Goal: Check status: Check status

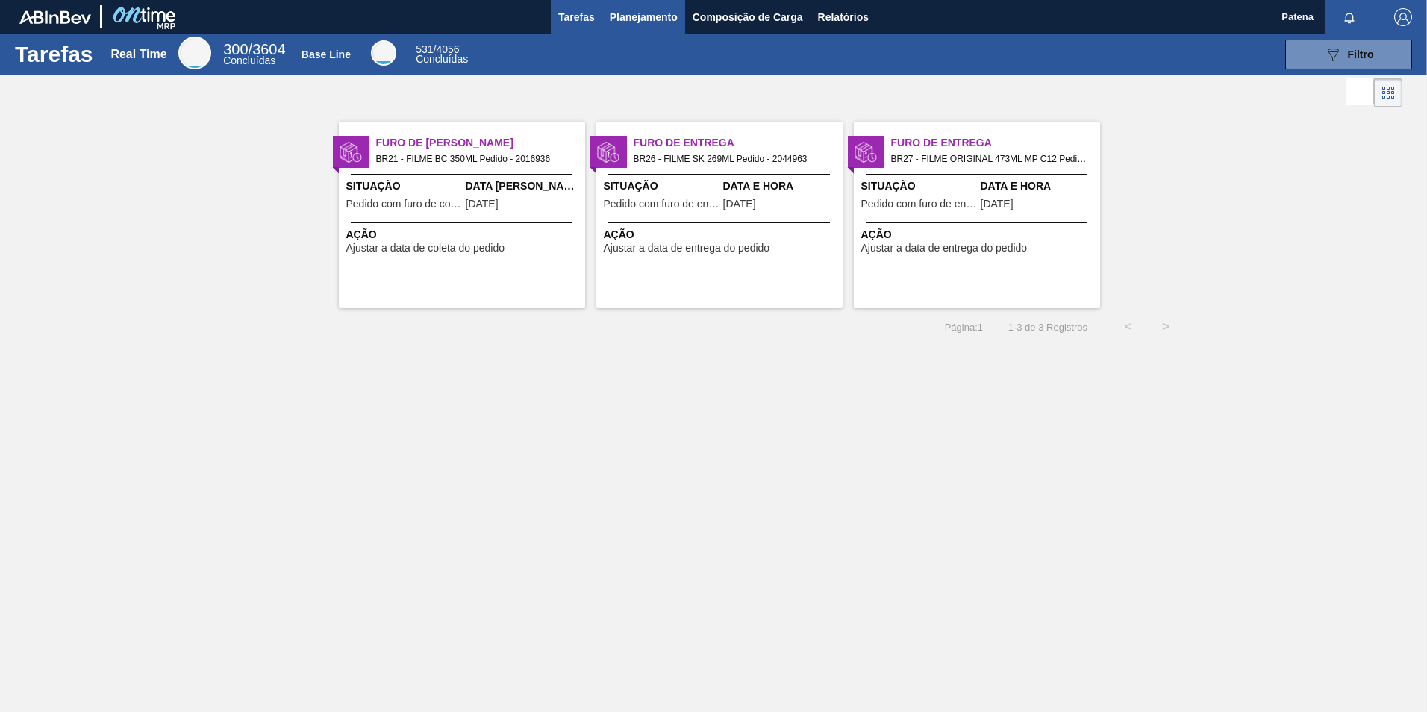
click at [637, 20] on span "Planejamento" at bounding box center [644, 17] width 68 height 18
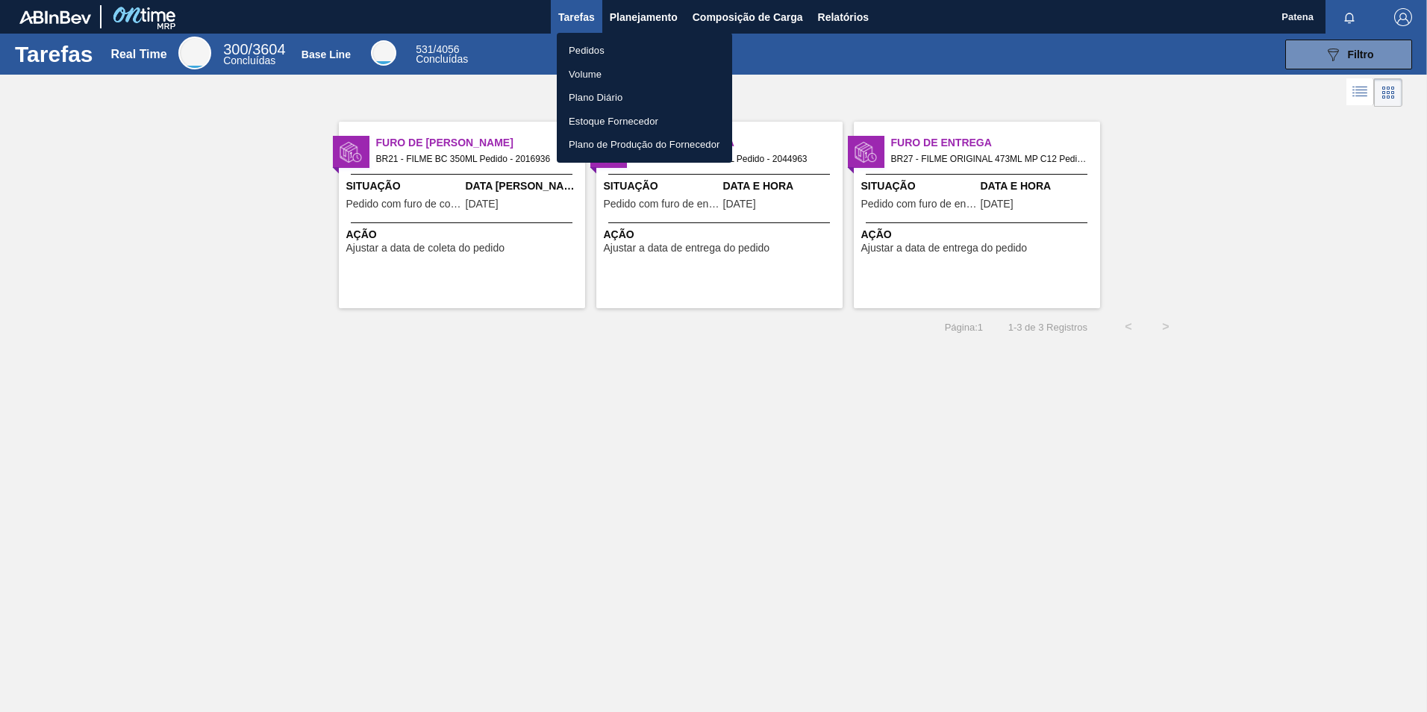
click at [600, 54] on li "Pedidos" at bounding box center [644, 51] width 175 height 24
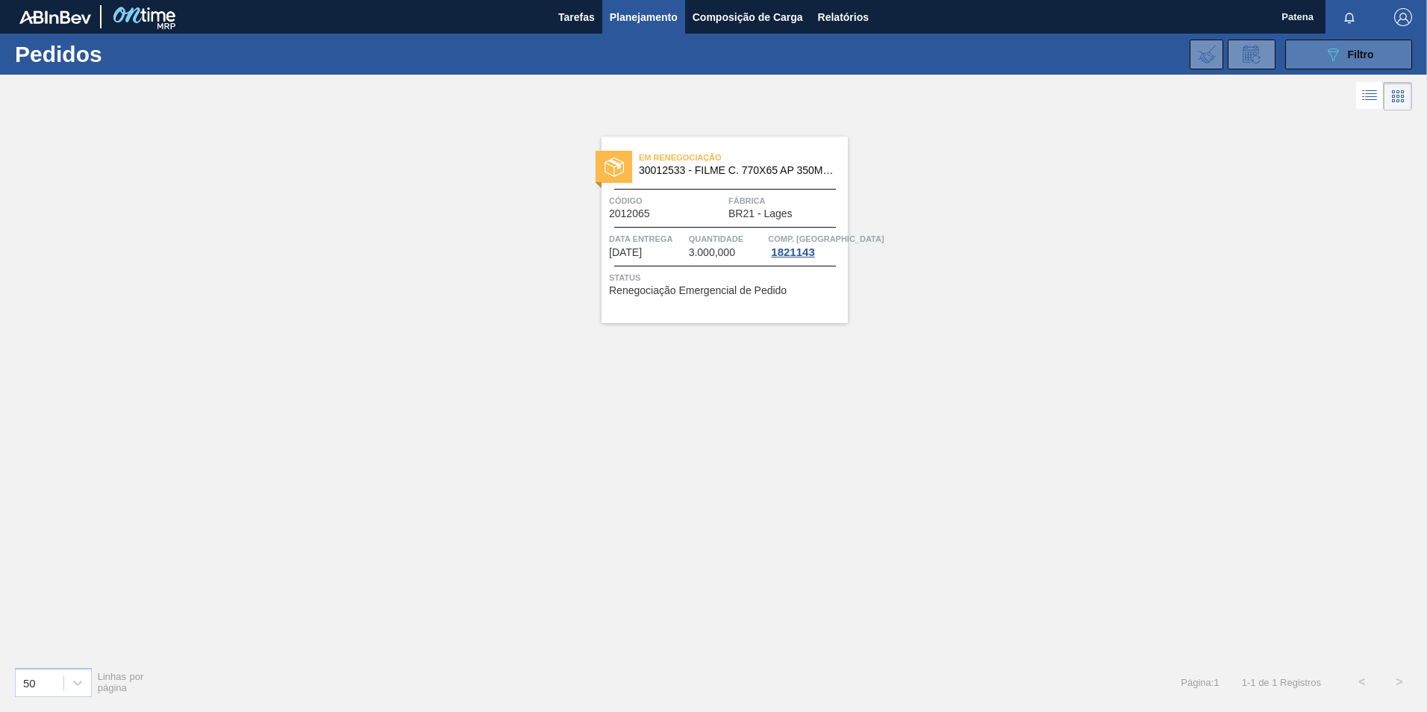
click at [1334, 61] on icon "089F7B8B-B2A5-4AFE-B5C0-19BA573D28AC" at bounding box center [1333, 55] width 18 height 18
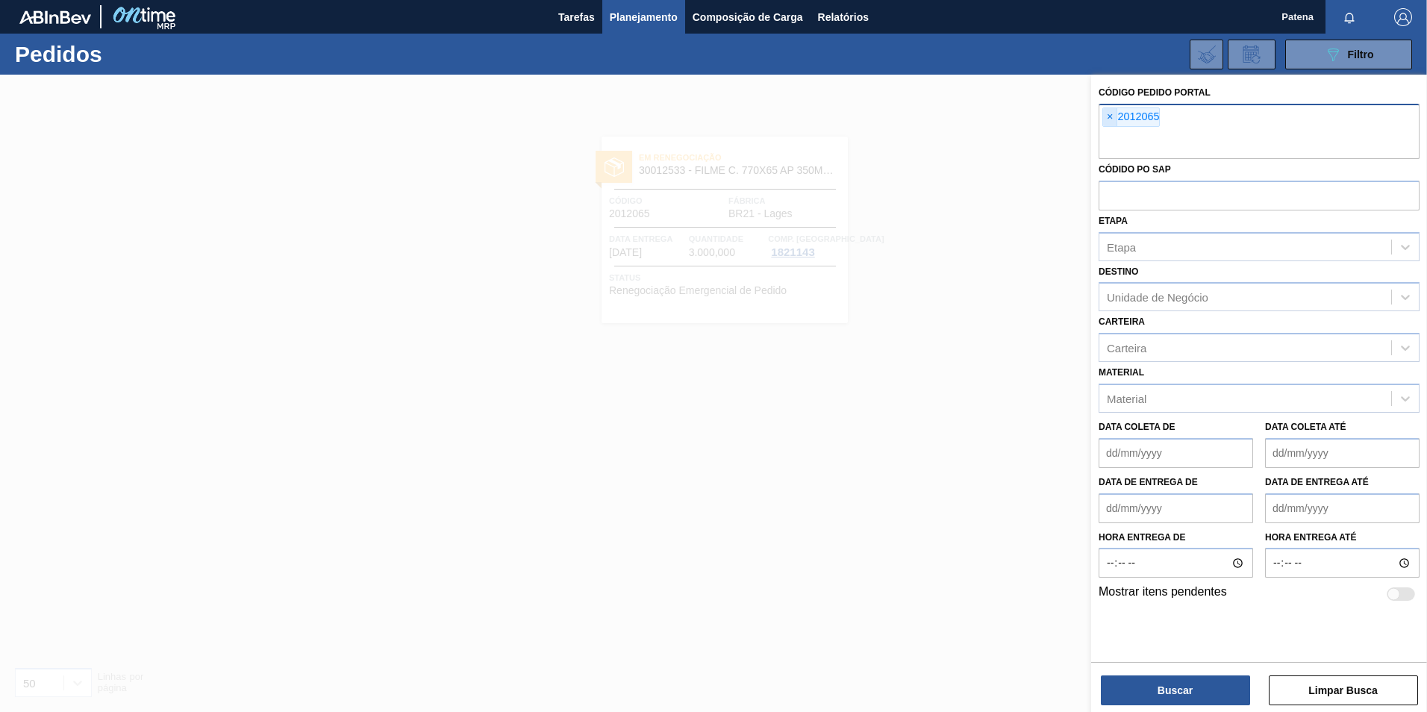
click at [1111, 113] on span "×" at bounding box center [1110, 117] width 14 height 18
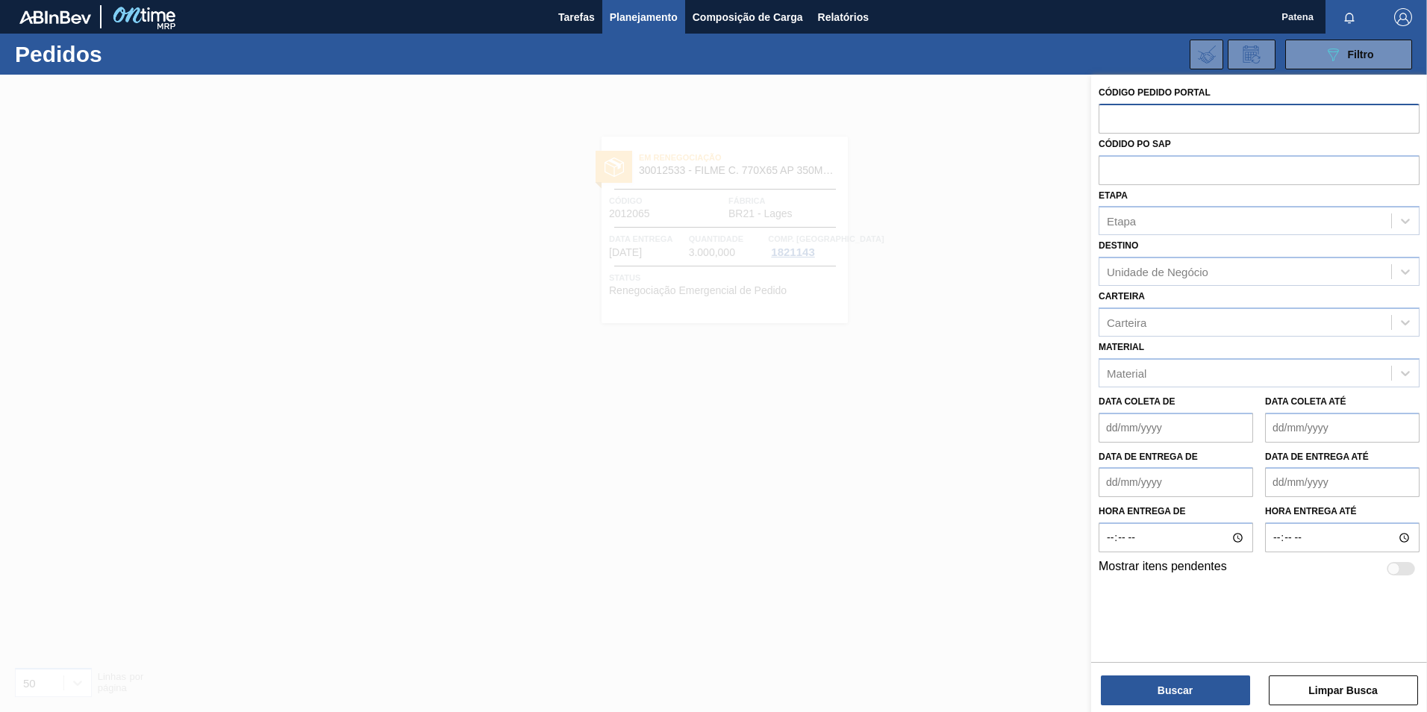
click at [1132, 118] on input "text" at bounding box center [1258, 118] width 321 height 28
type input "20322612"
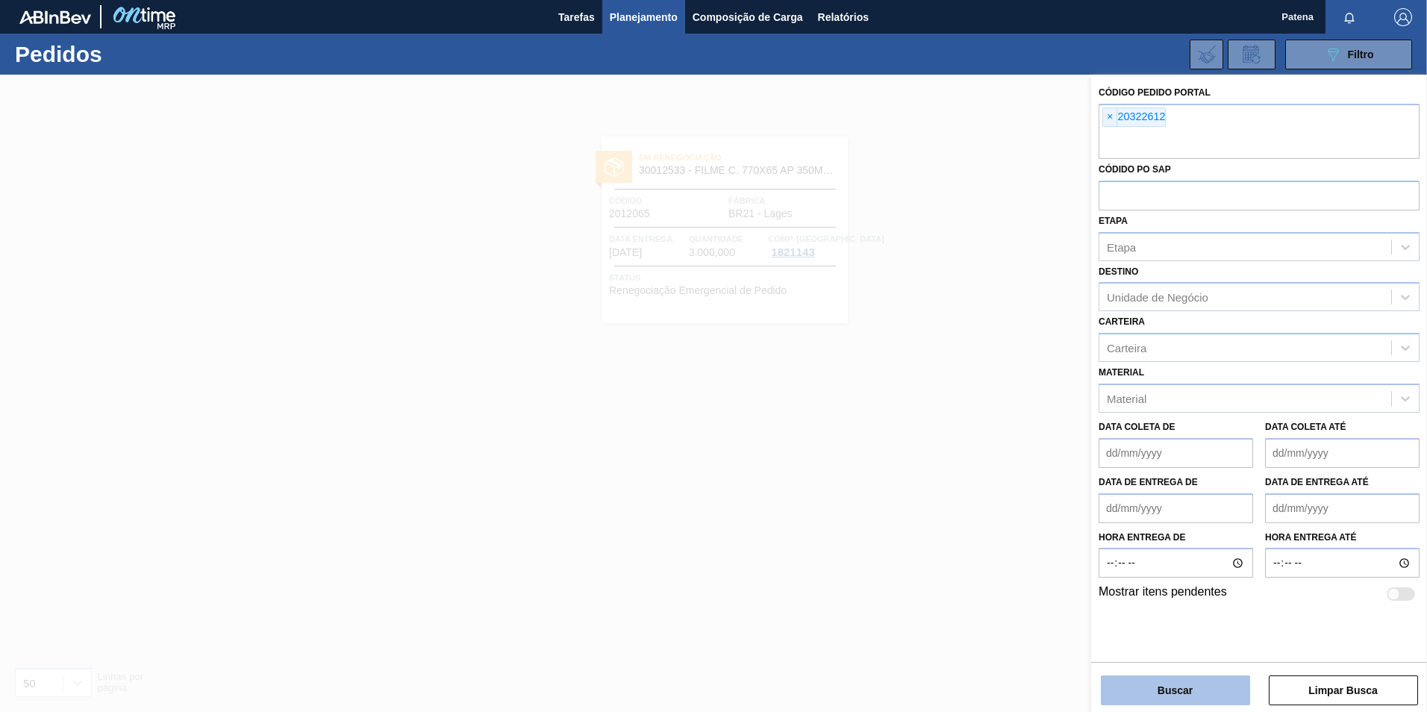
click at [1175, 687] on button "Buscar" at bounding box center [1175, 690] width 149 height 30
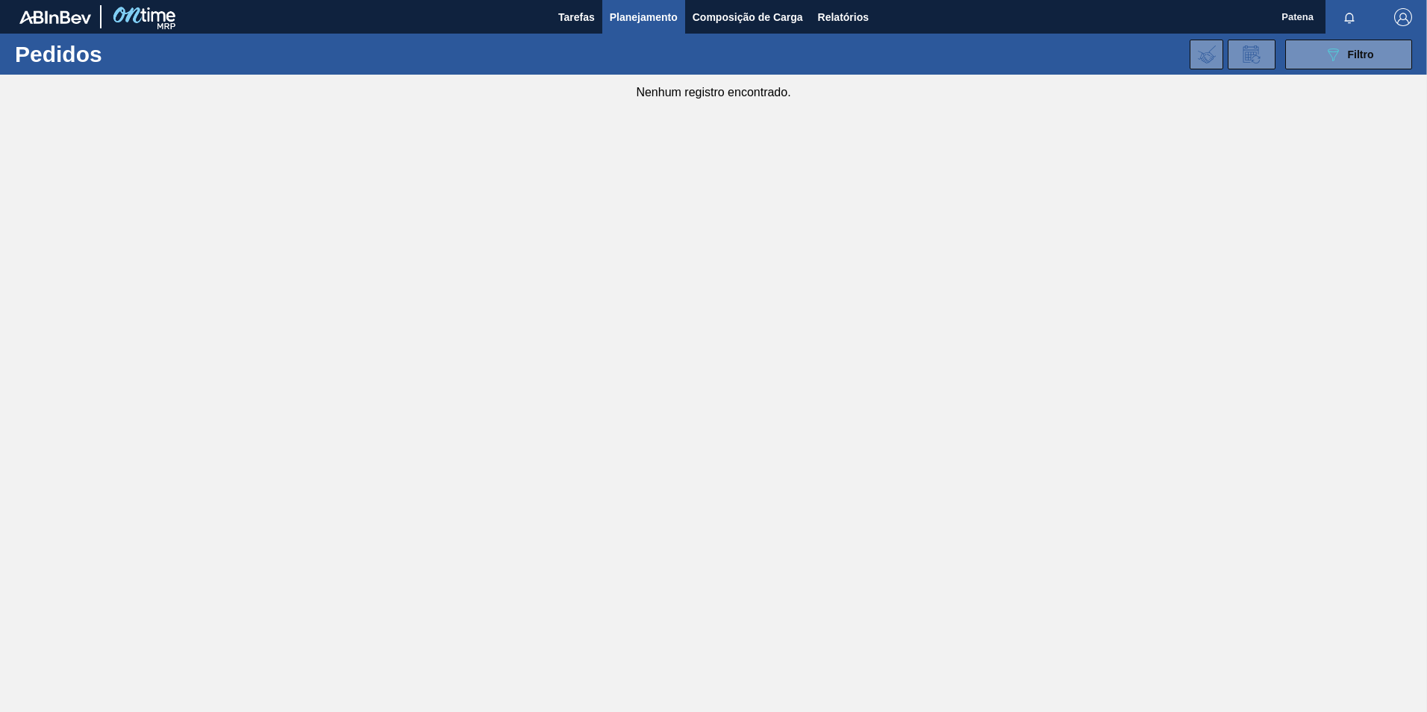
click at [637, 19] on span "Planejamento" at bounding box center [644, 17] width 68 height 18
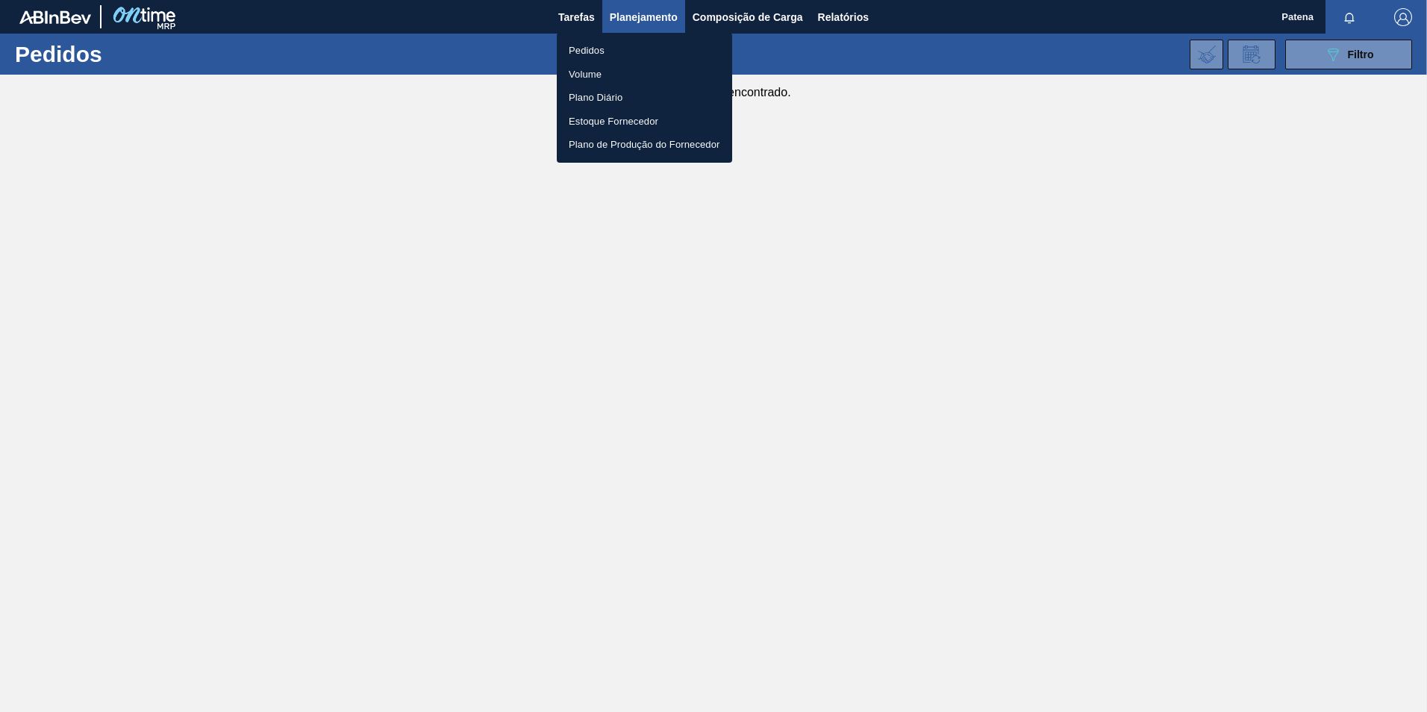
click at [1342, 49] on div at bounding box center [713, 356] width 1427 height 712
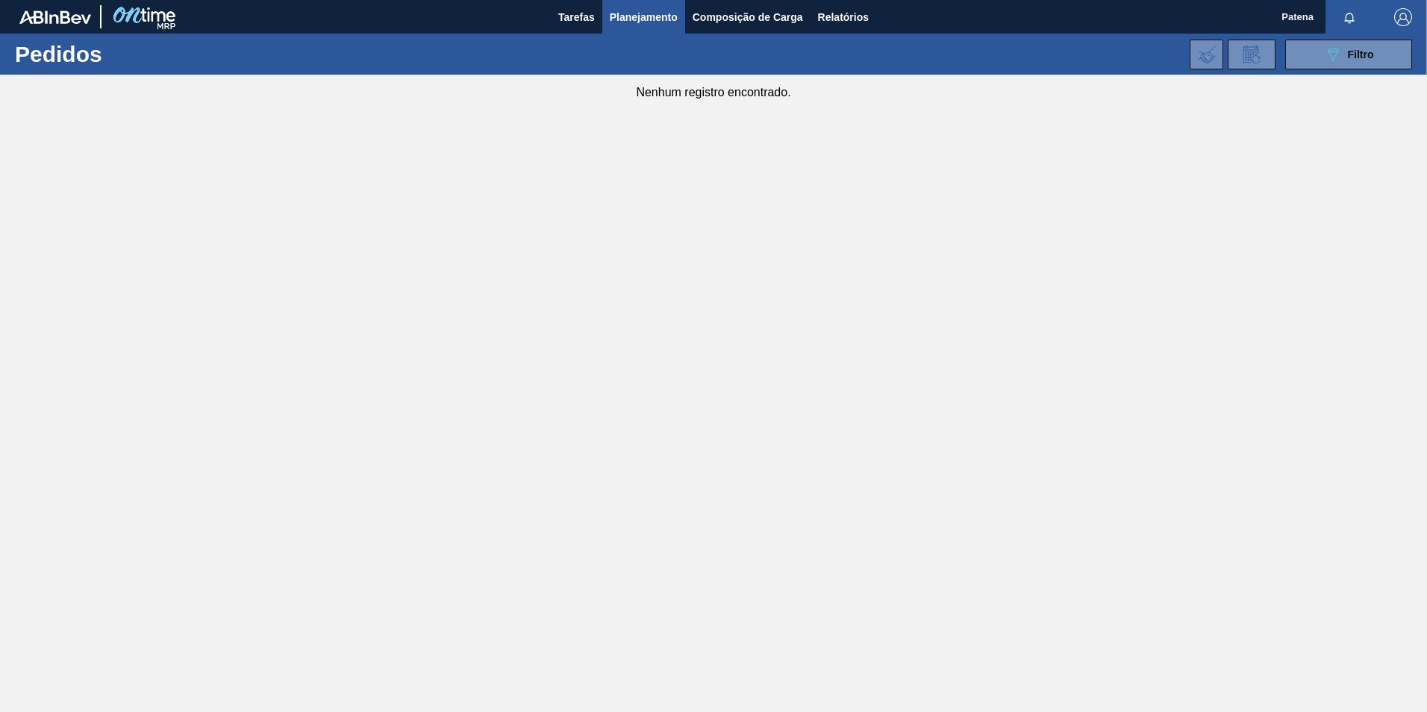
click at [1339, 57] on icon "089F7B8B-B2A5-4AFE-B5C0-19BA573D28AC" at bounding box center [1333, 55] width 18 height 18
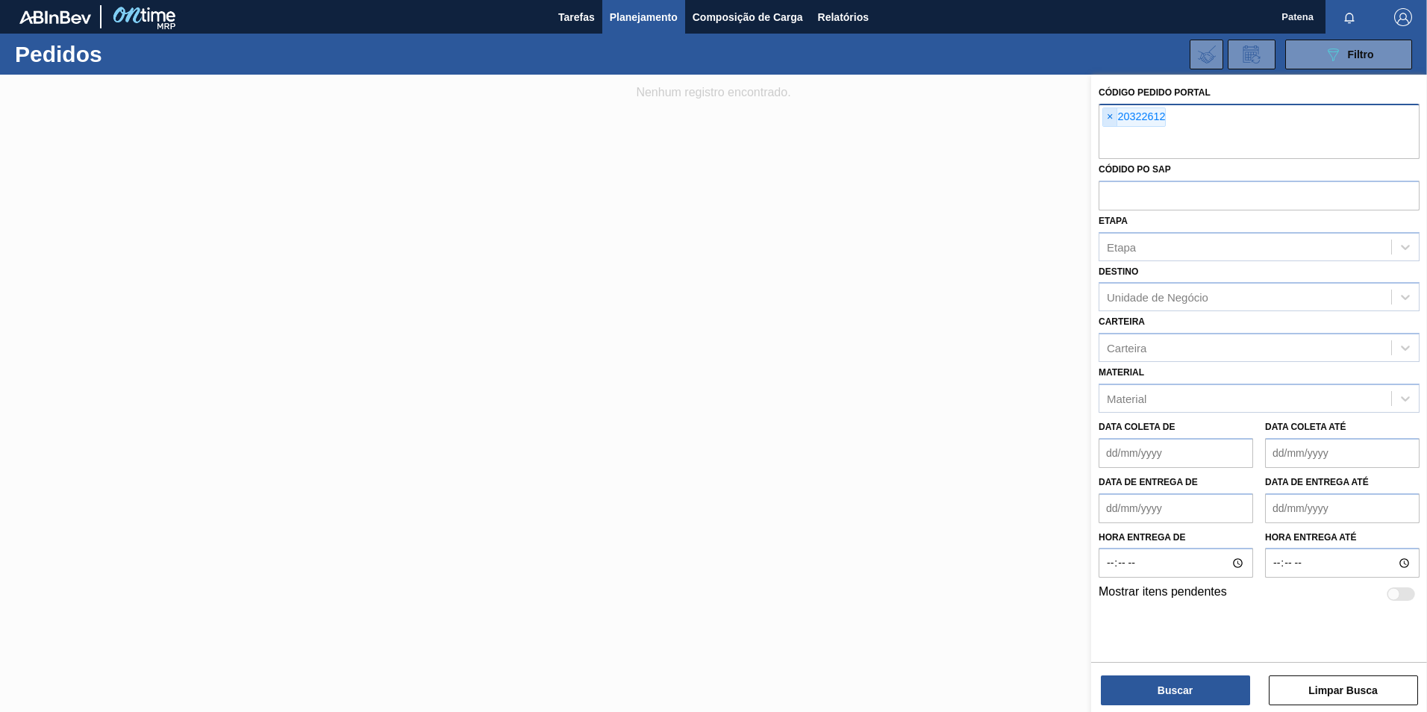
click at [1109, 116] on span "×" at bounding box center [1110, 117] width 14 height 18
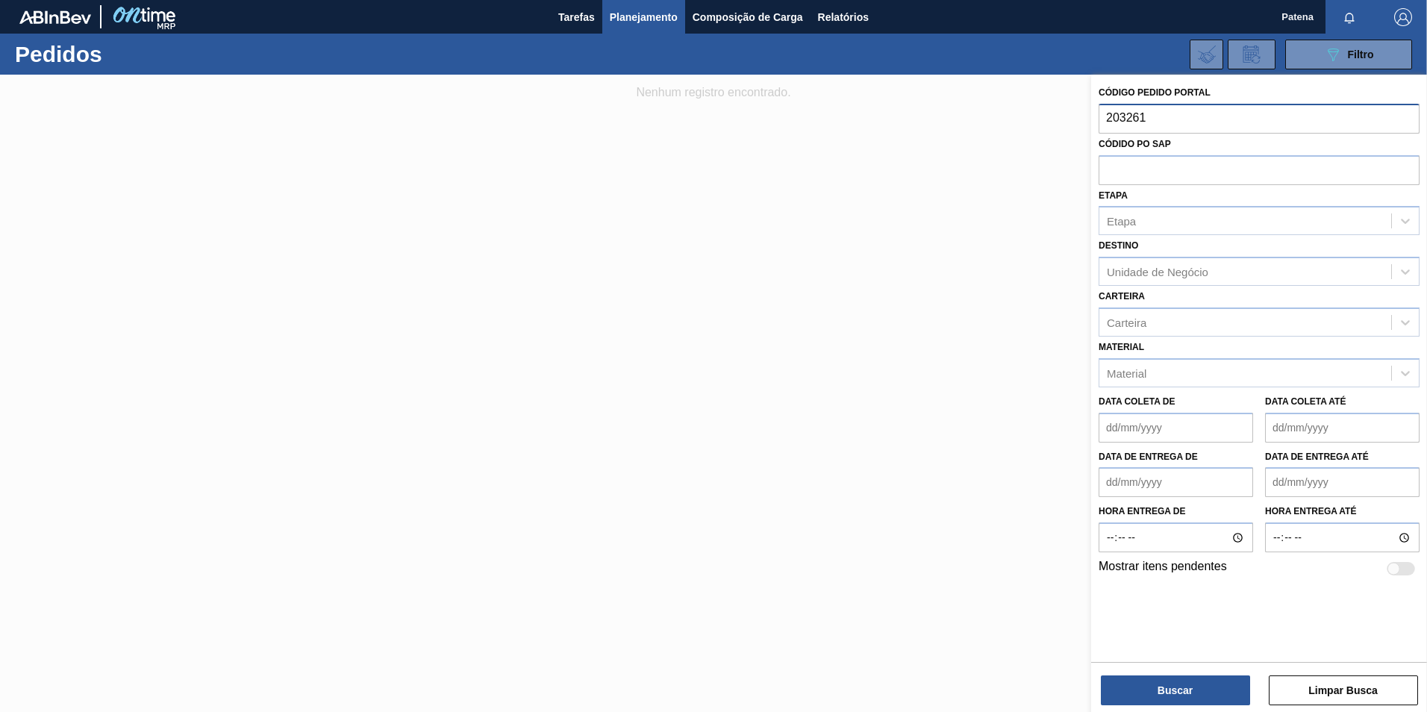
type input "2032612"
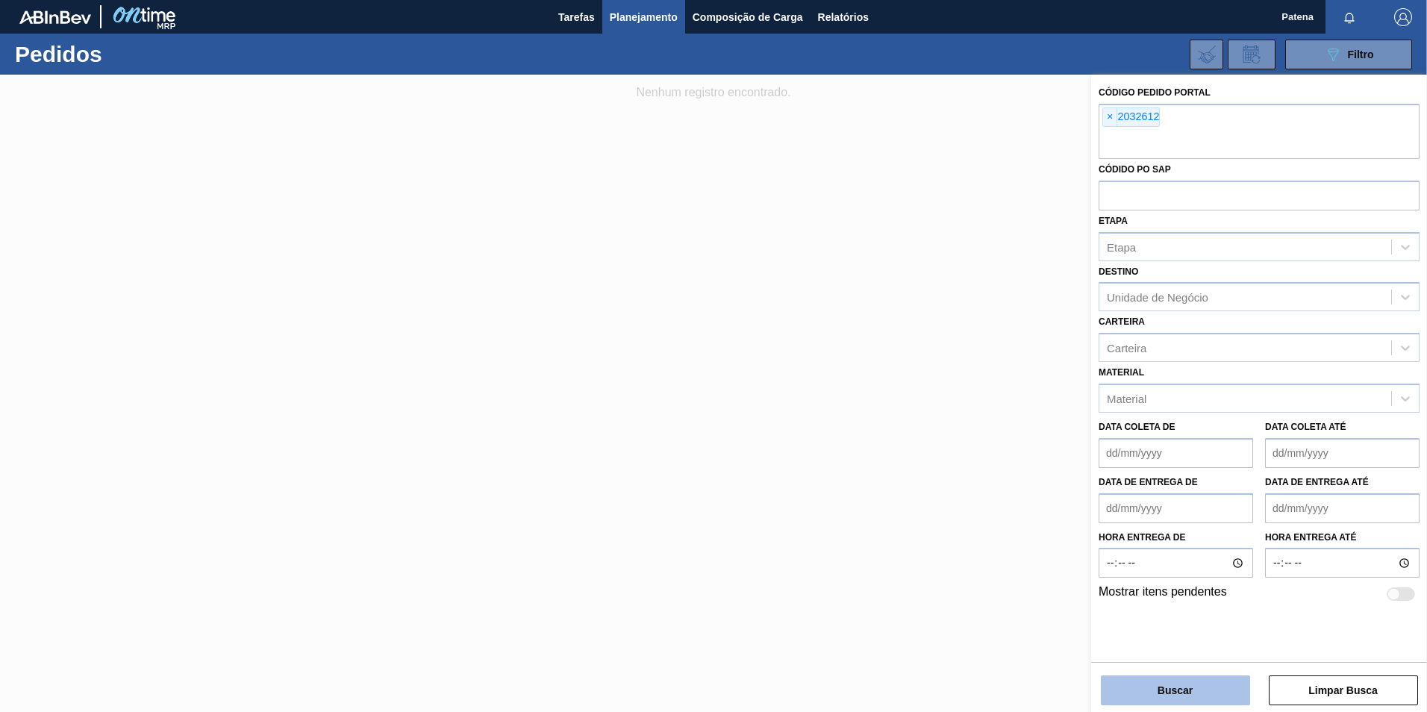
click at [1169, 685] on button "Buscar" at bounding box center [1175, 690] width 149 height 30
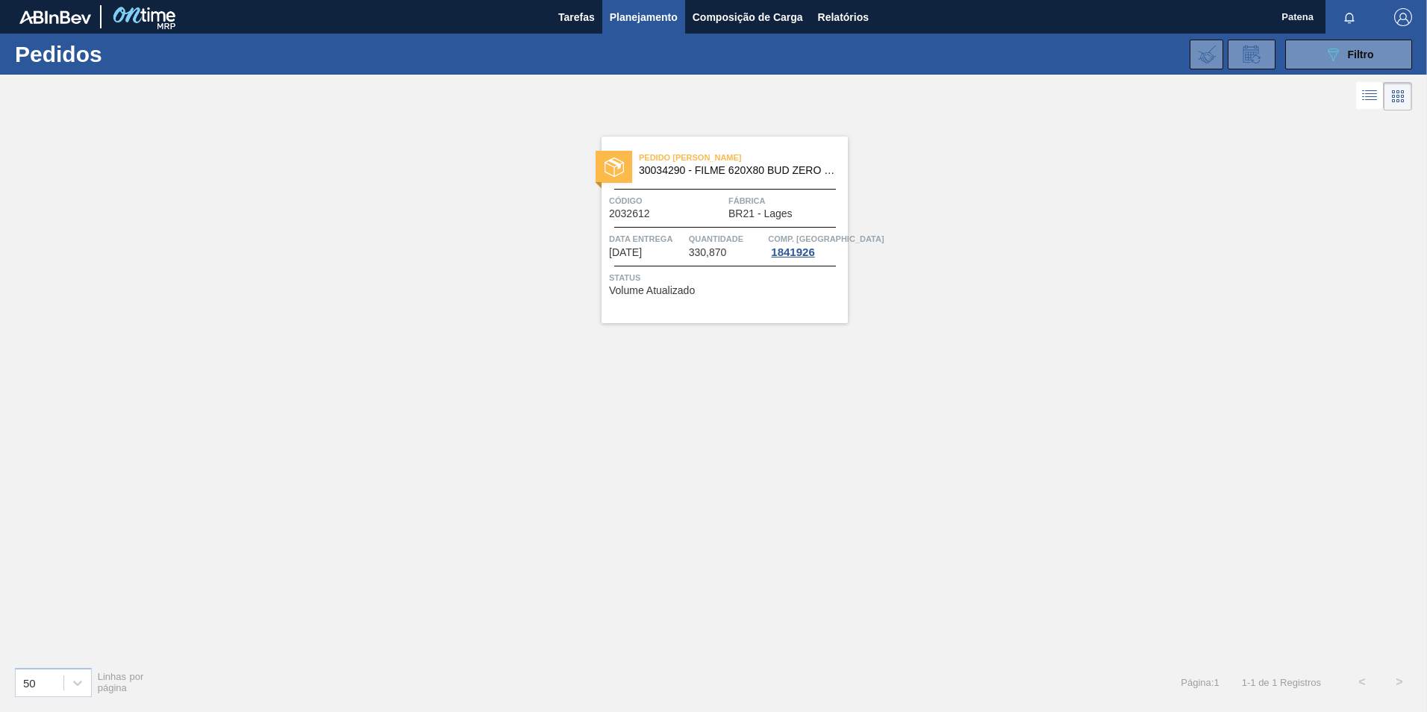
click at [669, 211] on div "Código 2032612" at bounding box center [667, 206] width 116 height 26
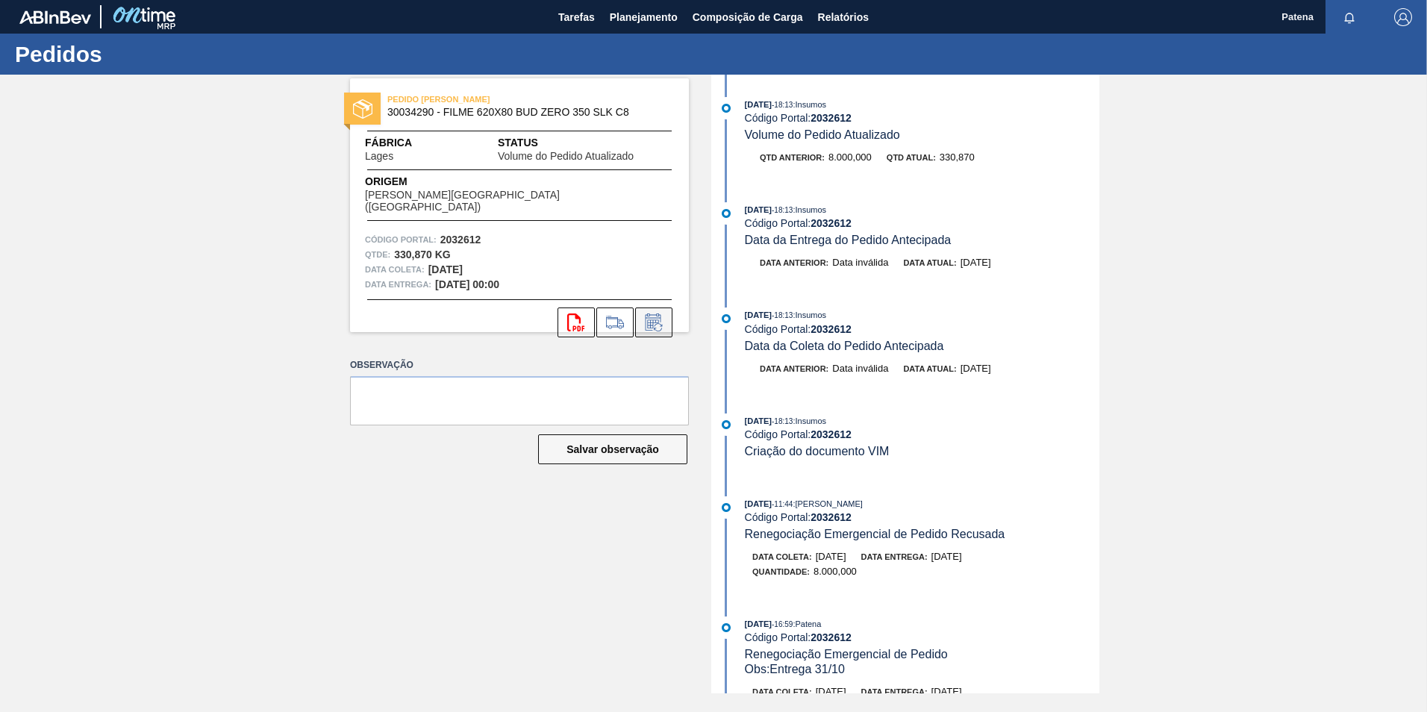
click at [653, 313] on icon at bounding box center [654, 322] width 24 height 18
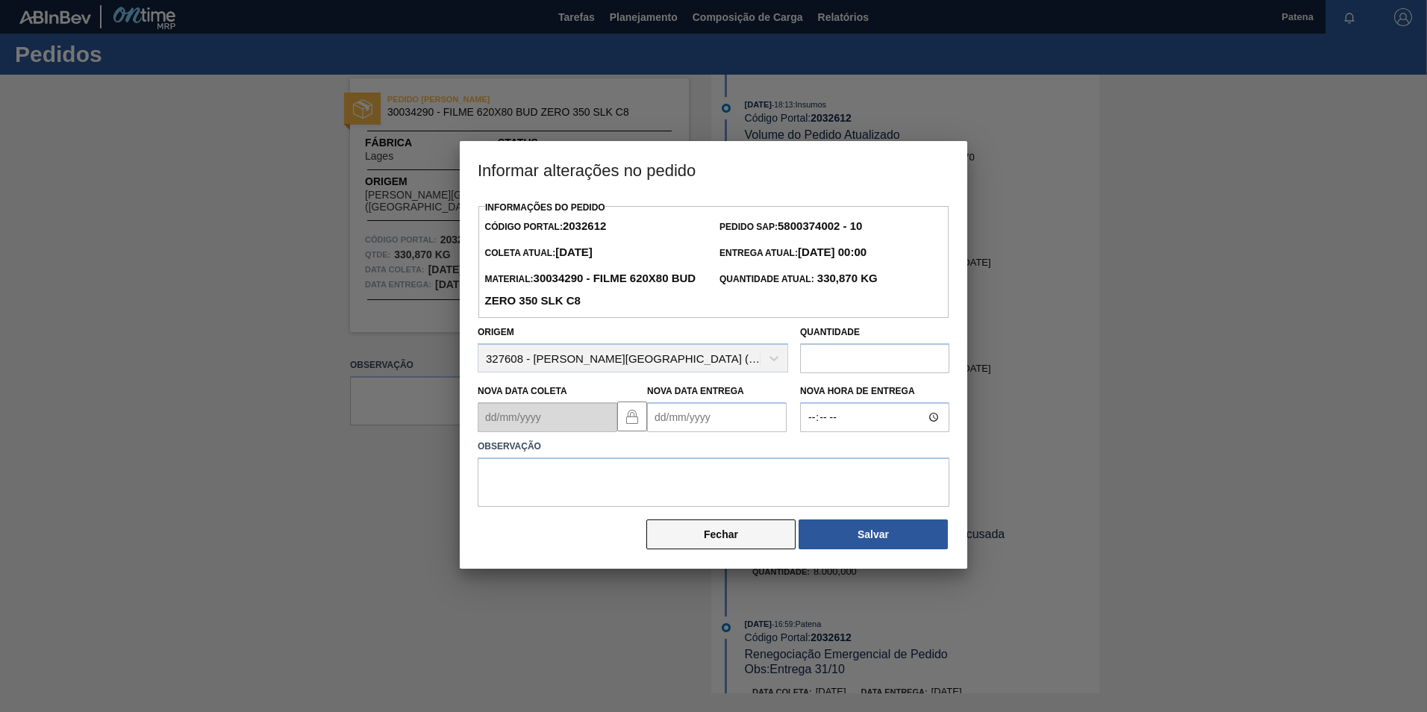
click at [733, 538] on button "Fechar" at bounding box center [720, 534] width 149 height 30
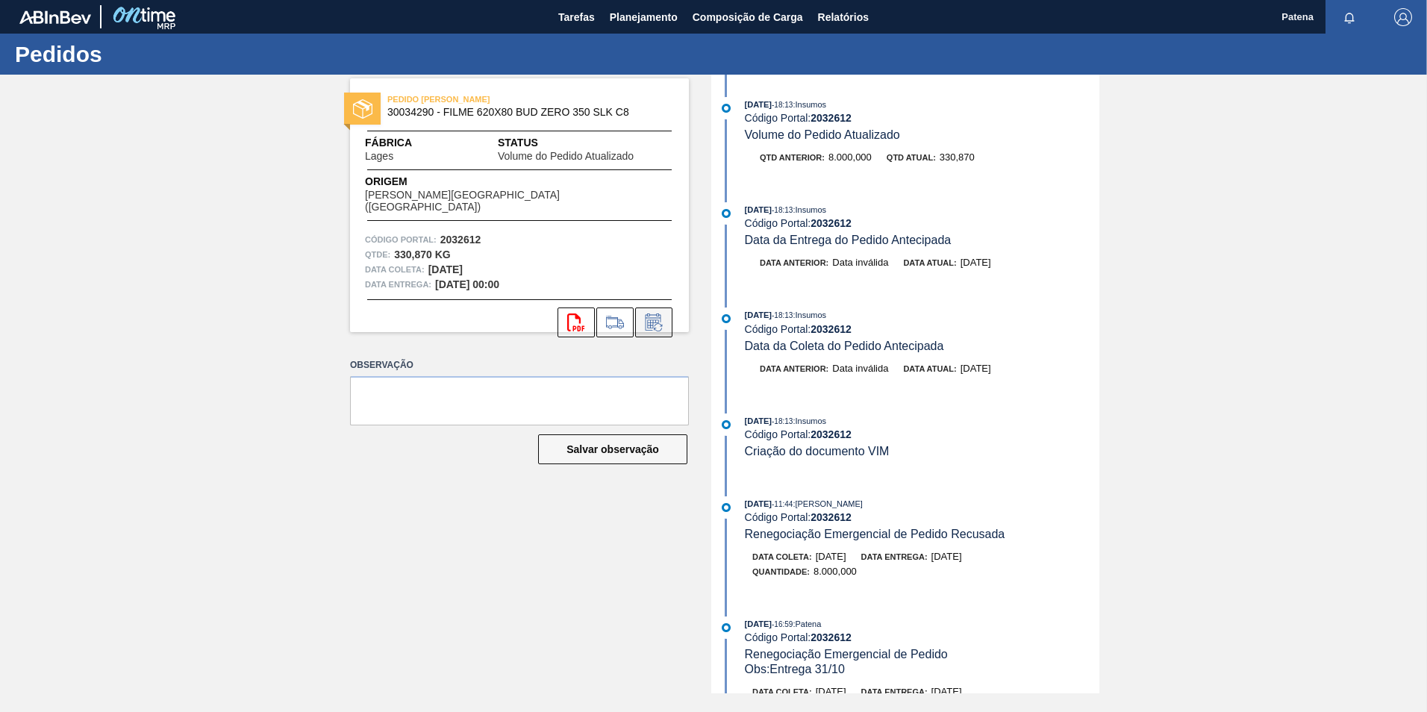
click at [657, 313] on icon at bounding box center [654, 322] width 24 height 18
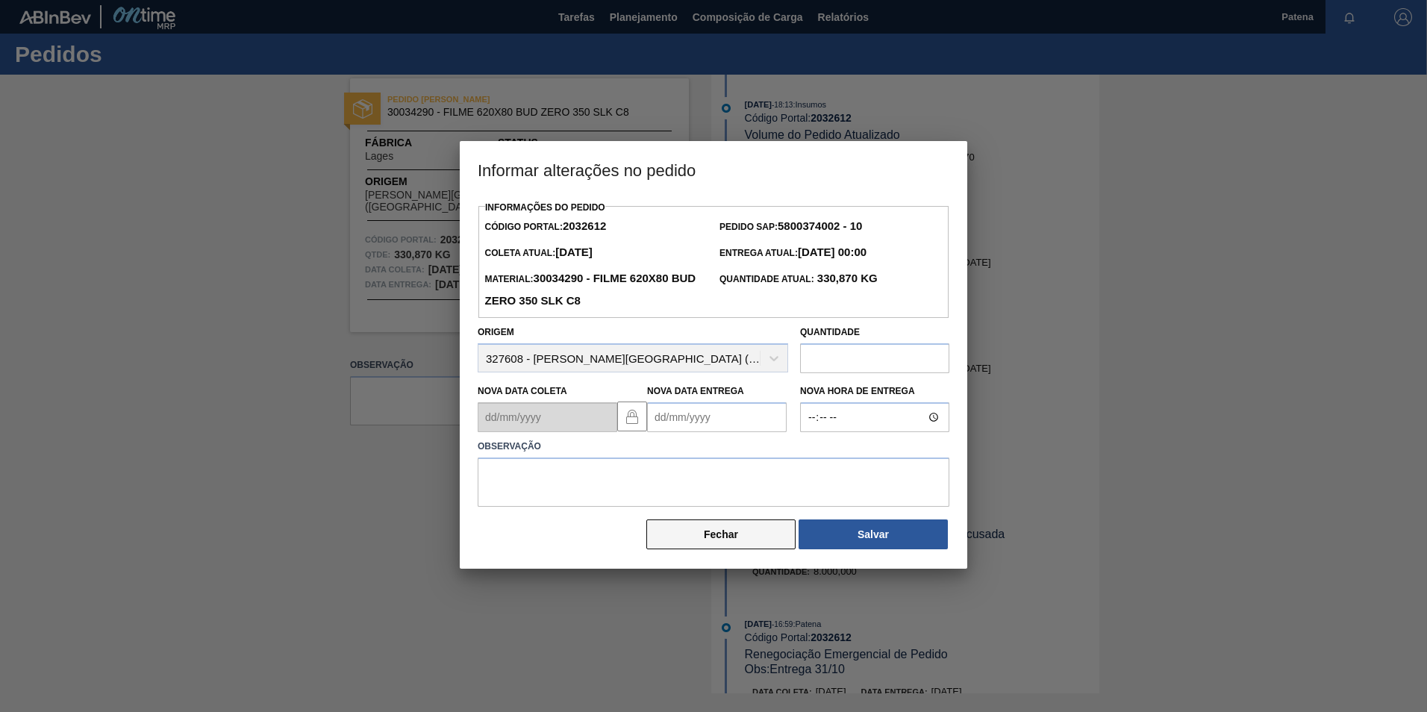
click at [692, 530] on button "Fechar" at bounding box center [720, 534] width 149 height 30
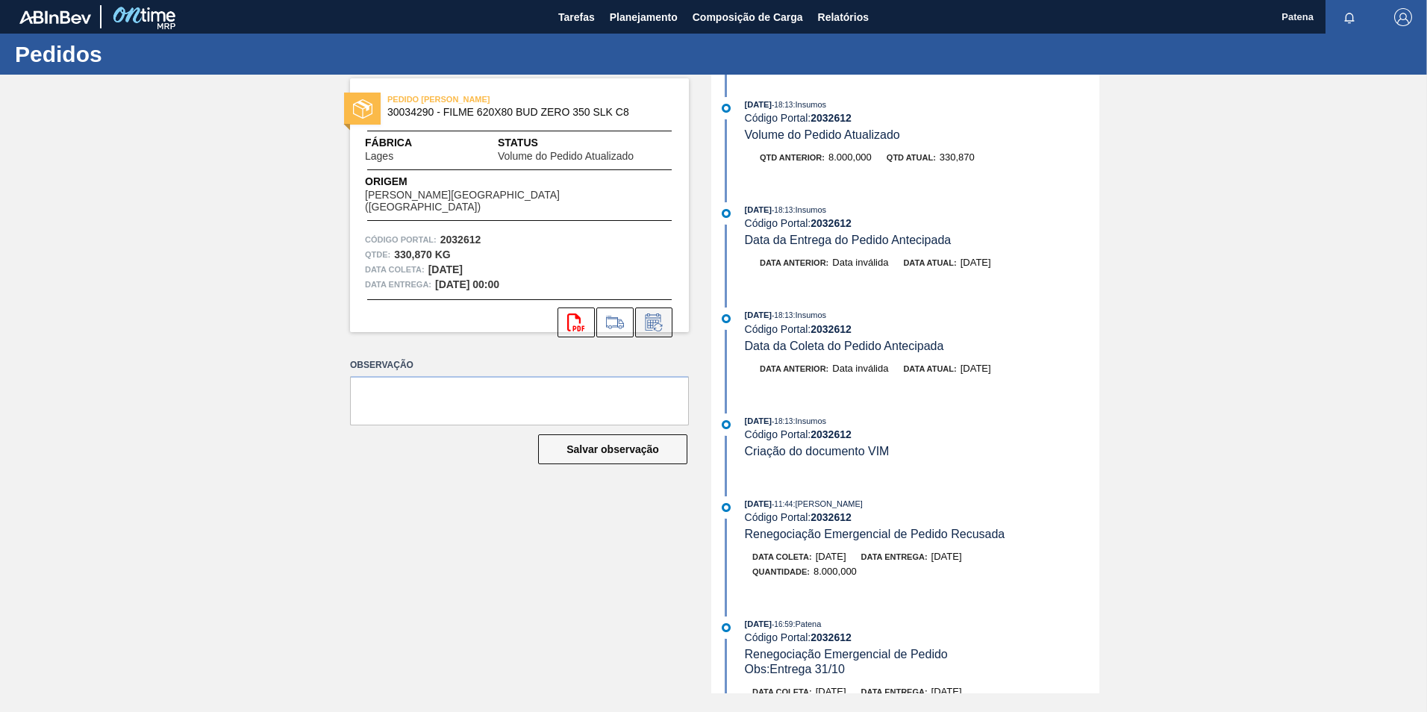
click at [645, 313] on icon at bounding box center [654, 322] width 24 height 18
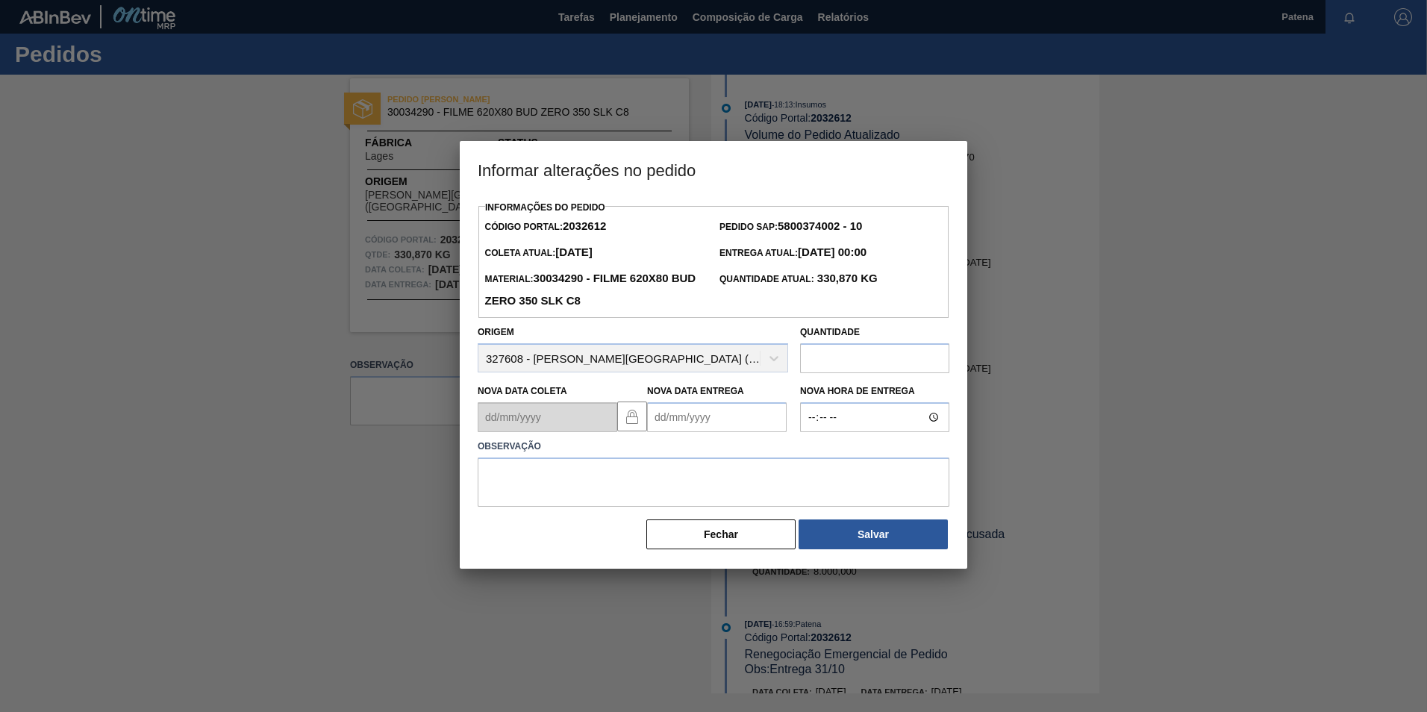
click at [683, 412] on Entrega2032612 "Nova Data Entrega" at bounding box center [717, 417] width 140 height 30
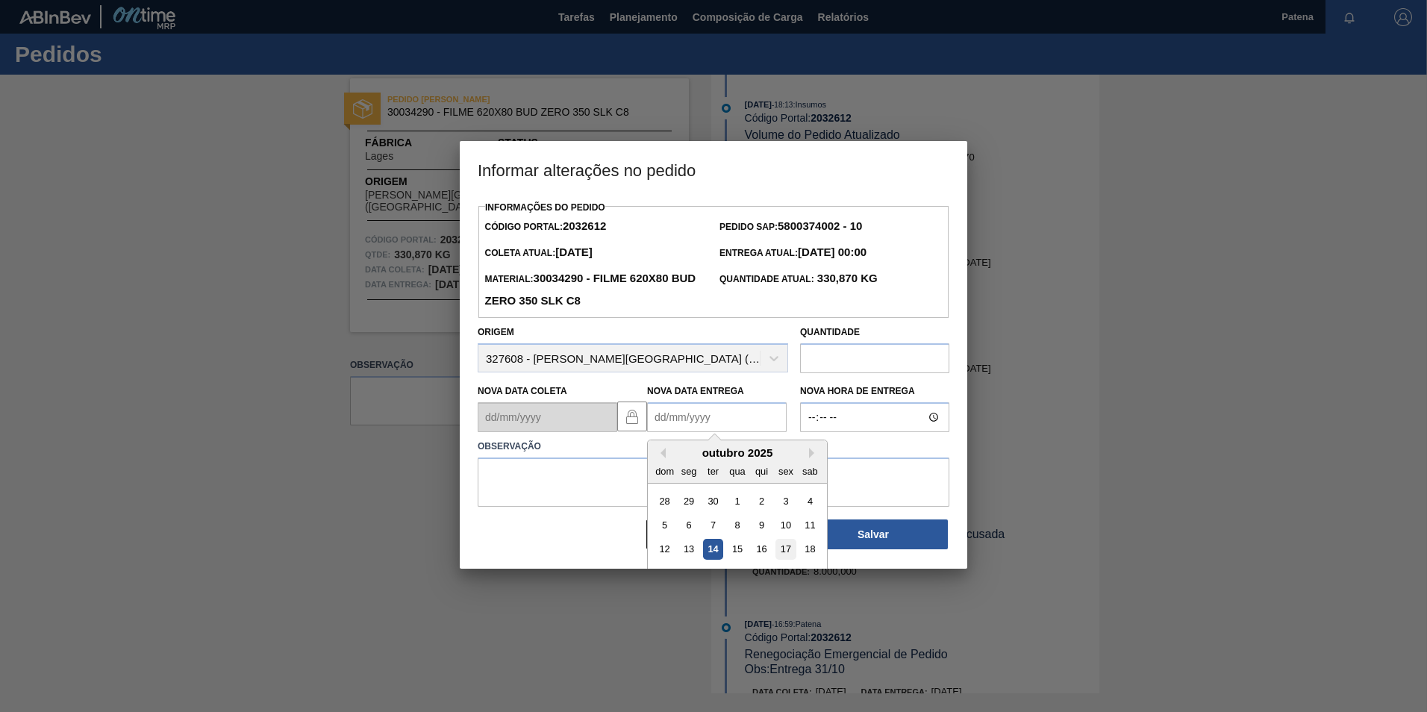
scroll to position [50, 0]
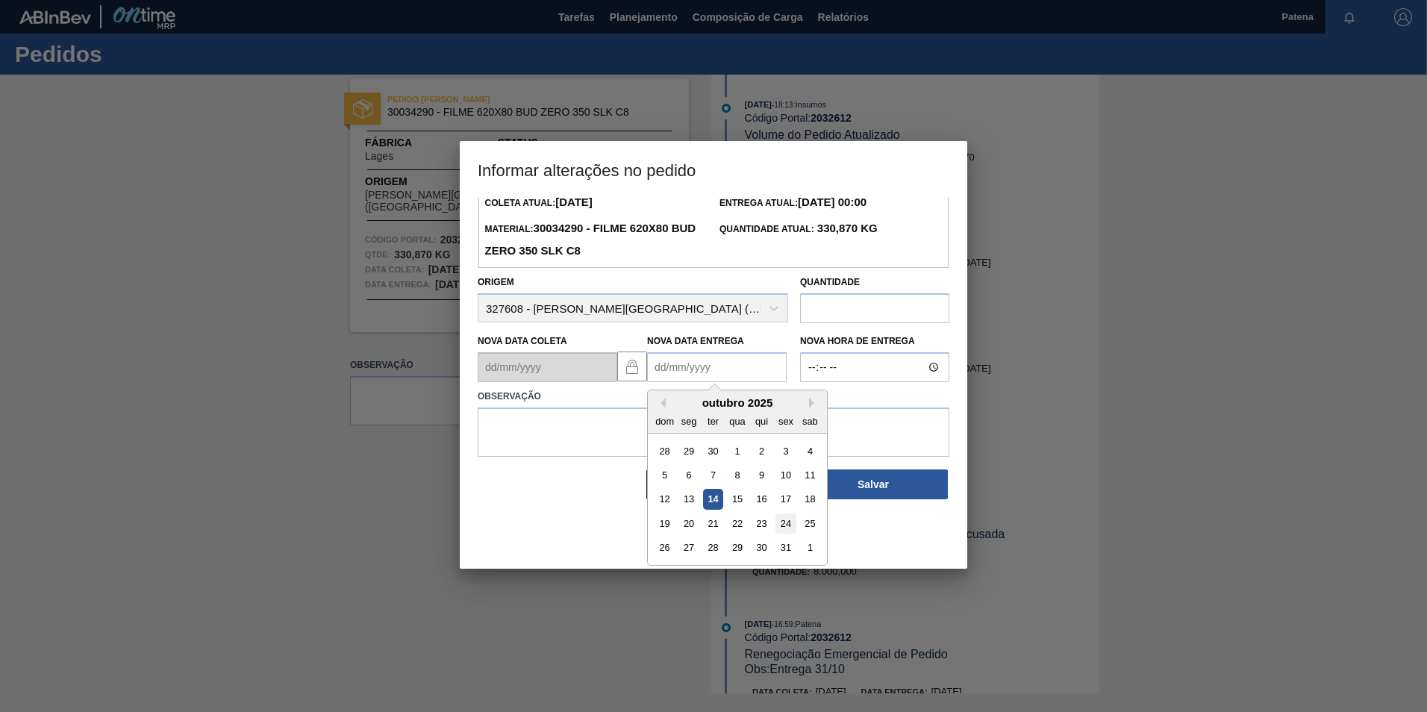
click at [786, 530] on div "24" at bounding box center [785, 523] width 20 height 20
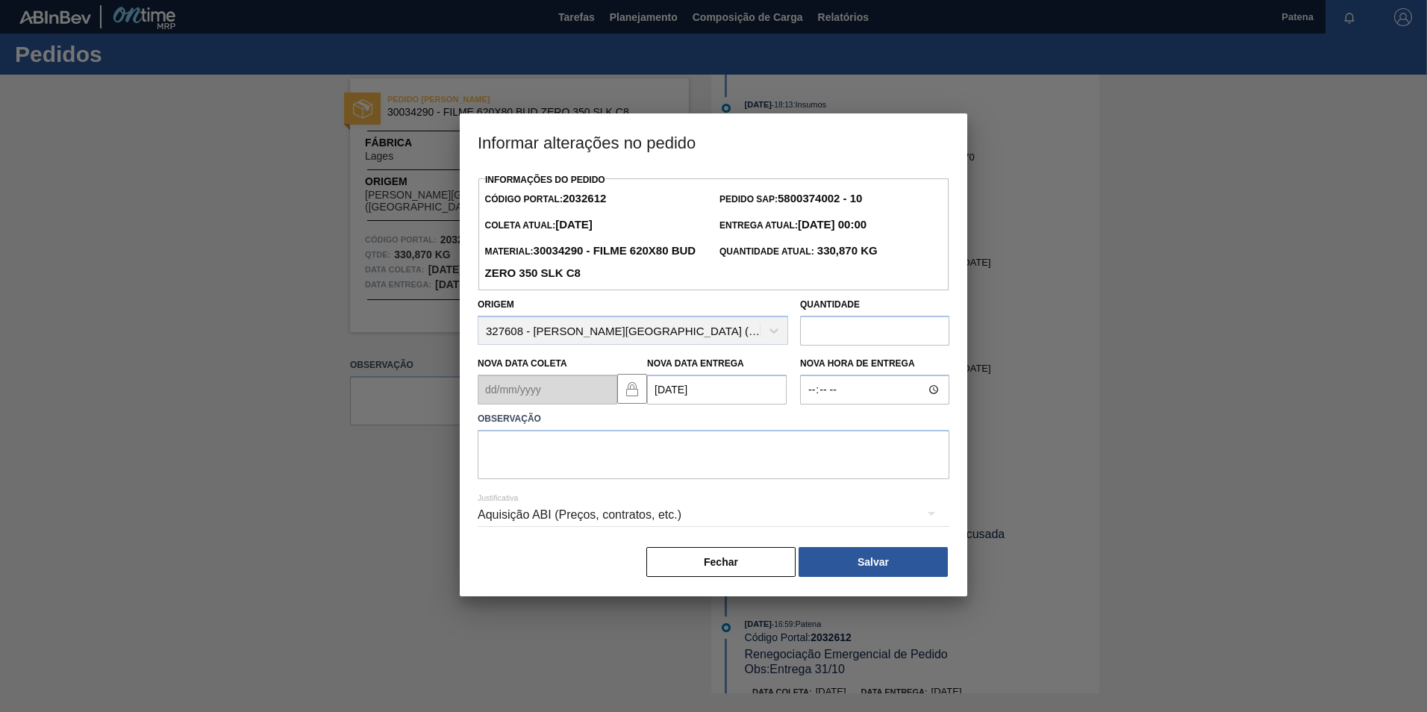
scroll to position [0, 0]
click at [525, 448] on textarea at bounding box center [714, 454] width 472 height 49
click at [564, 451] on textarea at bounding box center [714, 454] width 472 height 49
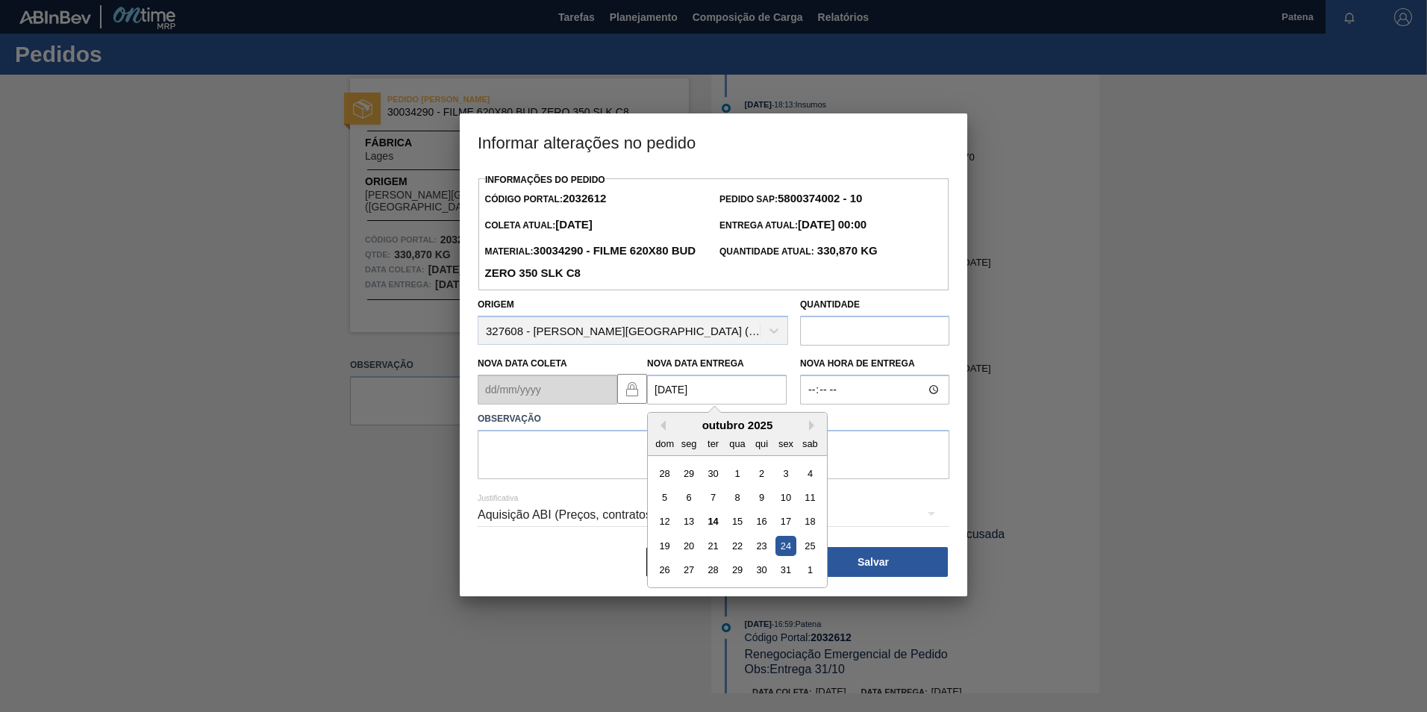
click at [642, 394] on div "Nova Data [PERSON_NAME] Nova Data Entrega [DATE] Previous Month Next Month outu…" at bounding box center [633, 376] width 322 height 55
click at [741, 545] on div "22" at bounding box center [737, 546] width 20 height 20
type Entrega2032612 "[DATE]"
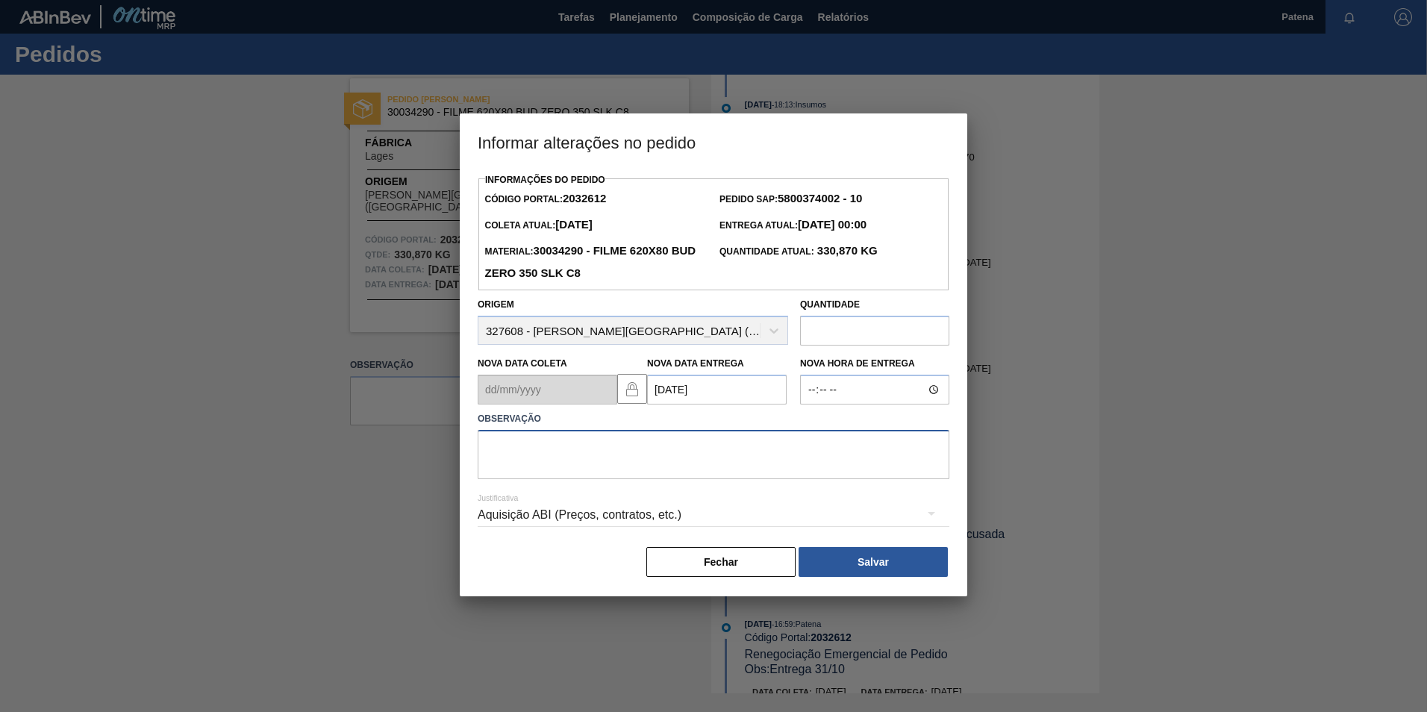
click at [601, 450] on textarea at bounding box center [714, 454] width 472 height 49
type textarea "NOVA DATA DE ENTREGA"
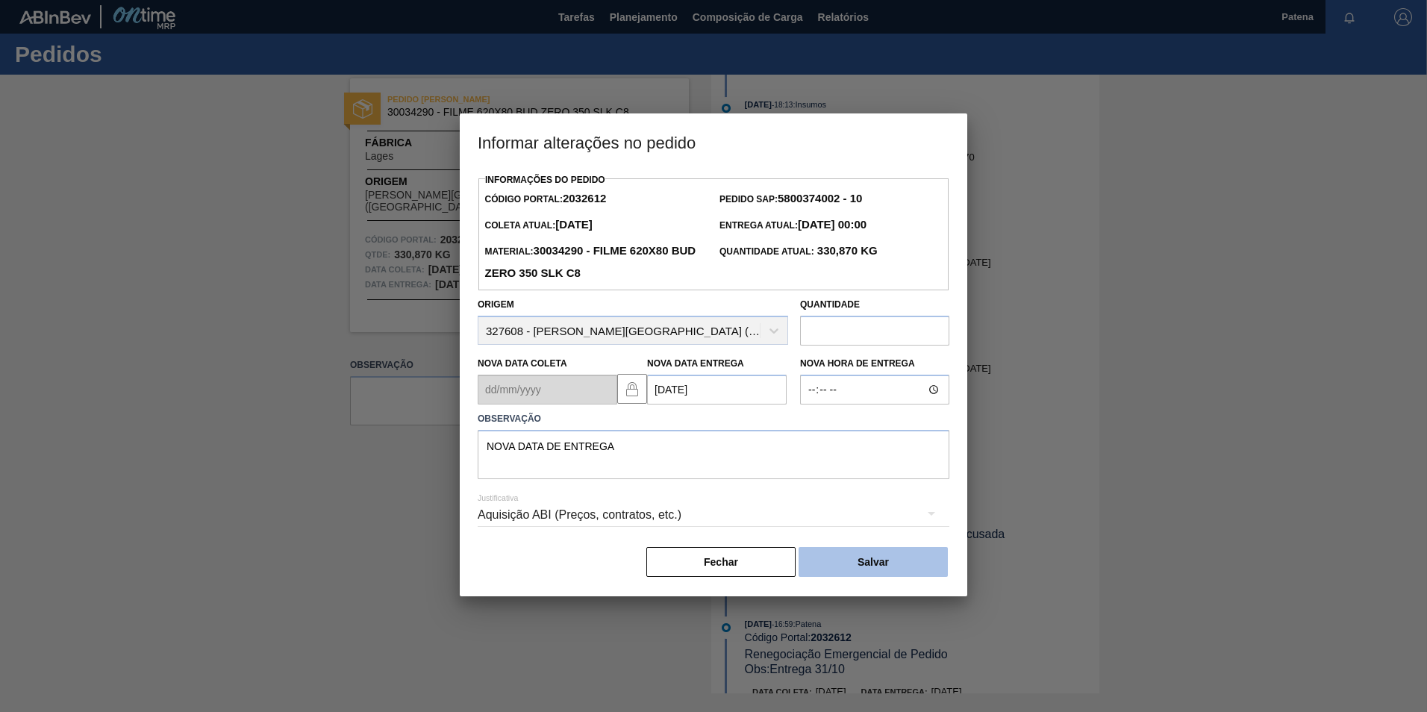
click at [882, 564] on button "Salvar" at bounding box center [872, 562] width 149 height 30
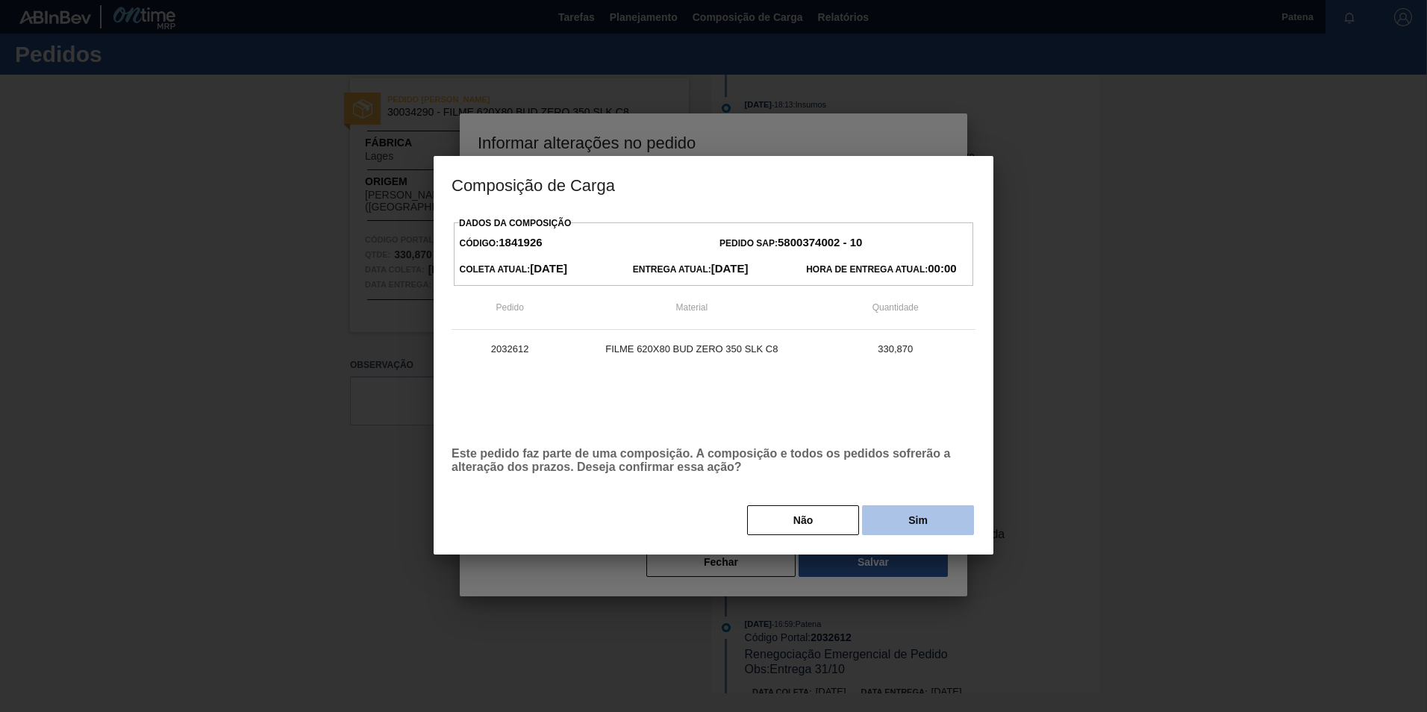
click at [909, 532] on button "Sim" at bounding box center [918, 520] width 112 height 30
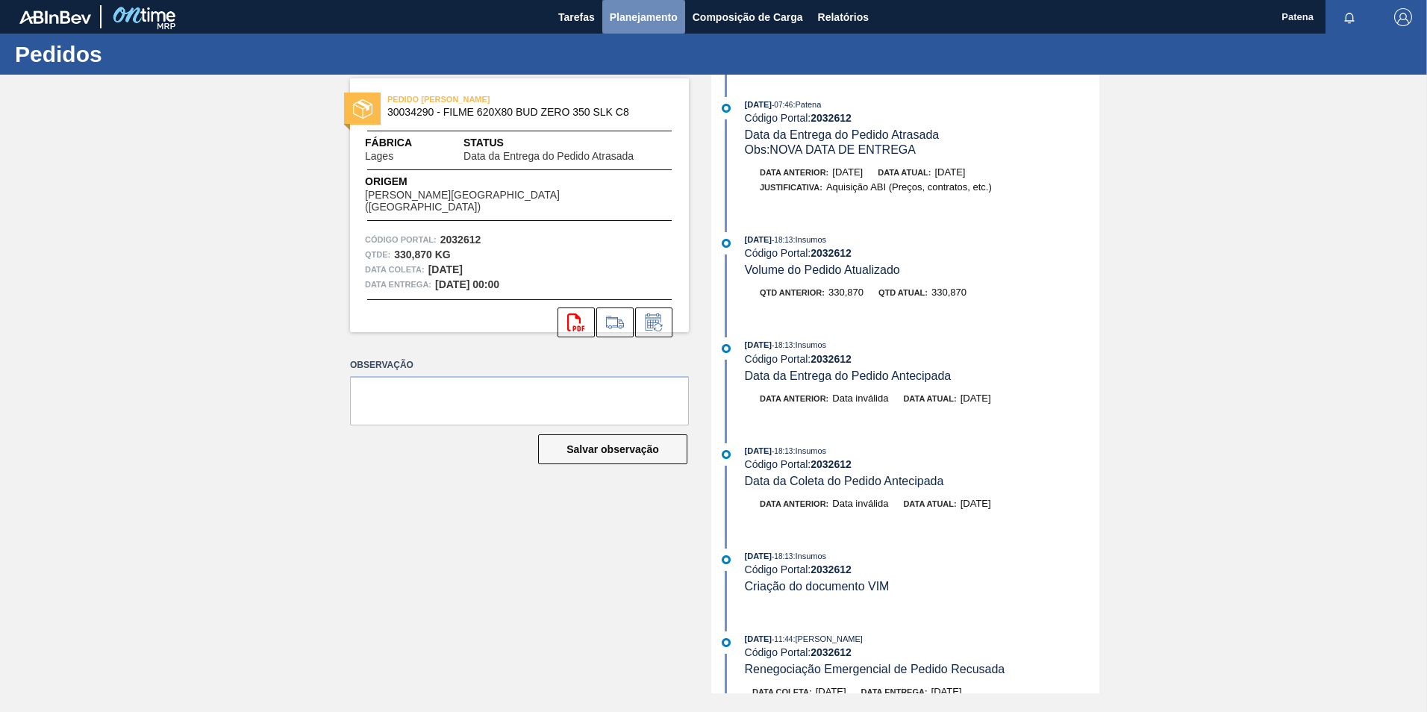
click at [657, 17] on span "Planejamento" at bounding box center [644, 17] width 68 height 18
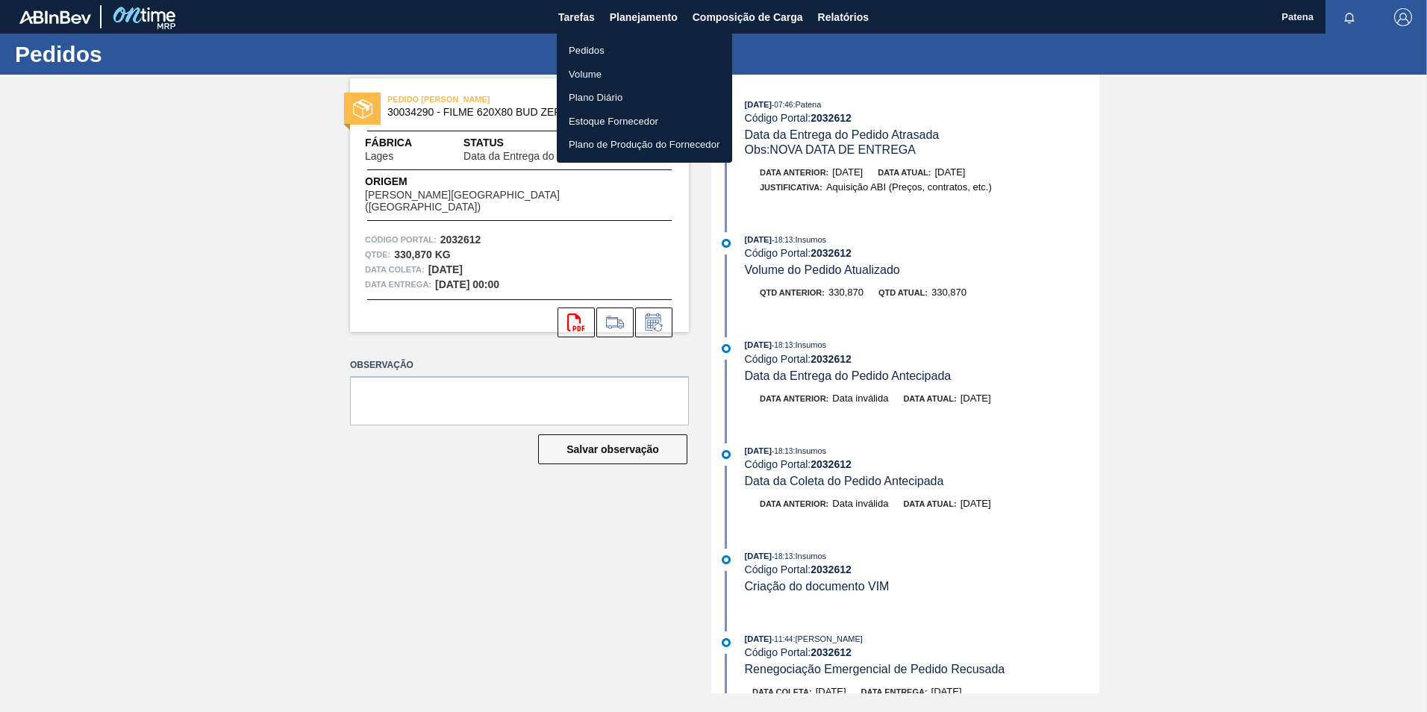
click at [656, 357] on div at bounding box center [713, 356] width 1427 height 712
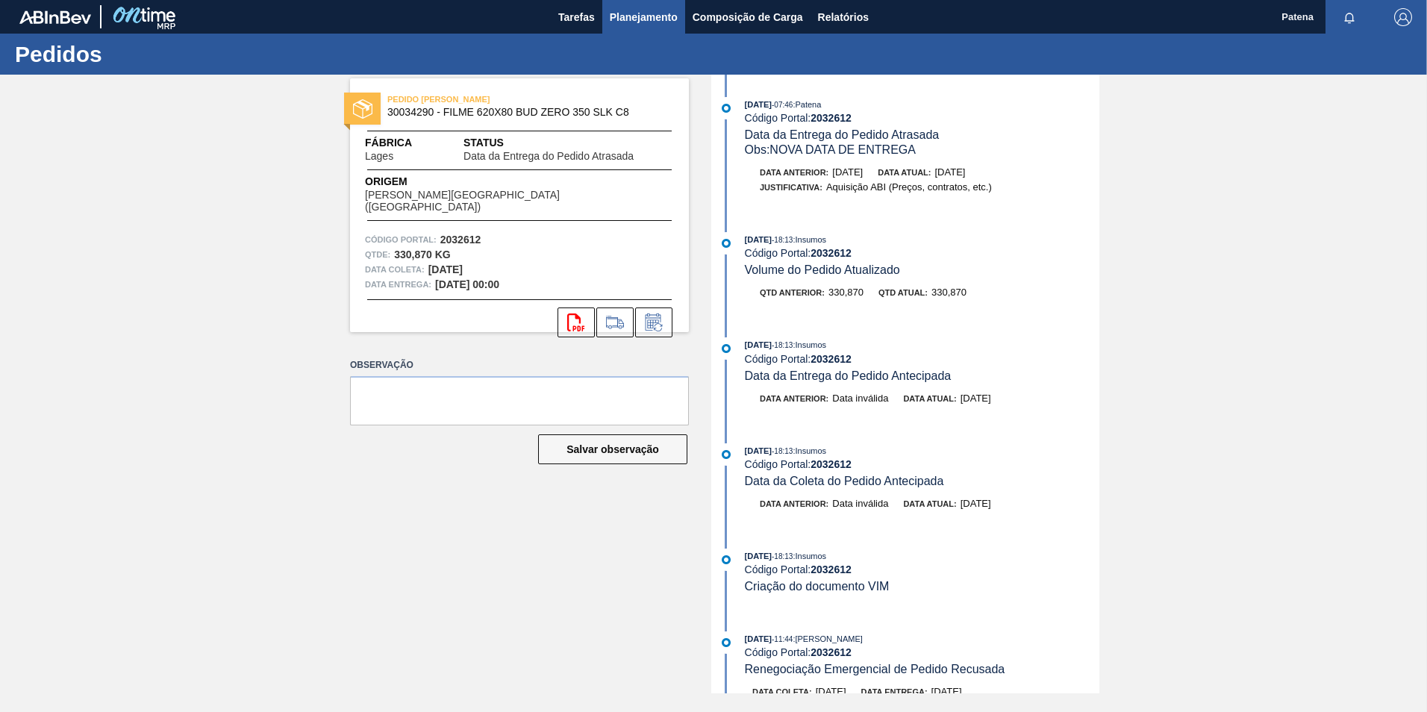
click at [660, 18] on span "Planejamento" at bounding box center [644, 17] width 68 height 18
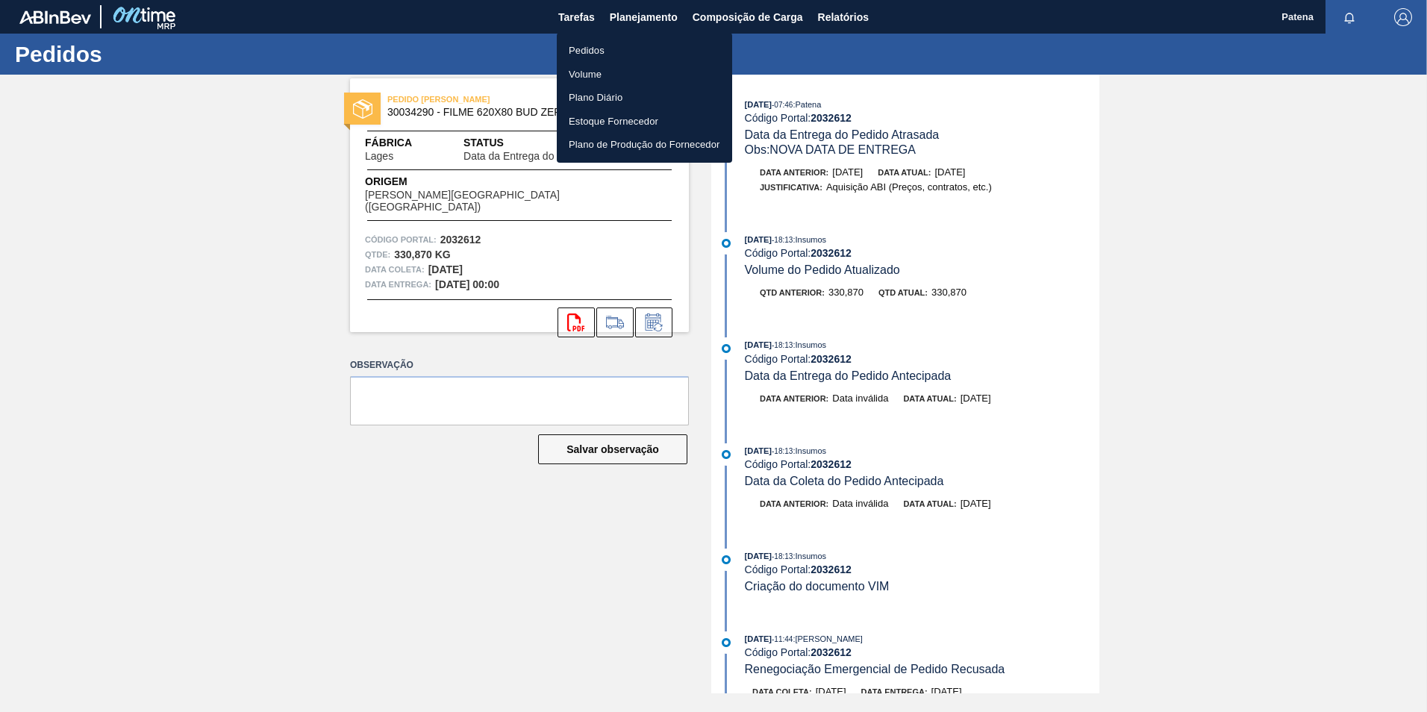
click at [588, 51] on li "Pedidos" at bounding box center [644, 51] width 175 height 24
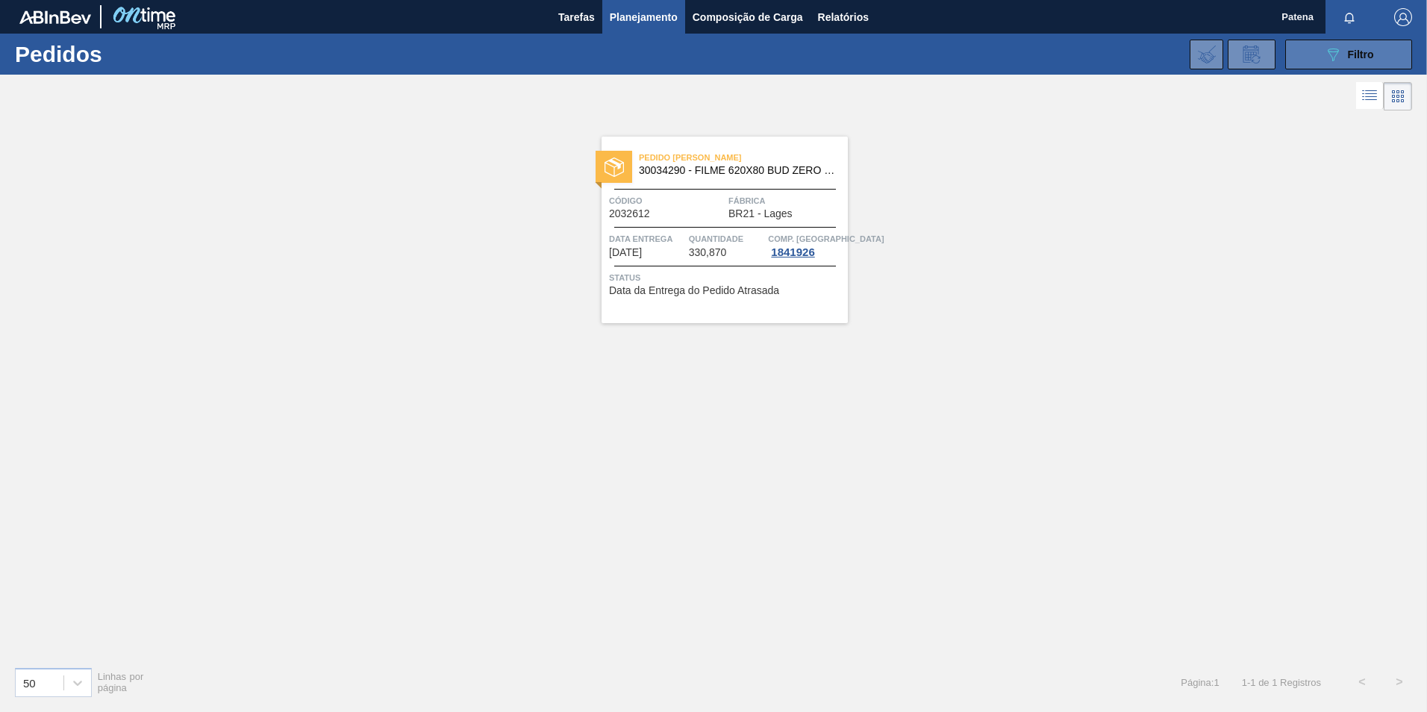
click at [1348, 59] on span "Filtro" at bounding box center [1361, 55] width 26 height 12
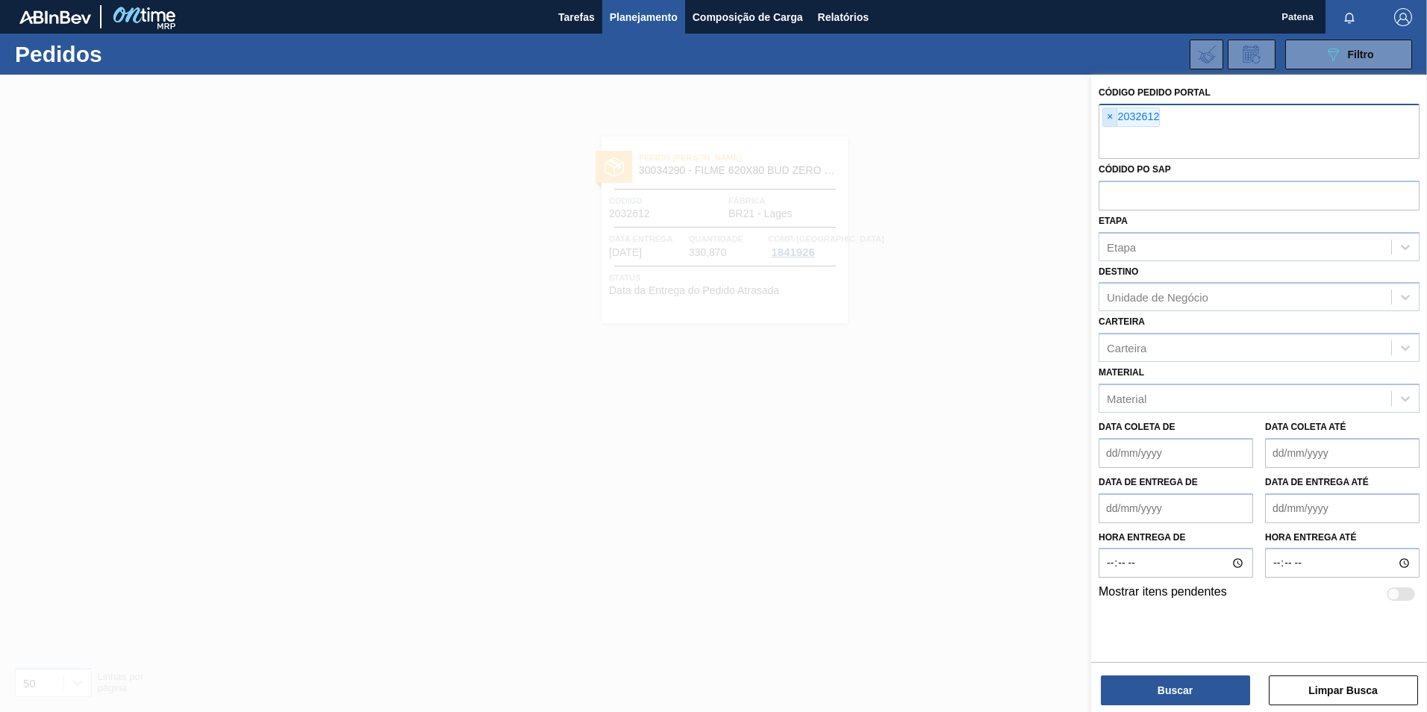
click at [1108, 113] on span "×" at bounding box center [1110, 117] width 14 height 18
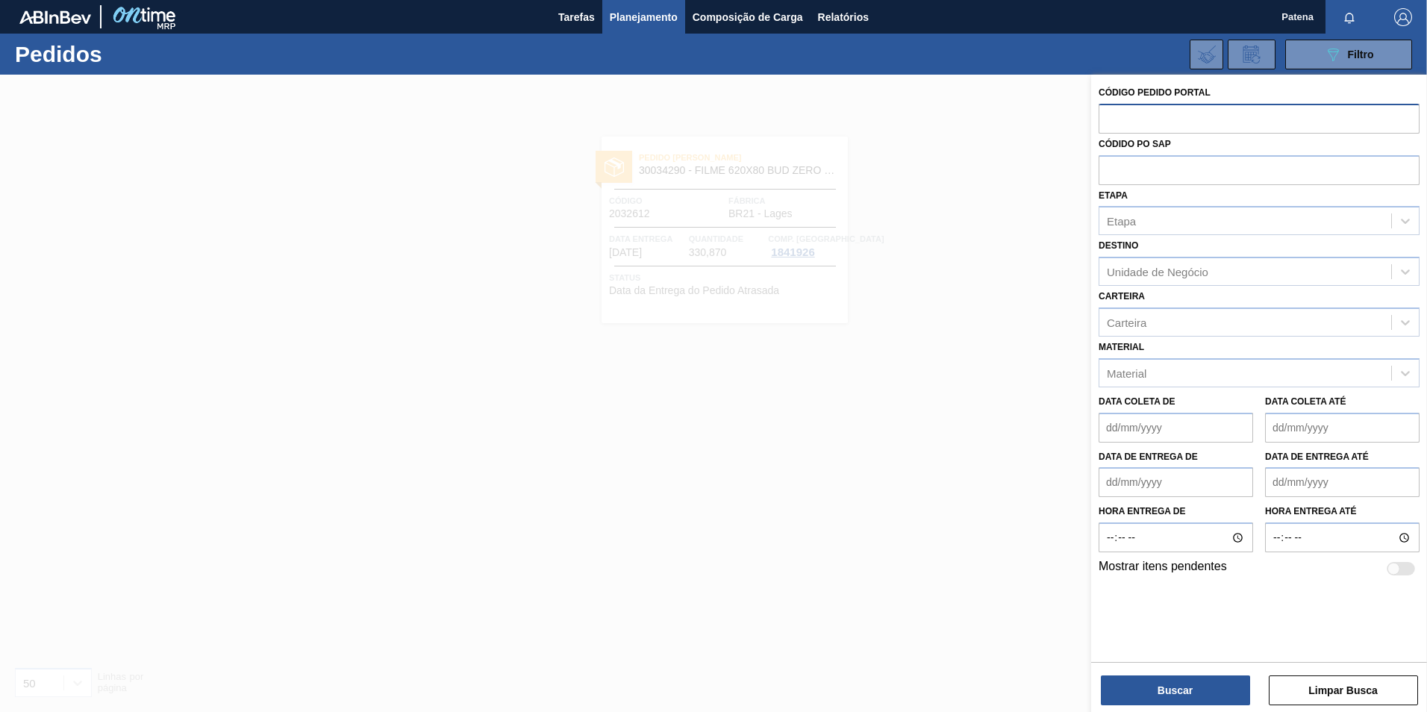
click at [1125, 121] on input "text" at bounding box center [1258, 118] width 321 height 28
type input "2022676"
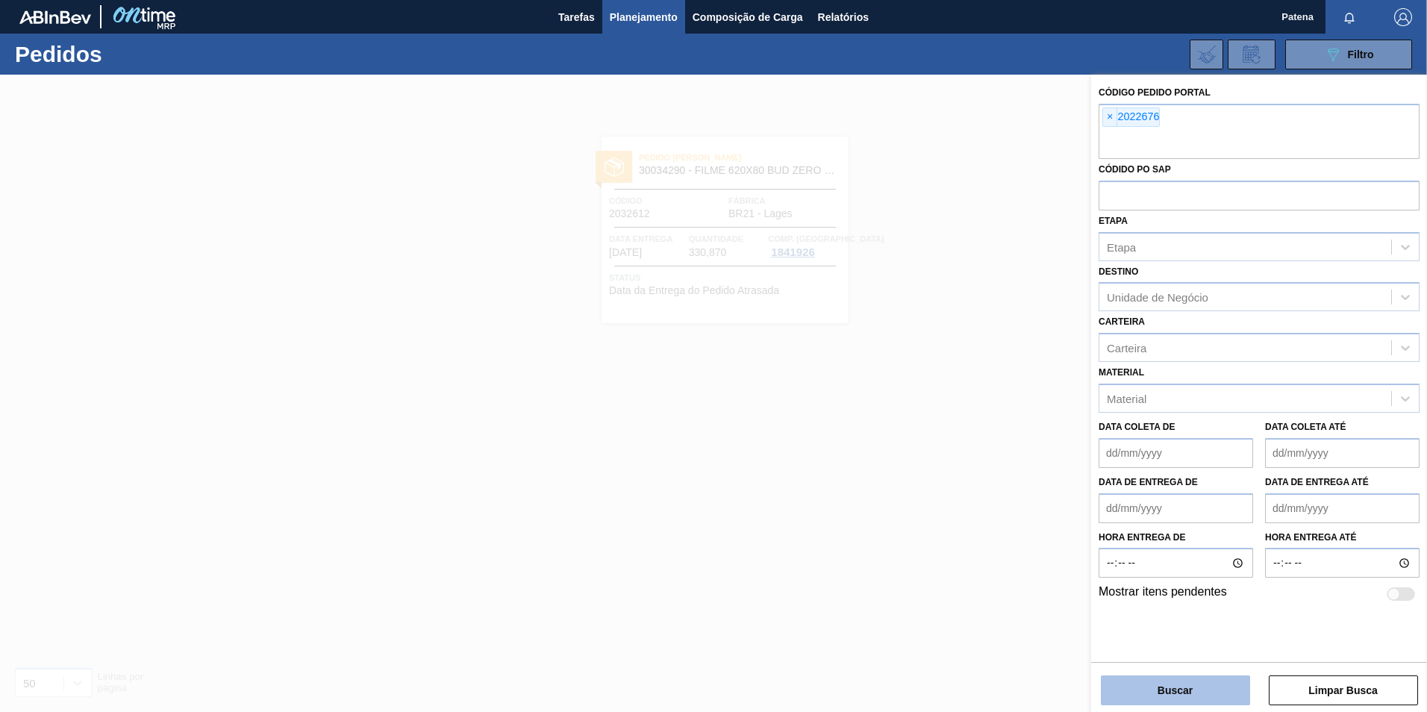
click at [1177, 696] on button "Buscar" at bounding box center [1175, 690] width 149 height 30
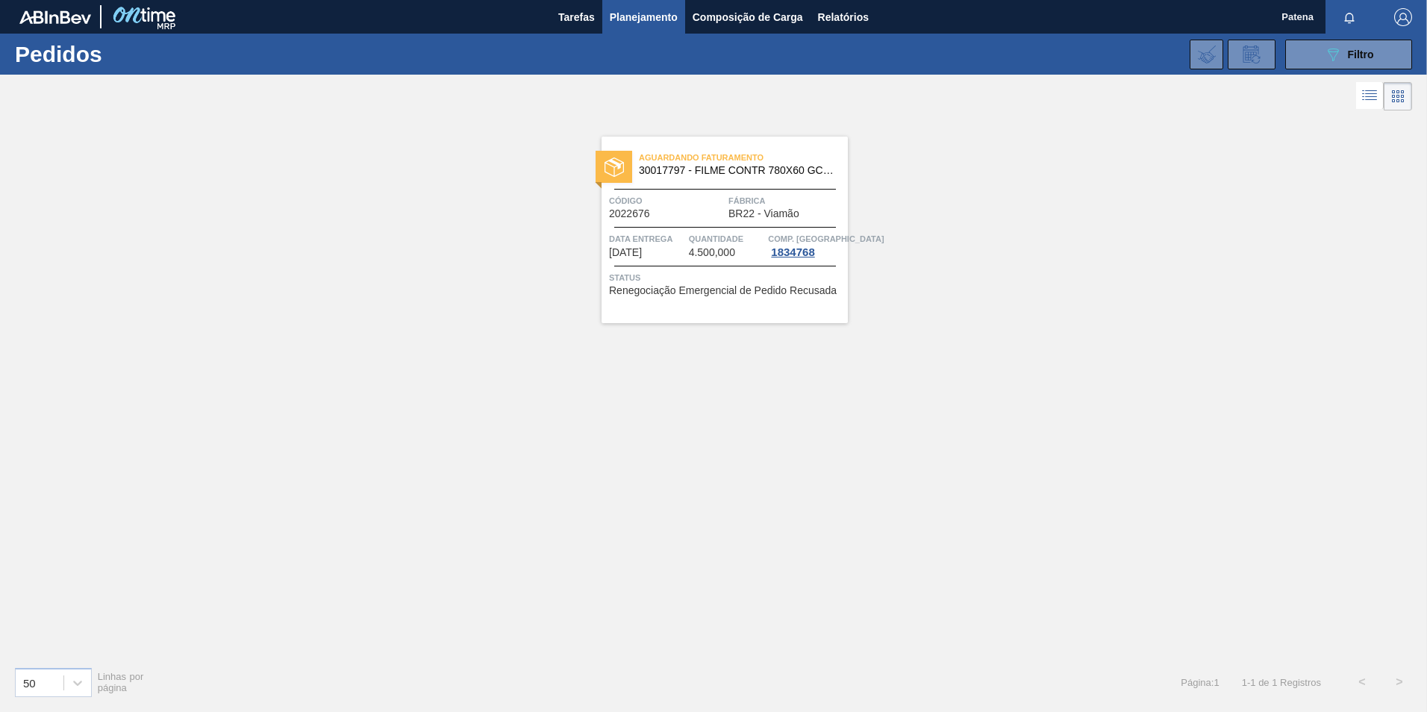
click at [759, 216] on span "BR22 - Viamão" at bounding box center [763, 213] width 71 height 11
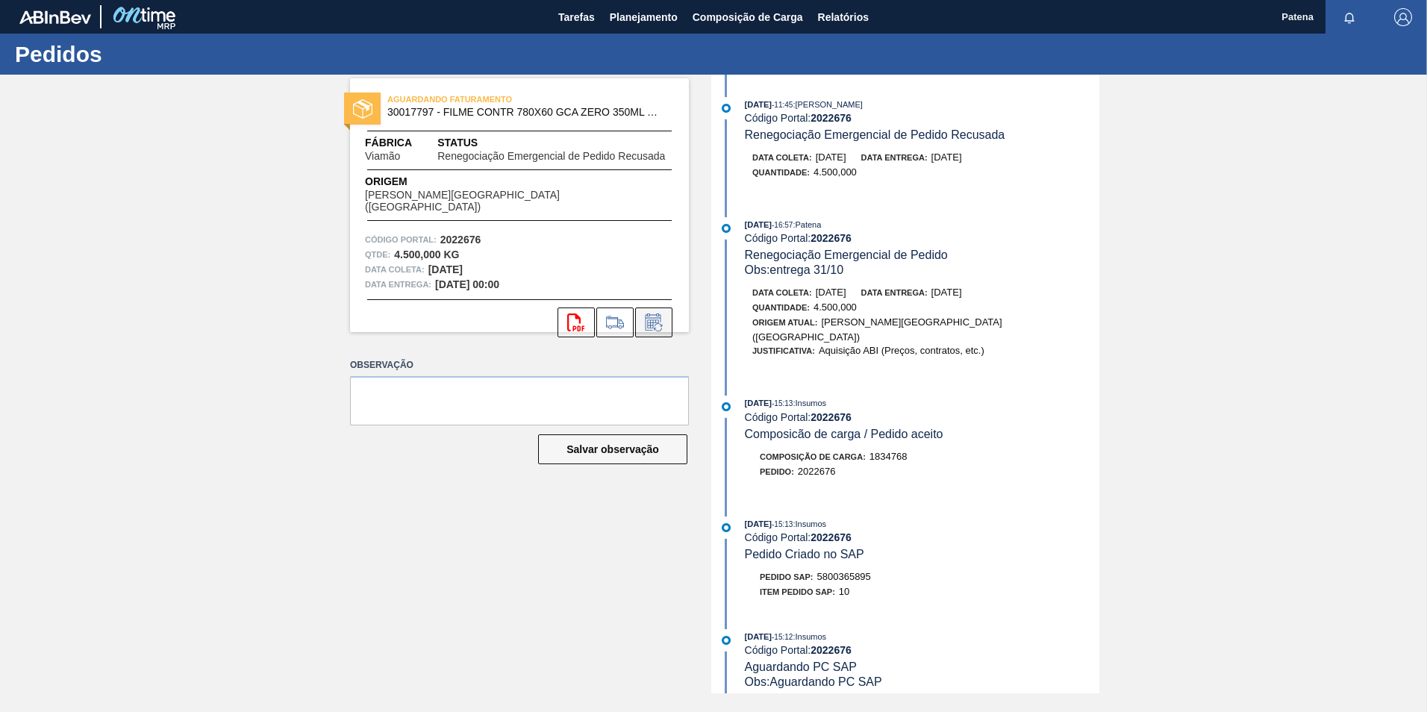
click at [655, 313] on icon at bounding box center [654, 322] width 24 height 18
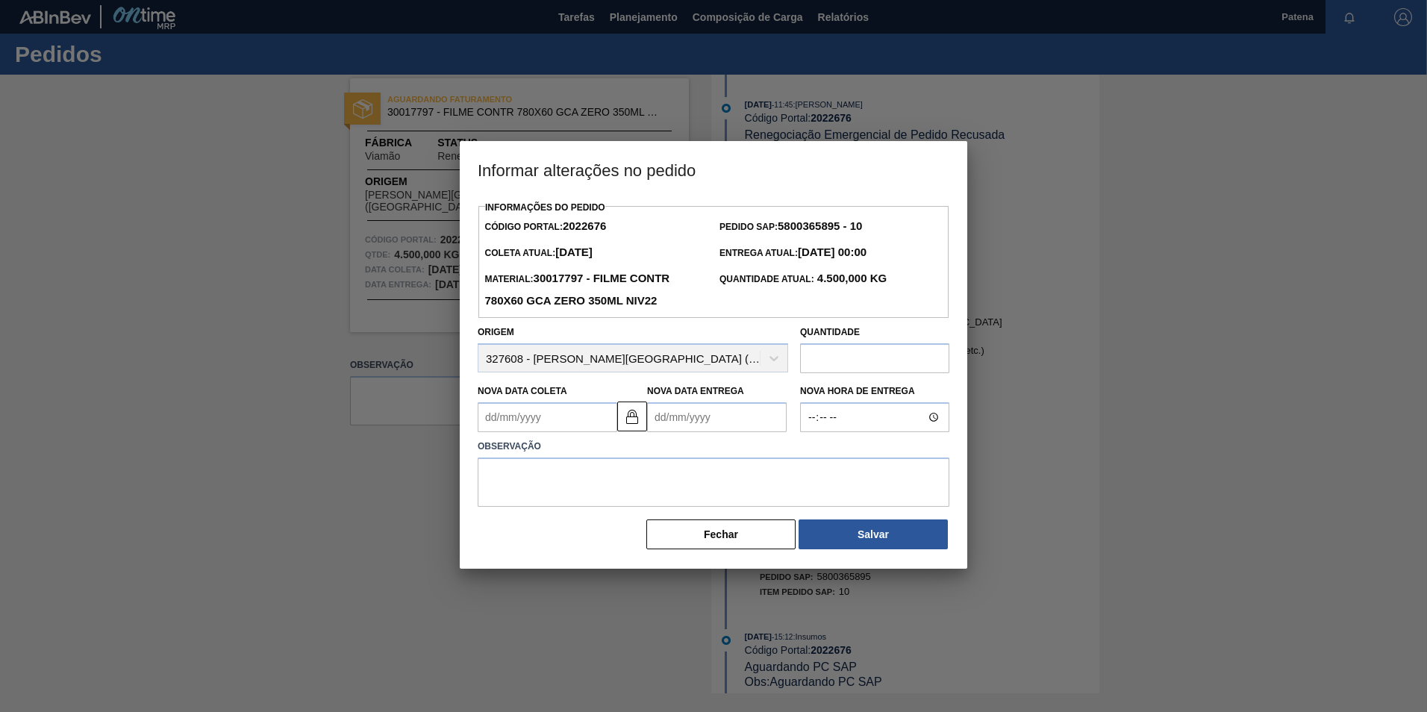
click at [573, 416] on Coleta2022676 "Nova Data Coleta" at bounding box center [548, 417] width 140 height 30
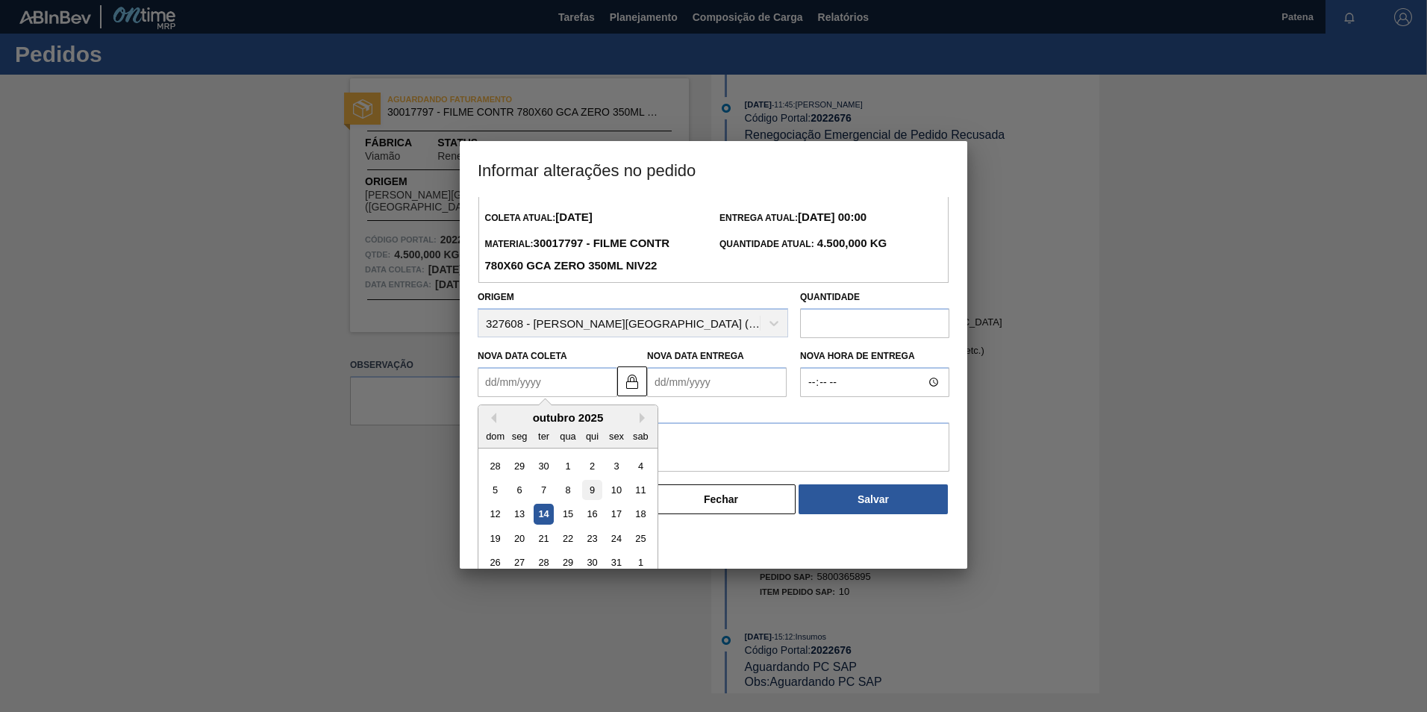
scroll to position [50, 0]
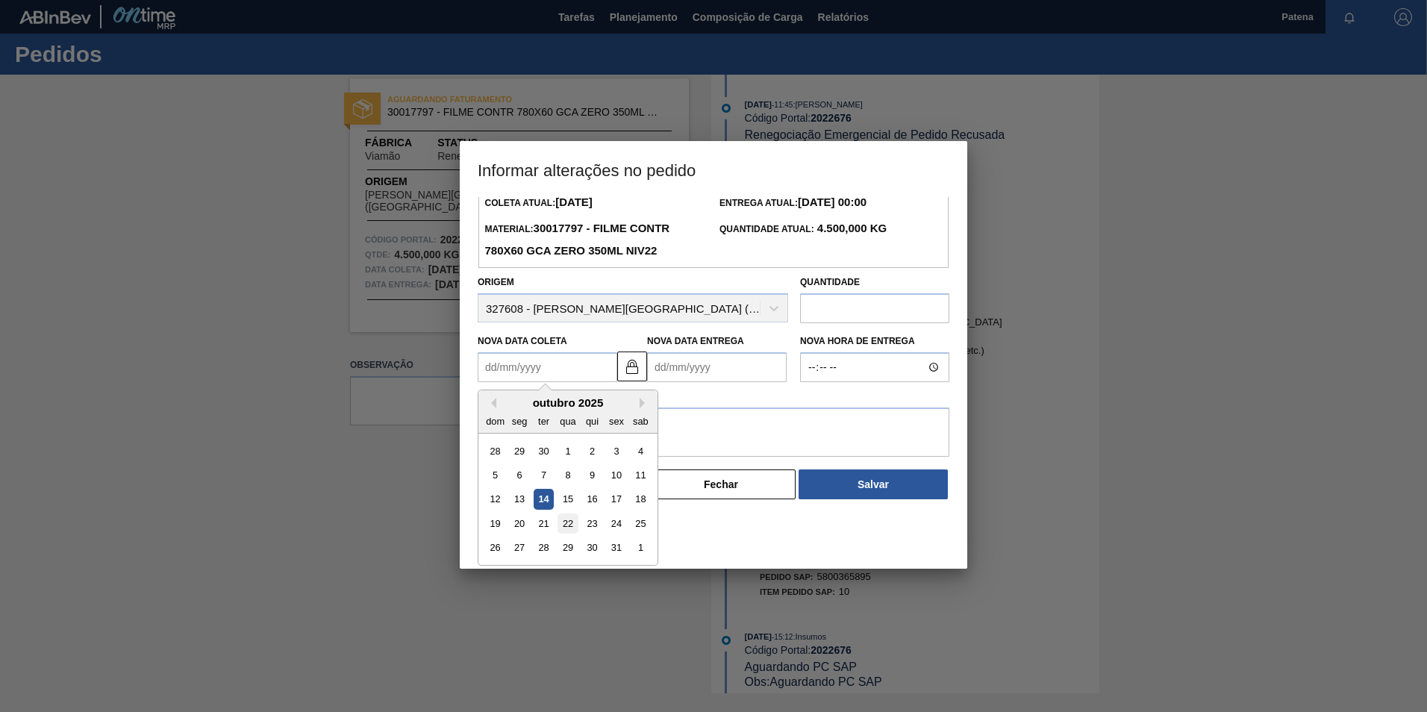
click at [570, 523] on div "22" at bounding box center [567, 523] width 20 height 20
type Coleta2022676 "[DATE]"
type Entrega2022676 "[DATE]"
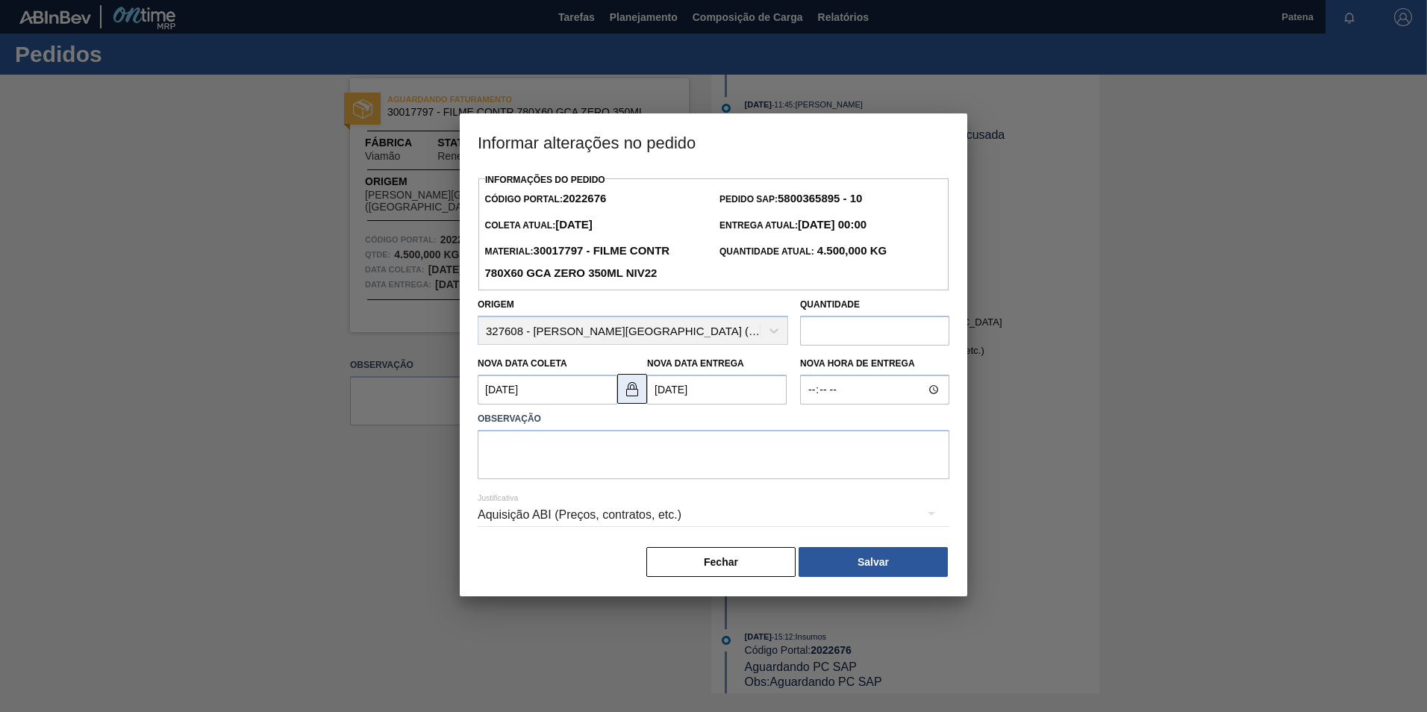
click at [631, 388] on img at bounding box center [632, 389] width 18 height 18
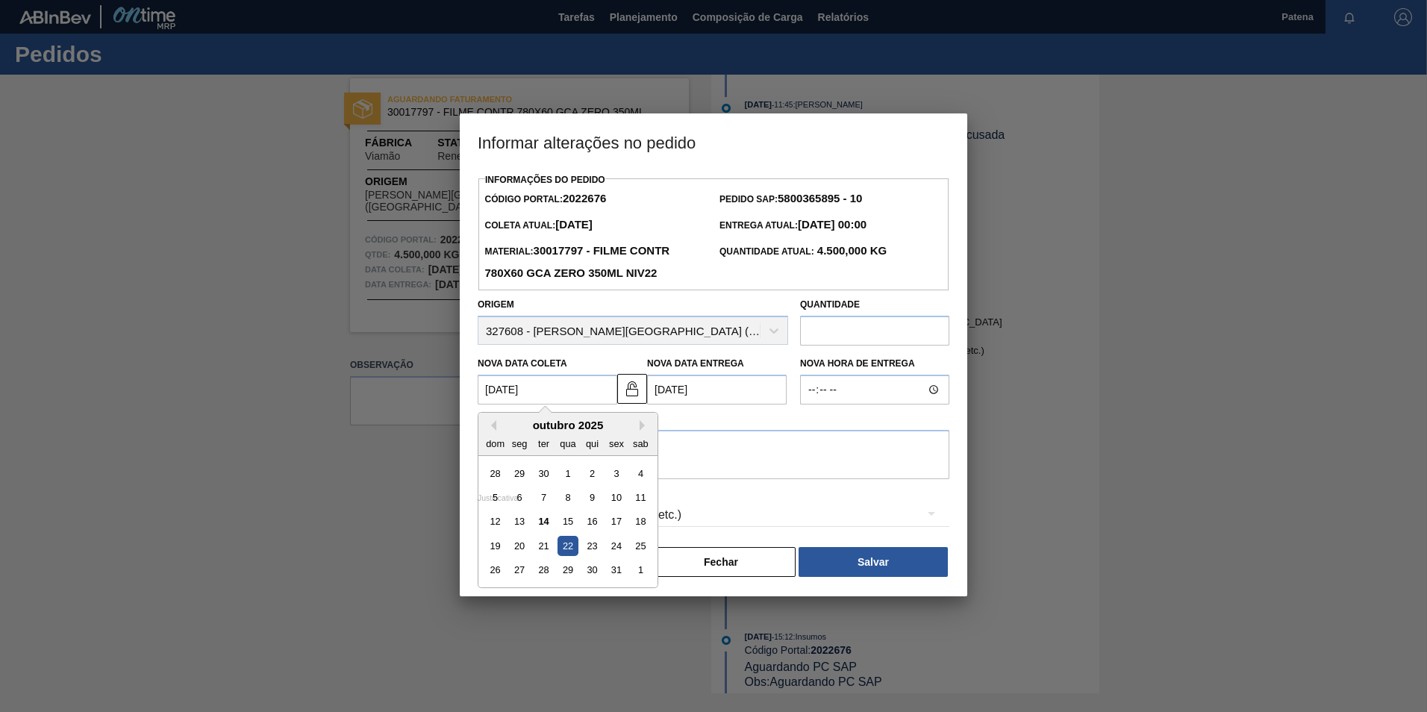
drag, startPoint x: 561, startPoint y: 390, endPoint x: 459, endPoint y: 386, distance: 102.3
click at [459, 386] on div "Informar alterações no pedido Informações do Pedido Código Portal: 2022676 Pedi…" at bounding box center [713, 356] width 1427 height 712
click at [519, 542] on div "20" at bounding box center [520, 546] width 20 height 20
type Coleta2022676 "[DATE]"
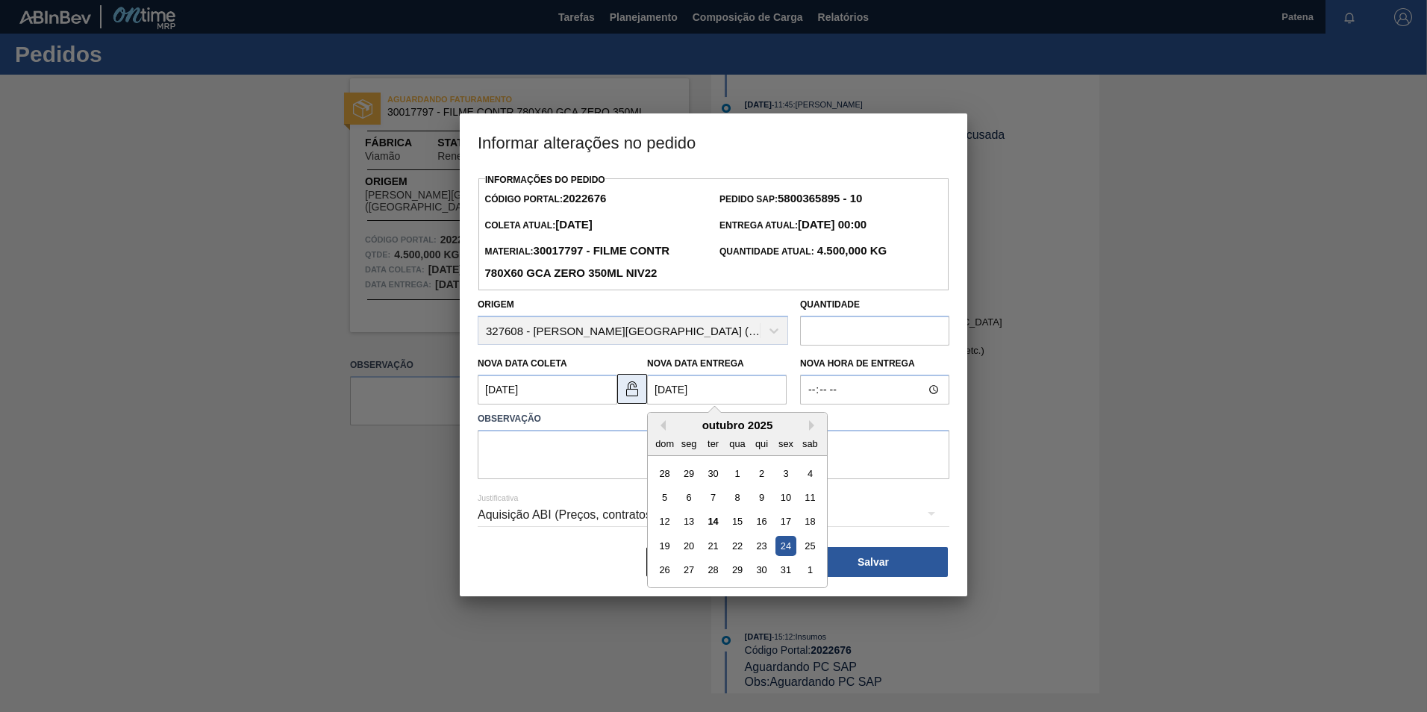
drag, startPoint x: 716, startPoint y: 393, endPoint x: 645, endPoint y: 389, distance: 71.0
click at [645, 389] on div "Nova Data [PERSON_NAME] [DATE] Nova Data Entrega [DATE] Previous Month Next Mon…" at bounding box center [633, 376] width 322 height 55
click at [735, 545] on div "22" at bounding box center [737, 546] width 20 height 20
type Entrega2022676 "[DATE]"
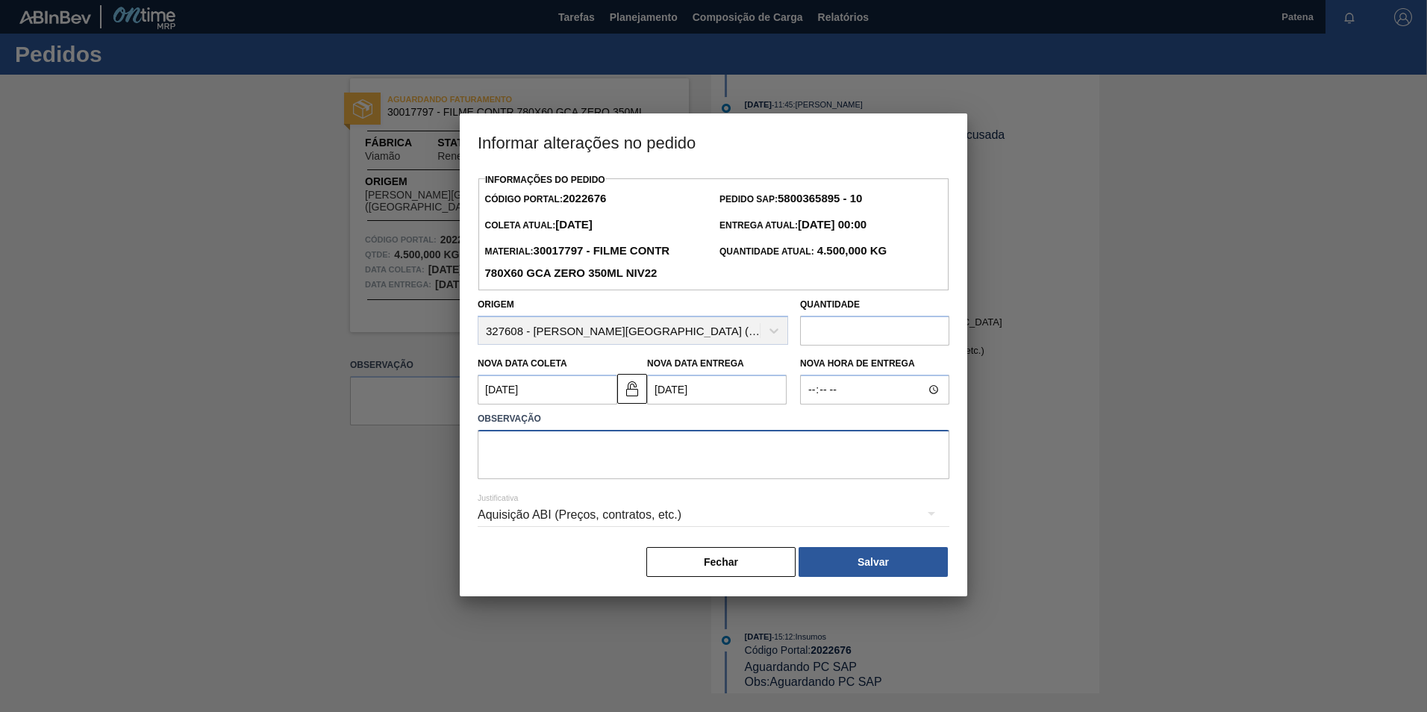
click at [547, 457] on textarea at bounding box center [714, 454] width 472 height 49
type textarea "NOVA DATA DE ENTREGA"
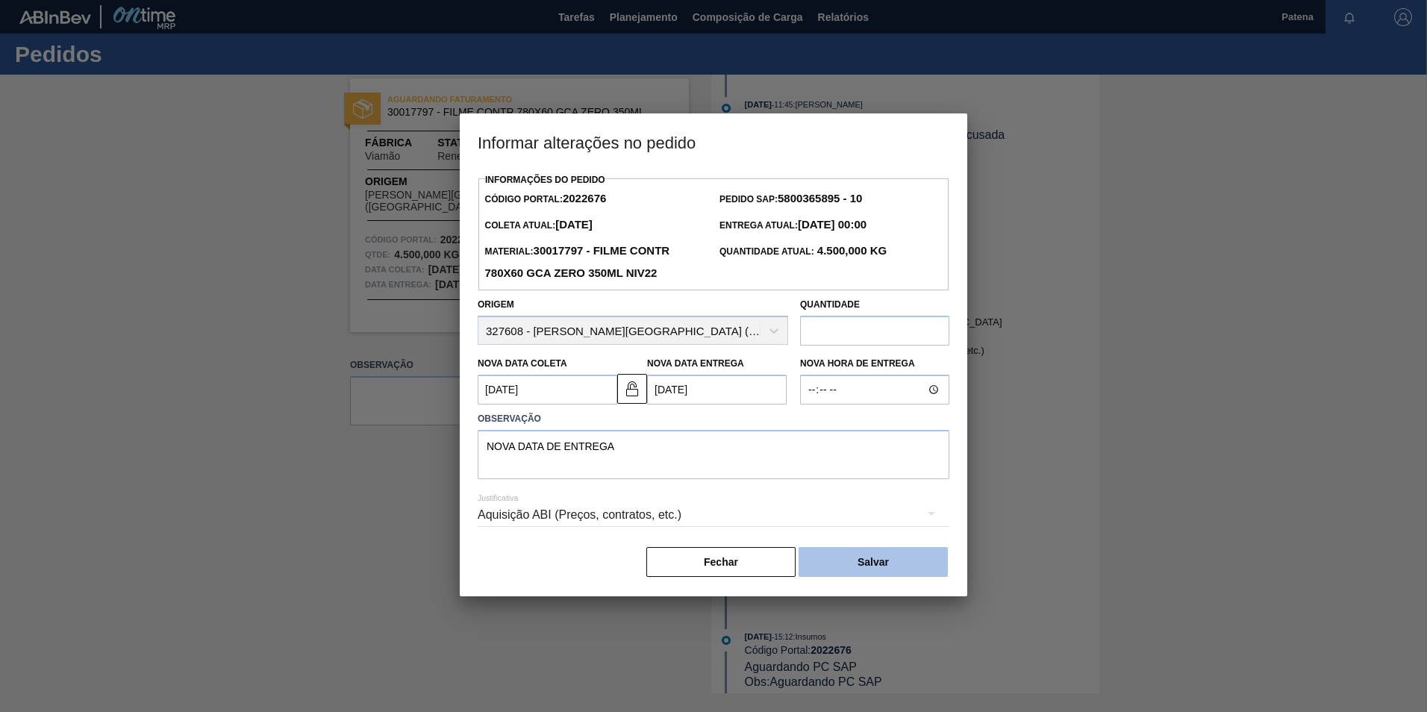
click at [867, 572] on button "Salvar" at bounding box center [872, 562] width 149 height 30
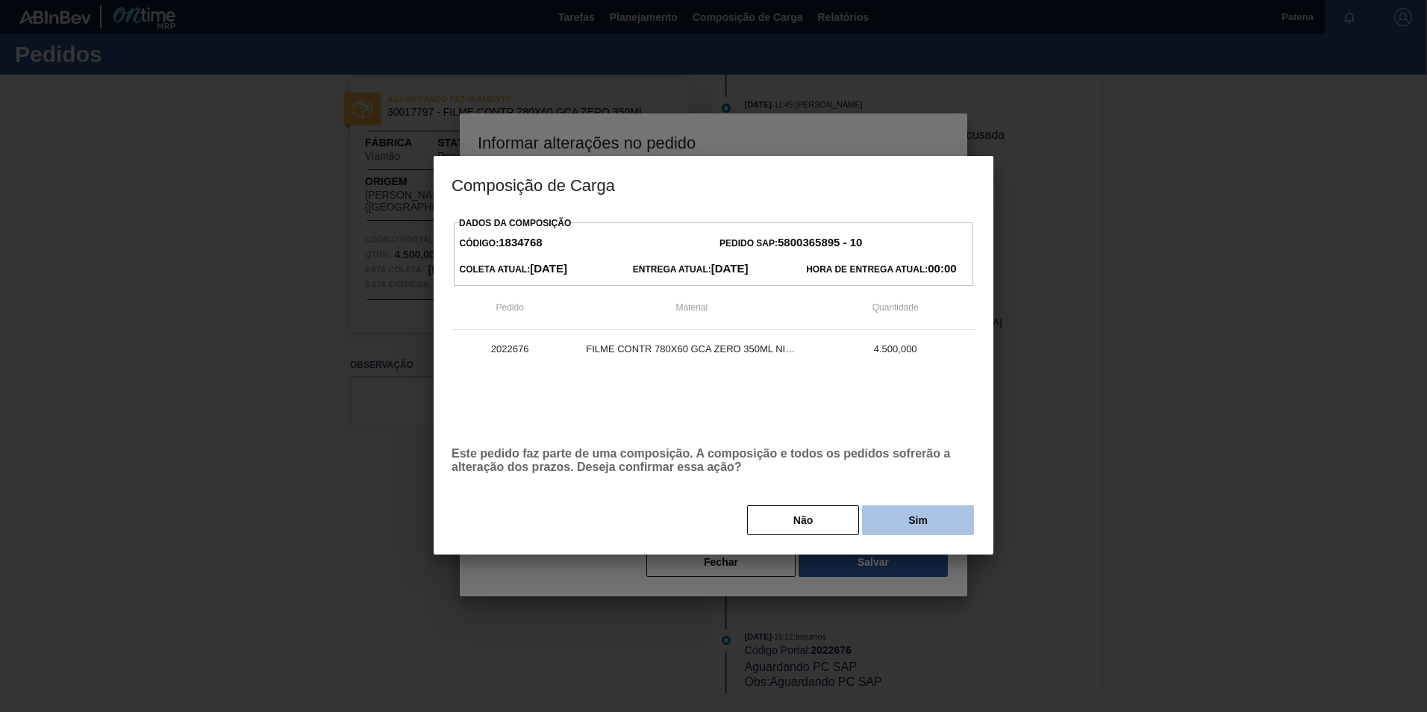
click at [919, 516] on button "Sim" at bounding box center [918, 520] width 112 height 30
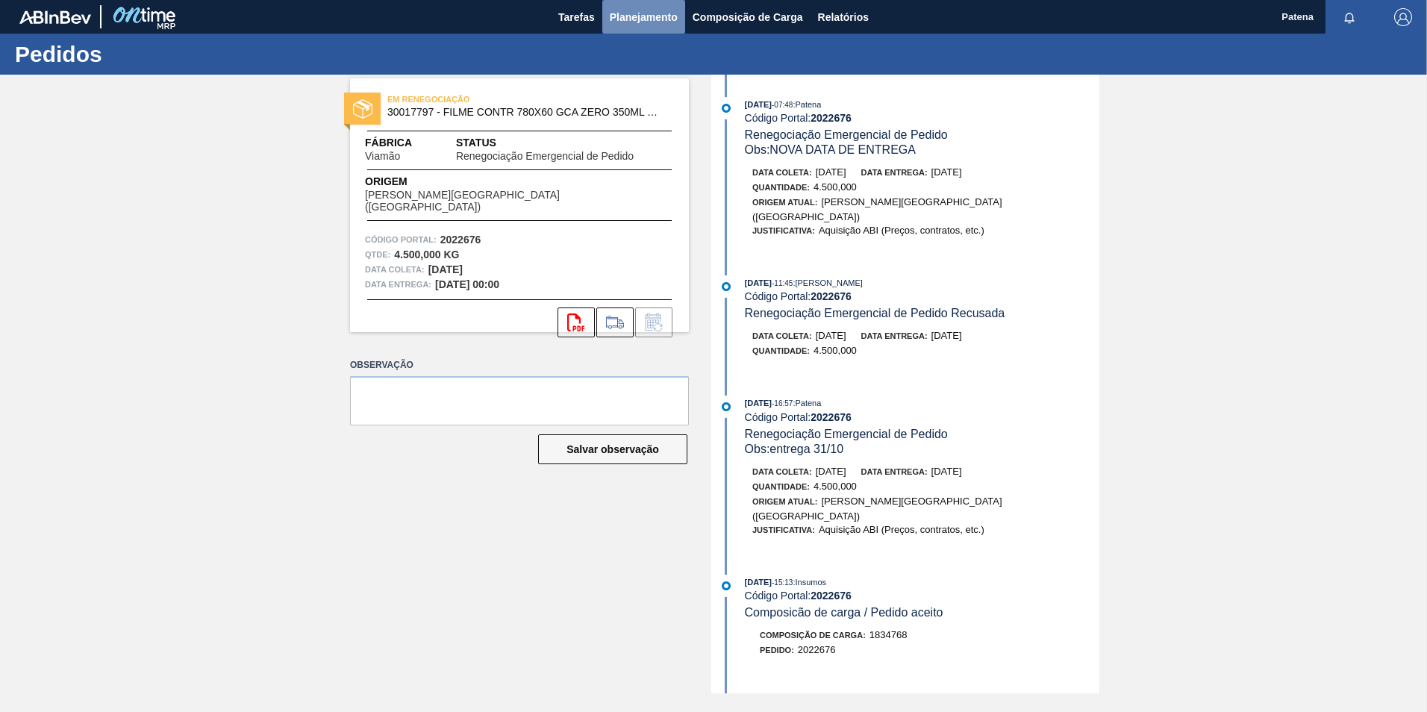
click at [661, 22] on span "Planejamento" at bounding box center [644, 17] width 68 height 18
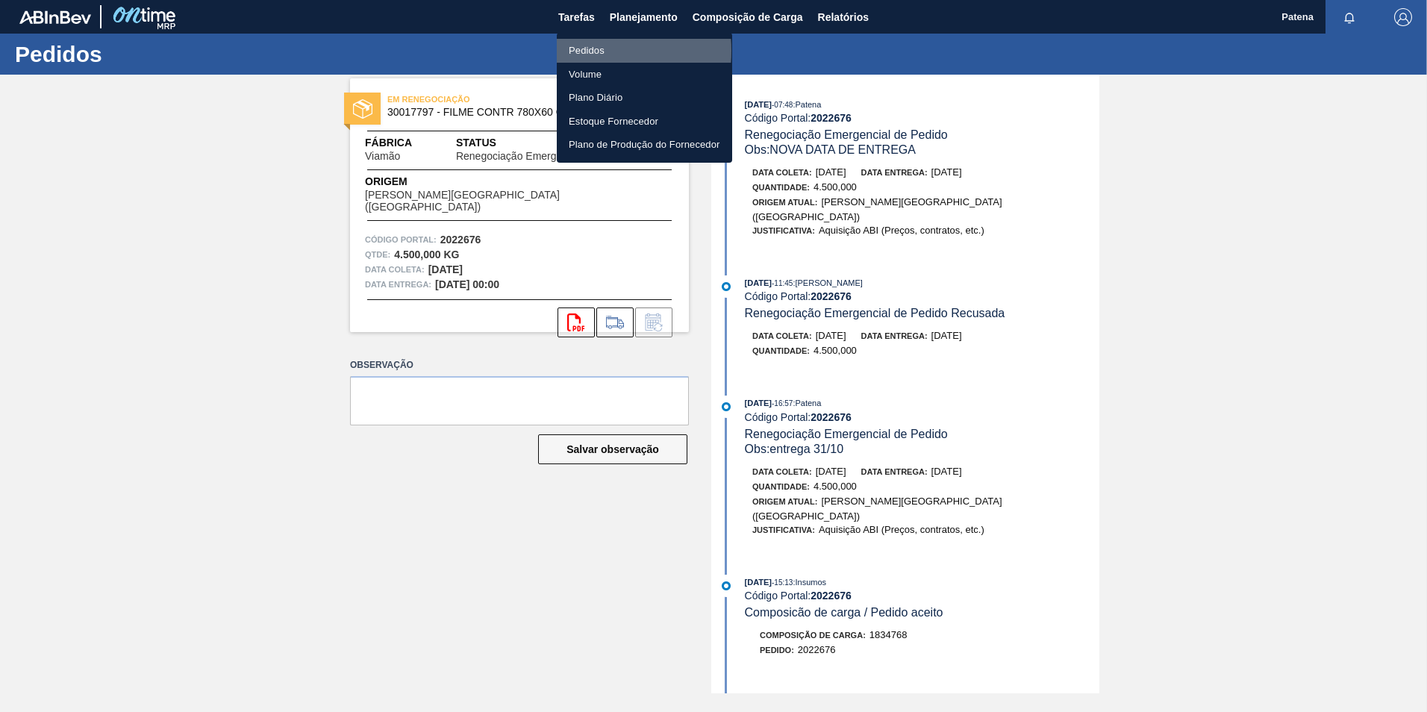
click at [585, 51] on li "Pedidos" at bounding box center [644, 51] width 175 height 24
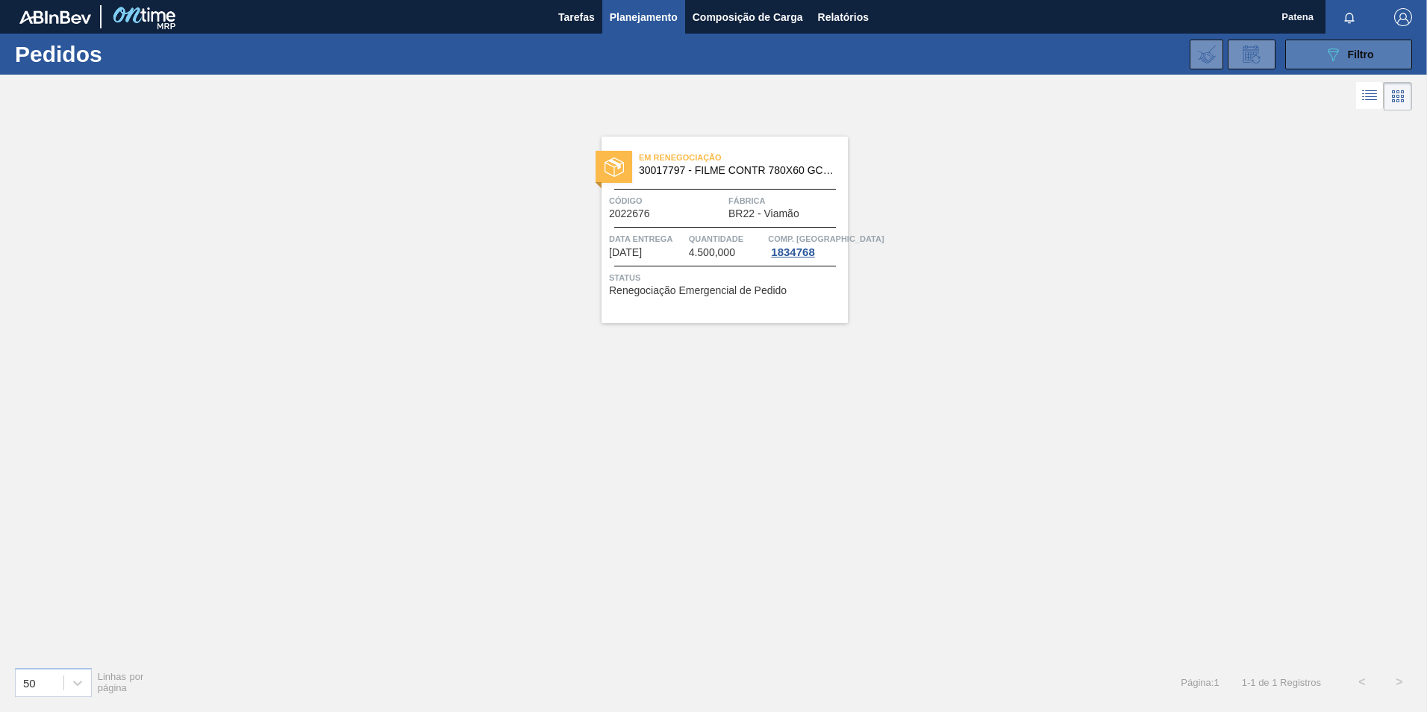
click at [1336, 58] on icon "089F7B8B-B2A5-4AFE-B5C0-19BA573D28AC" at bounding box center [1333, 55] width 18 height 18
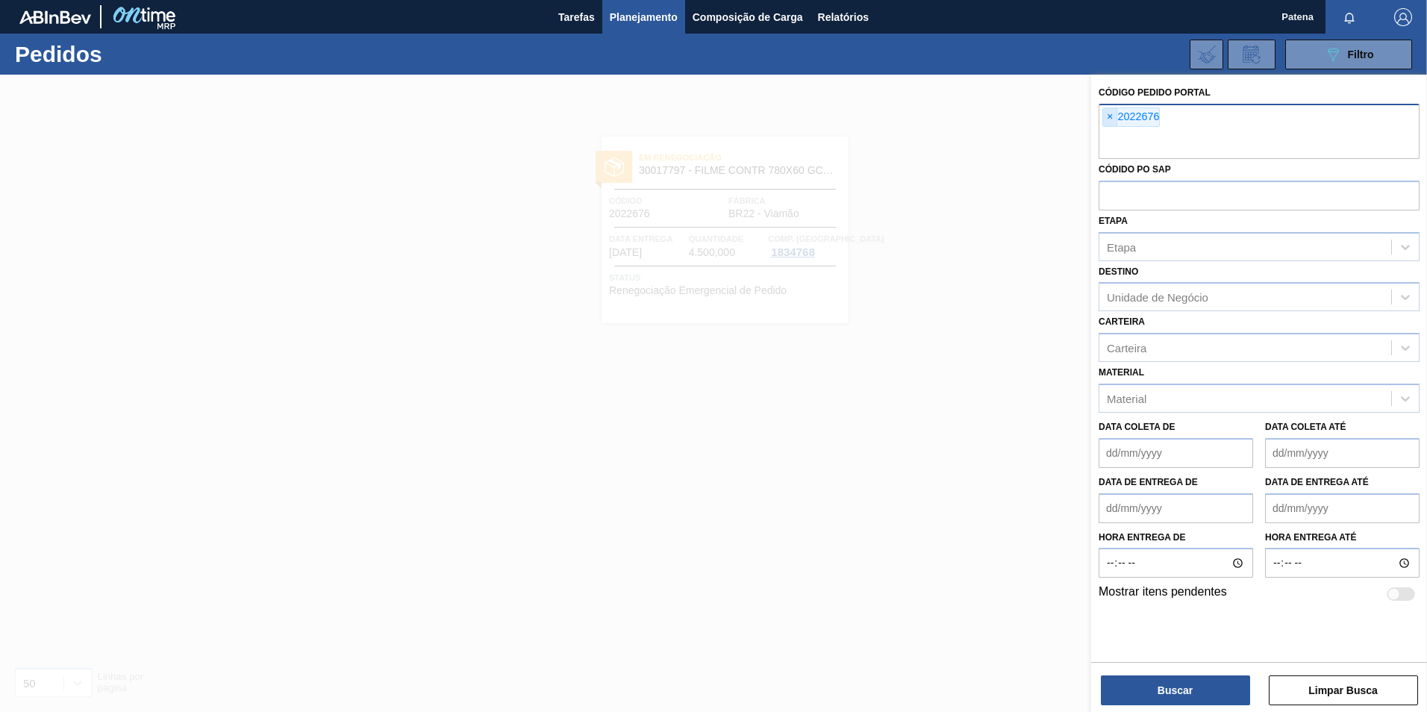
click at [1107, 118] on span "×" at bounding box center [1110, 117] width 14 height 18
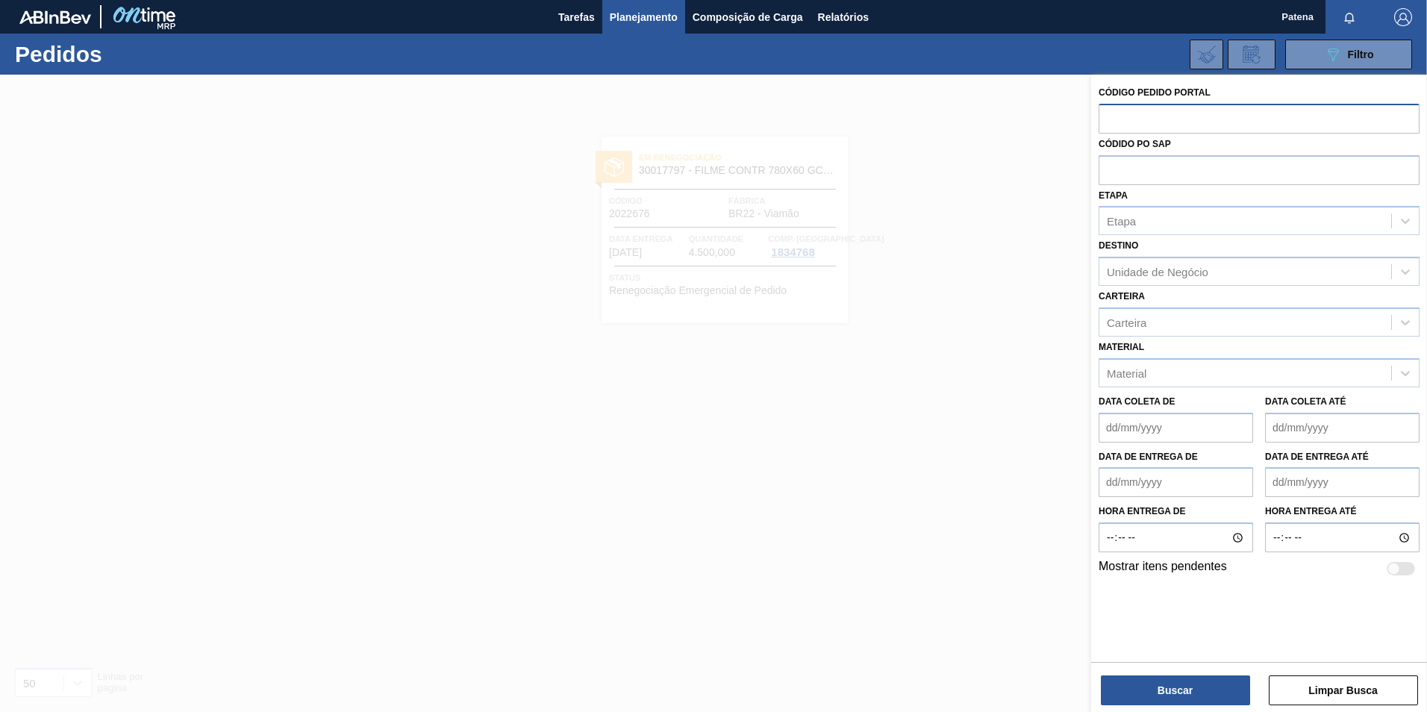
click at [1130, 118] on input "text" at bounding box center [1258, 118] width 321 height 28
type input "2027012"
click at [1192, 679] on button "Buscar" at bounding box center [1175, 690] width 149 height 30
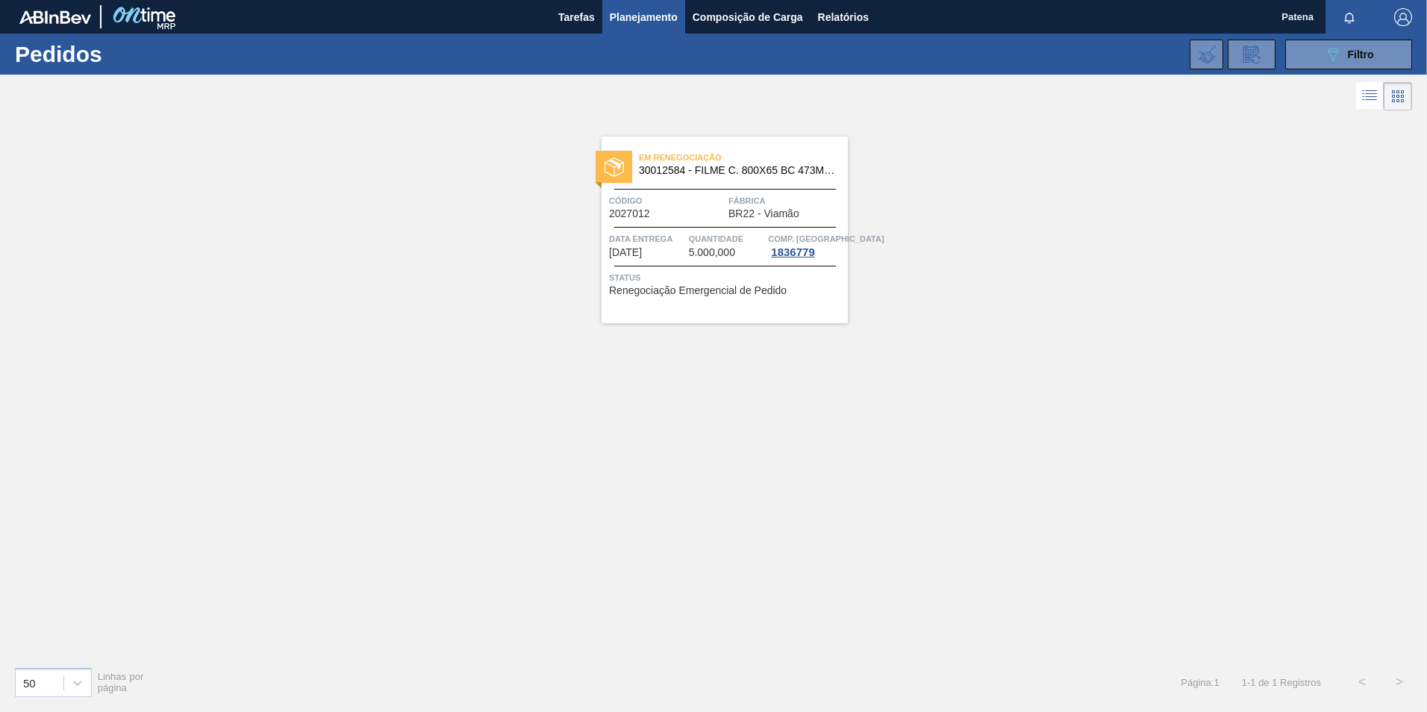
click at [727, 219] on div "Código 2027012 Fábrica BR22 - Viamão" at bounding box center [724, 206] width 246 height 26
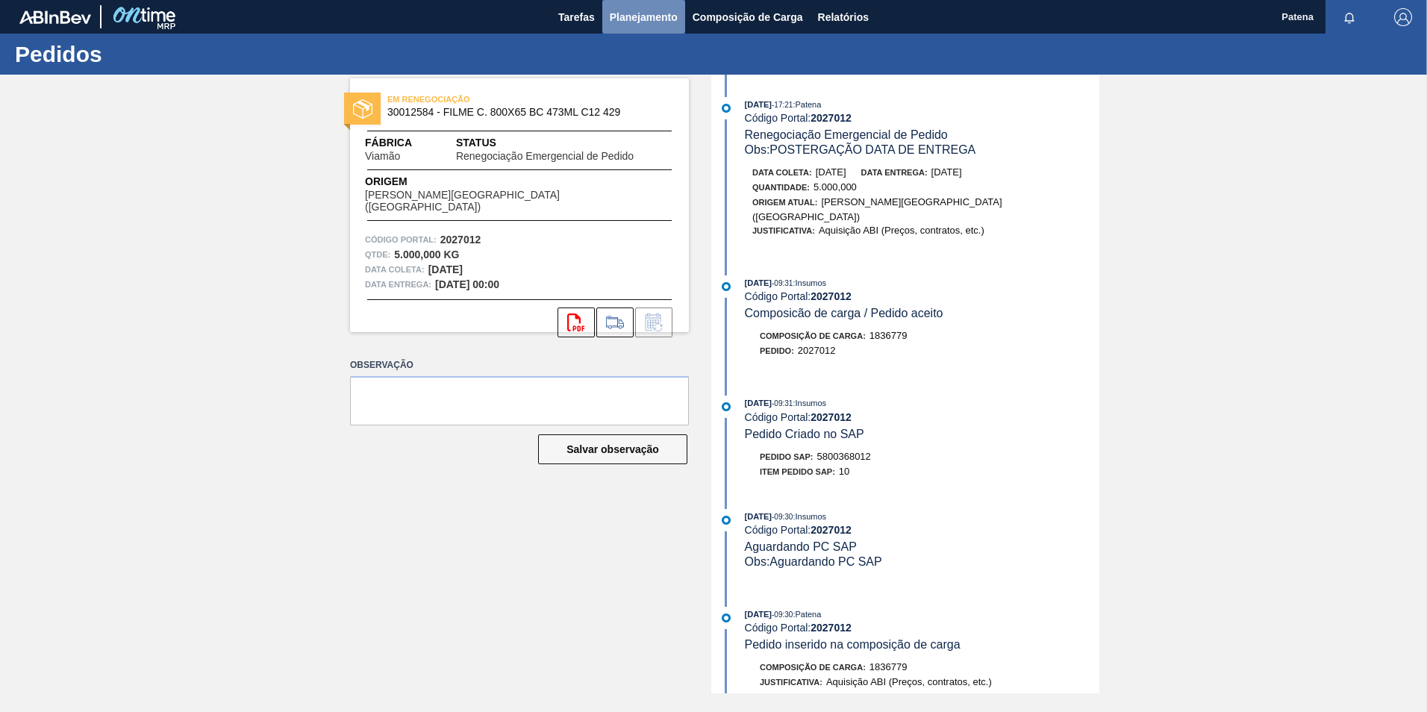
click at [650, 13] on span "Planejamento" at bounding box center [644, 17] width 68 height 18
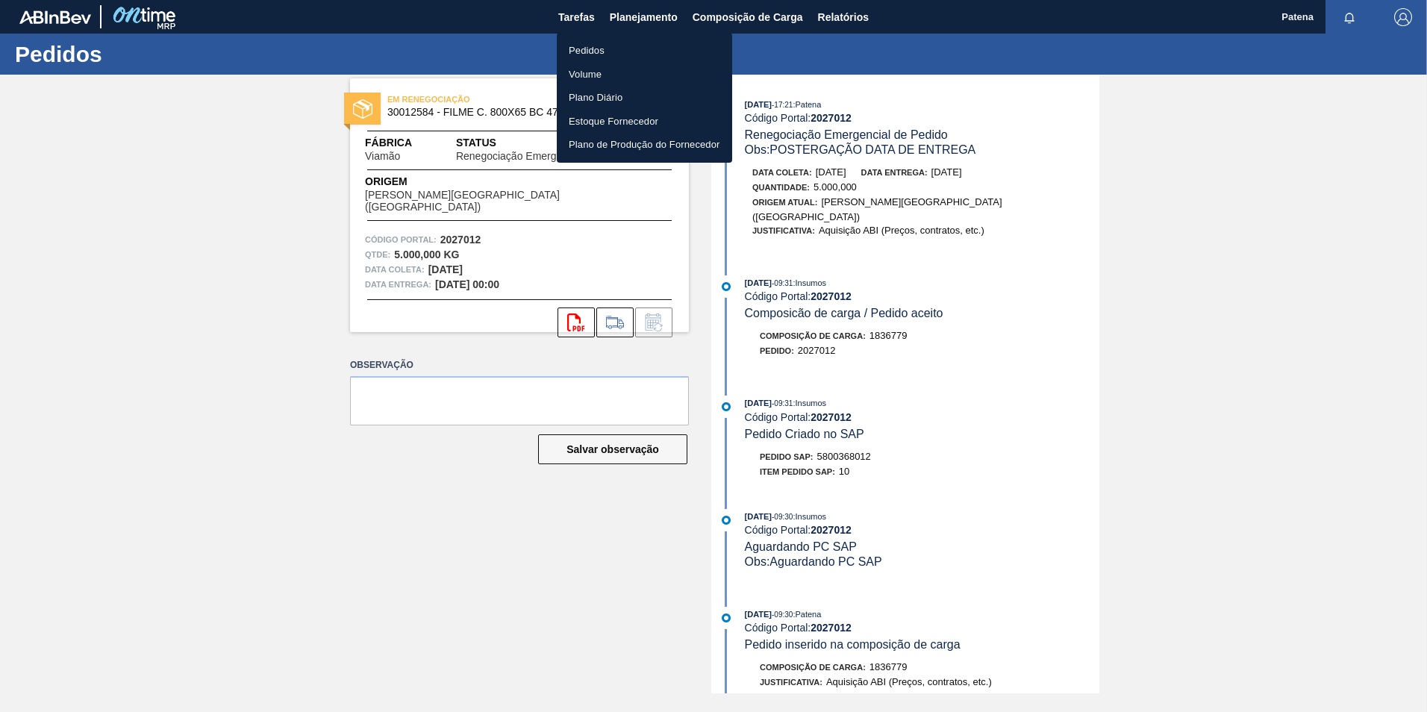
click at [593, 51] on li "Pedidos" at bounding box center [644, 51] width 175 height 24
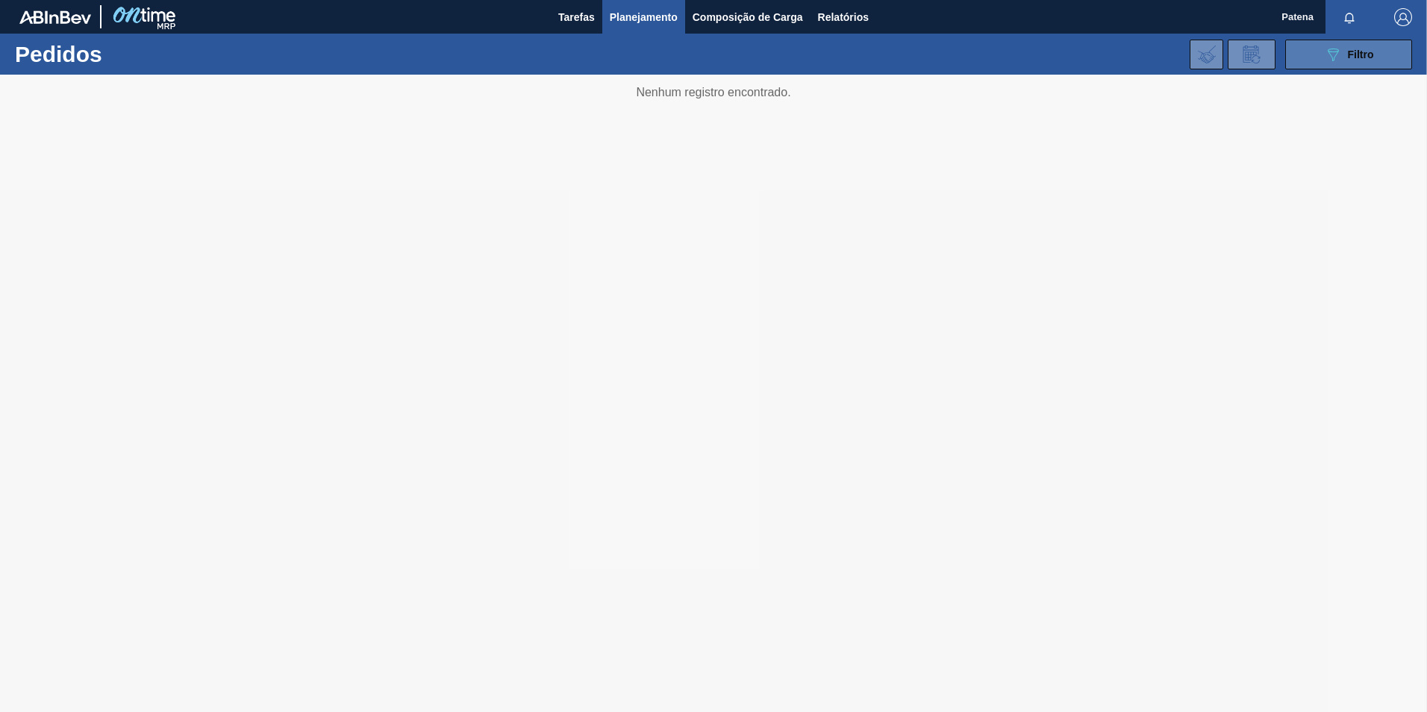
click at [1325, 61] on icon "089F7B8B-B2A5-4AFE-B5C0-19BA573D28AC" at bounding box center [1333, 55] width 18 height 18
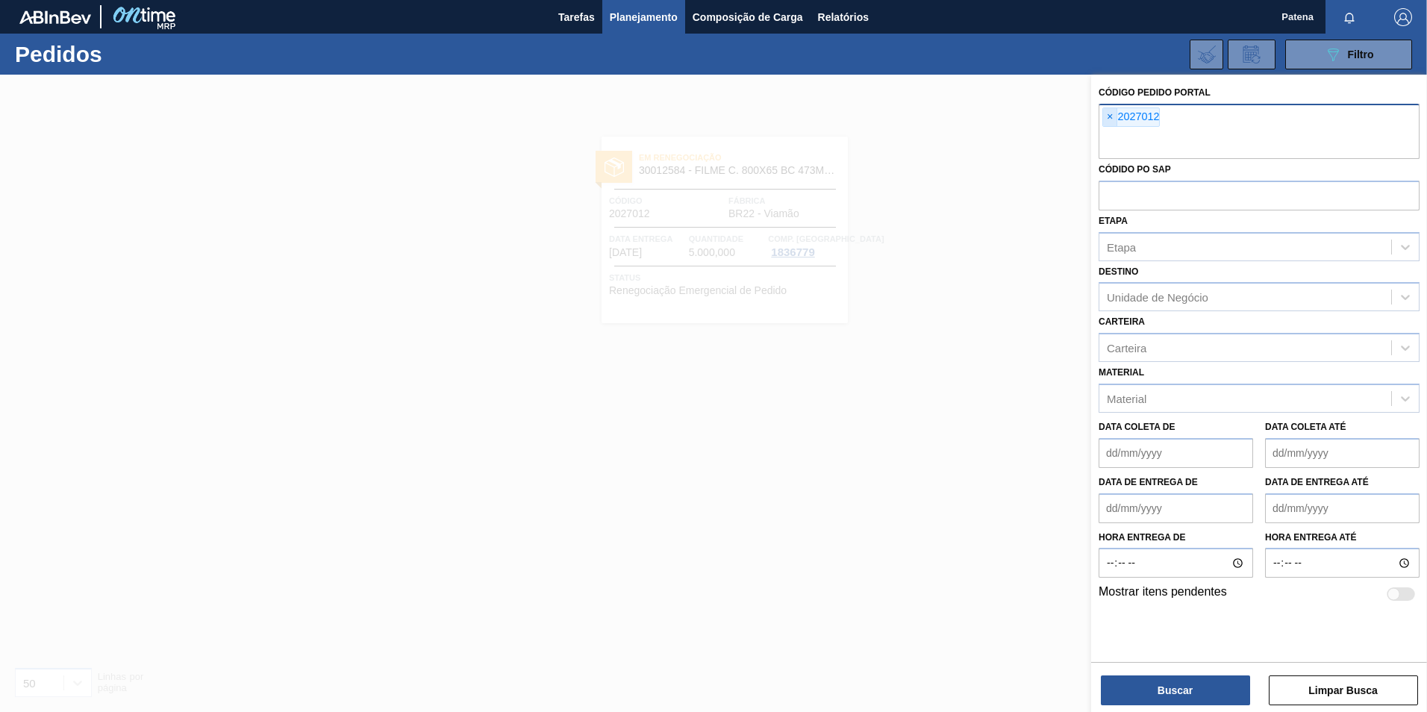
click at [1106, 117] on span "×" at bounding box center [1110, 117] width 14 height 18
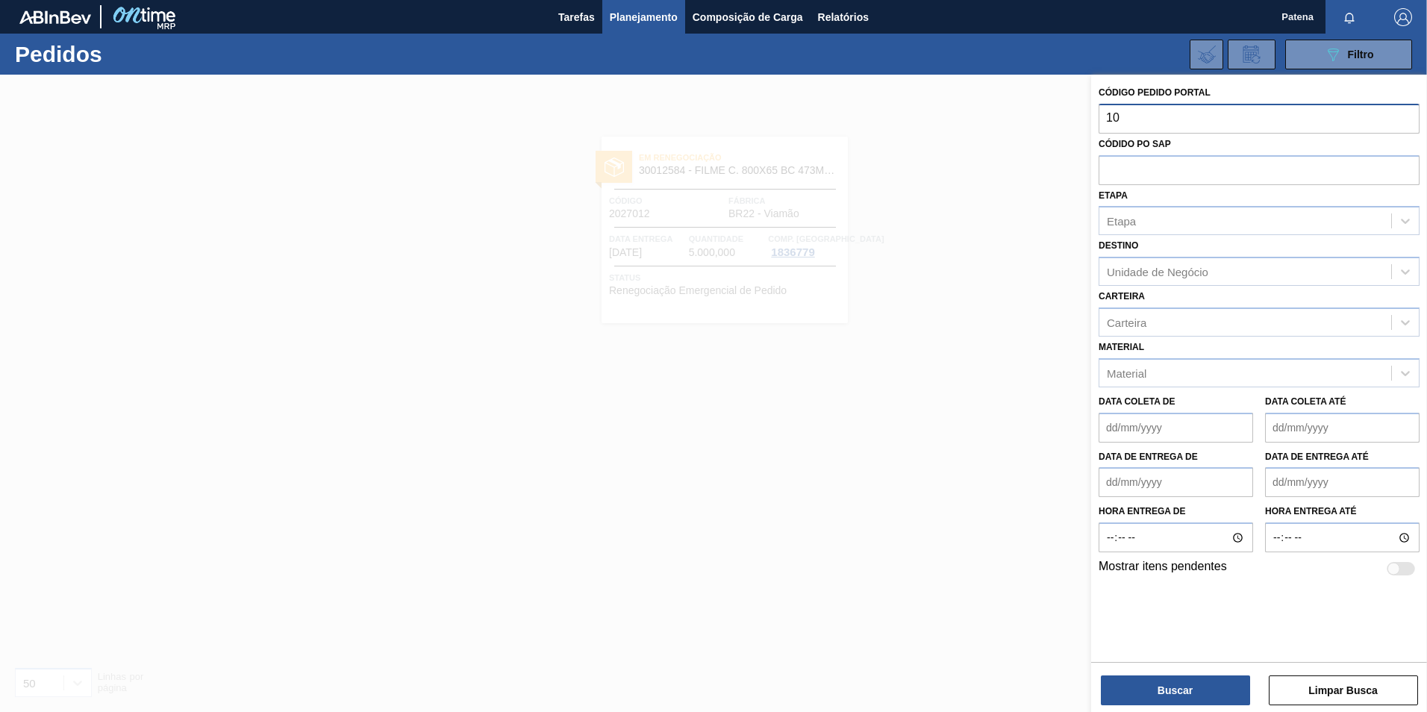
type input "1"
type input "2025638"
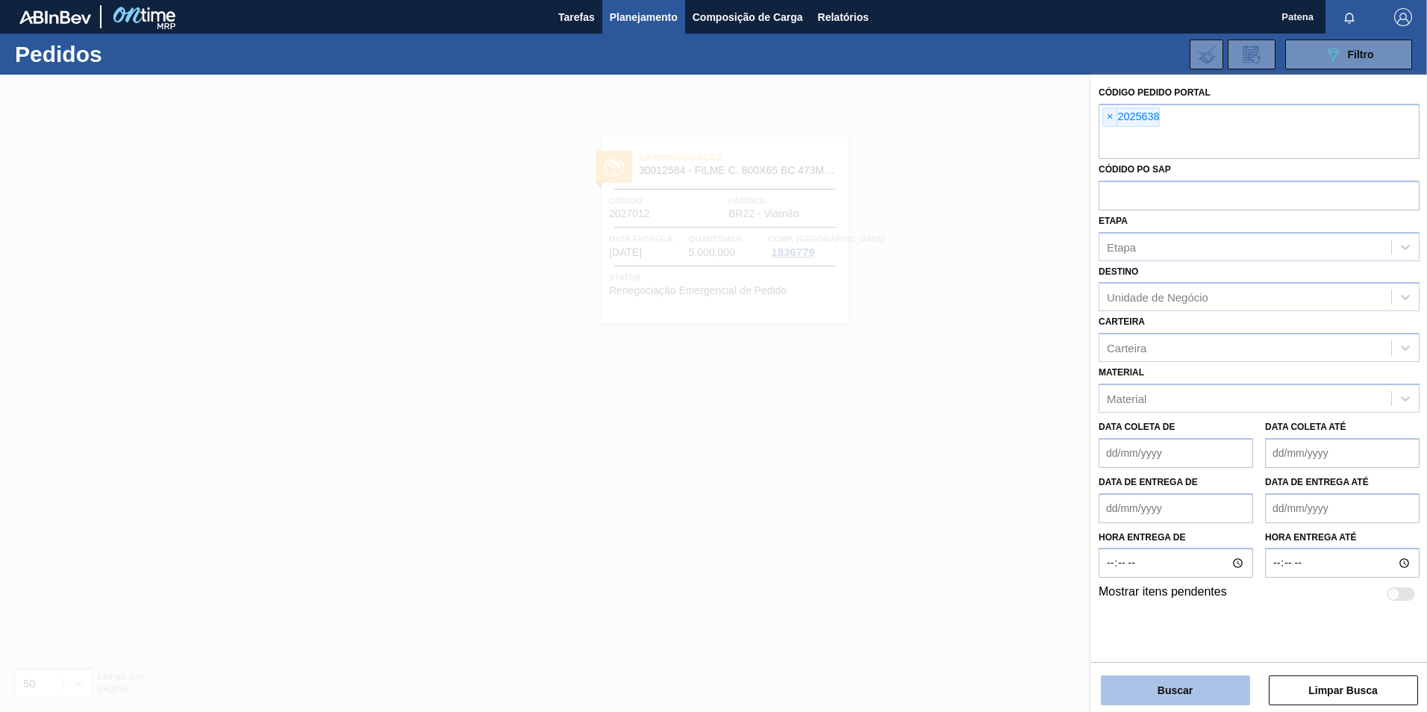
click at [1183, 688] on button "Buscar" at bounding box center [1175, 690] width 149 height 30
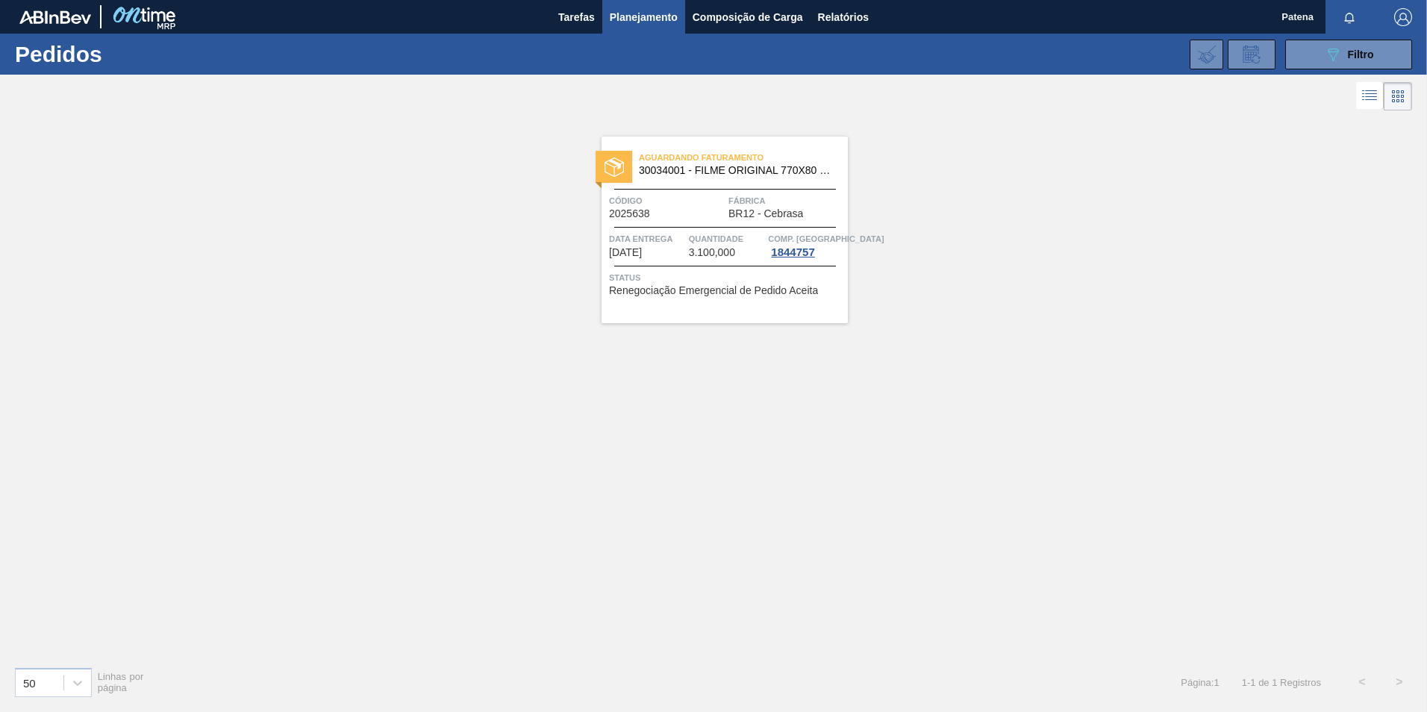
click at [748, 206] on span "Fábrica" at bounding box center [786, 200] width 116 height 15
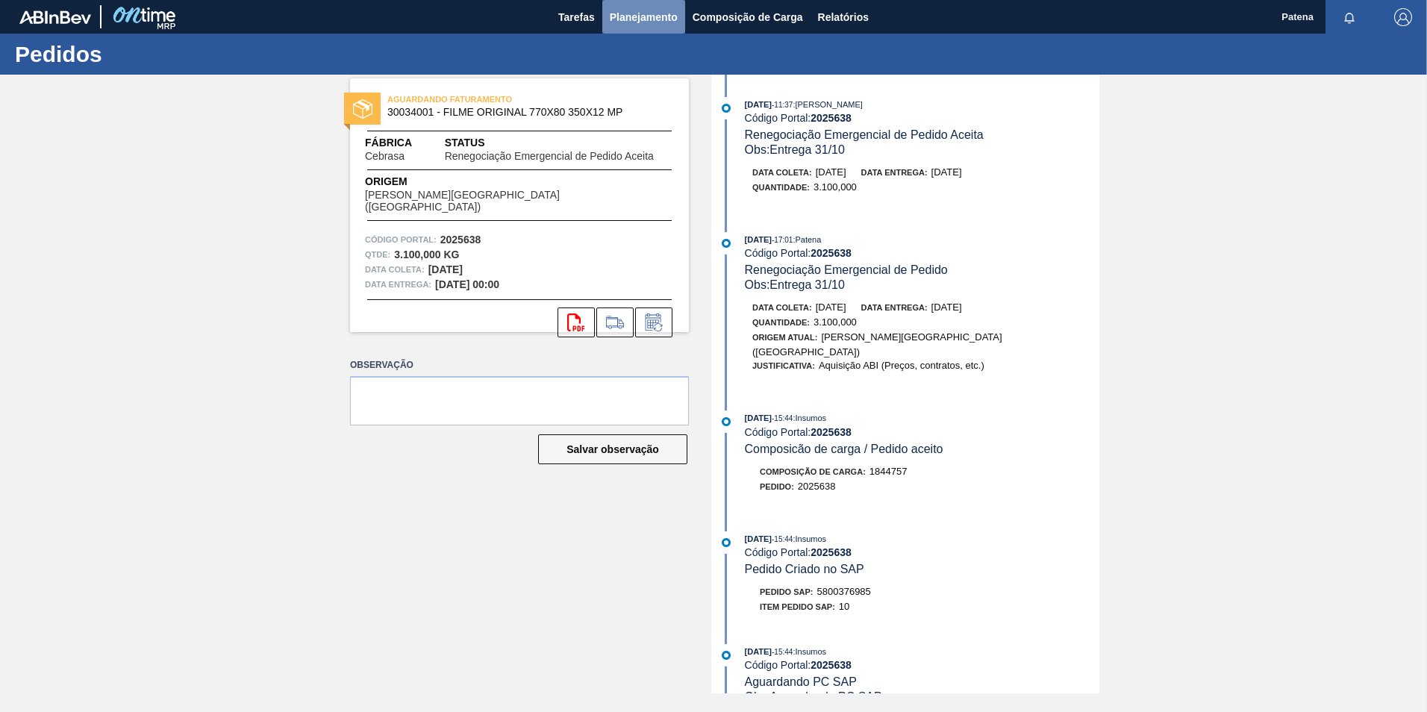
click at [656, 18] on span "Planejamento" at bounding box center [644, 17] width 68 height 18
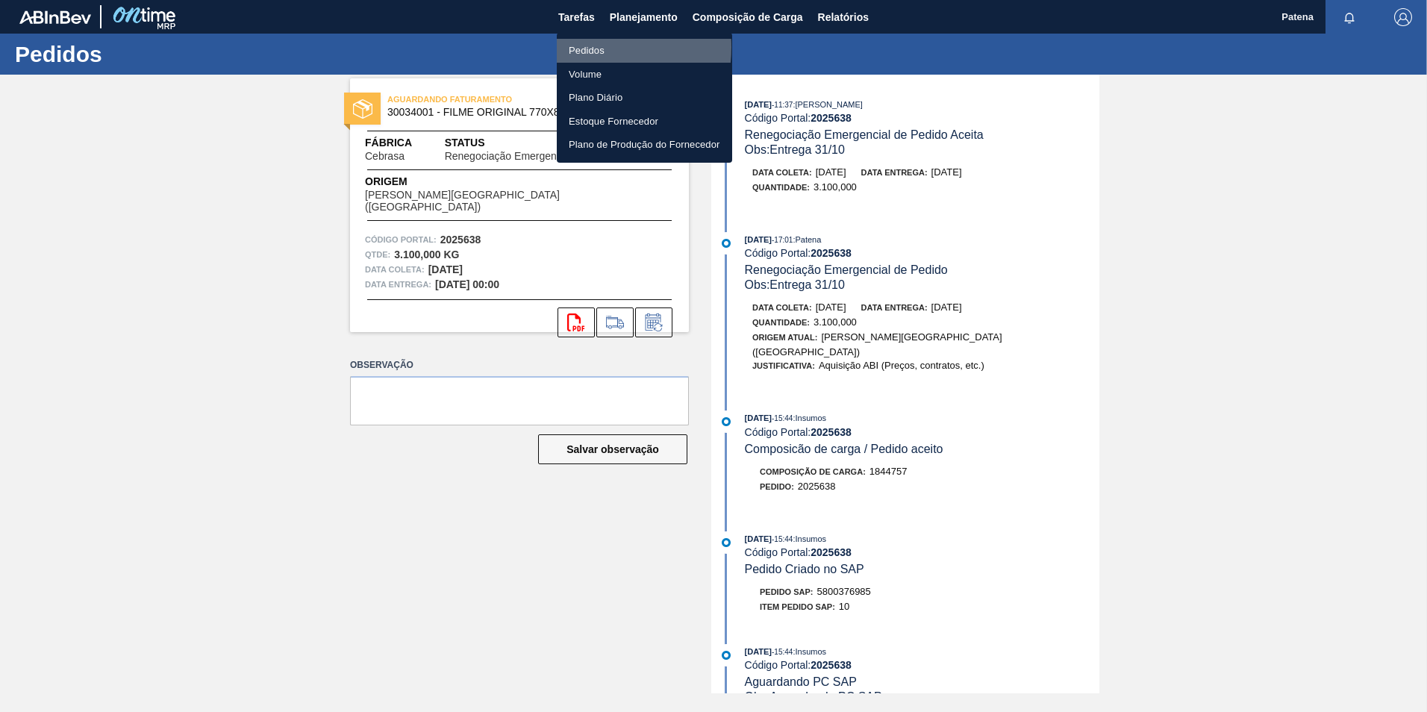
click at [581, 46] on li "Pedidos" at bounding box center [644, 51] width 175 height 24
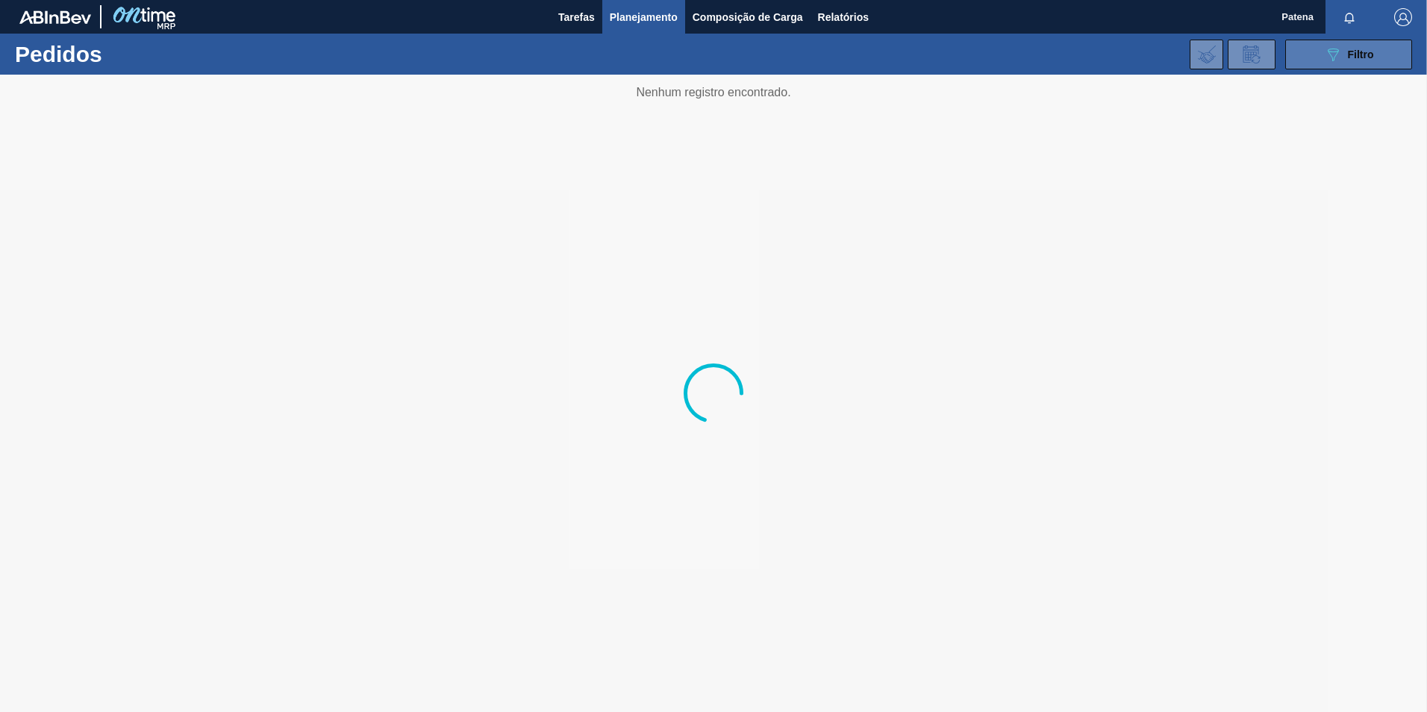
click at [1359, 56] on span "Filtro" at bounding box center [1361, 55] width 26 height 12
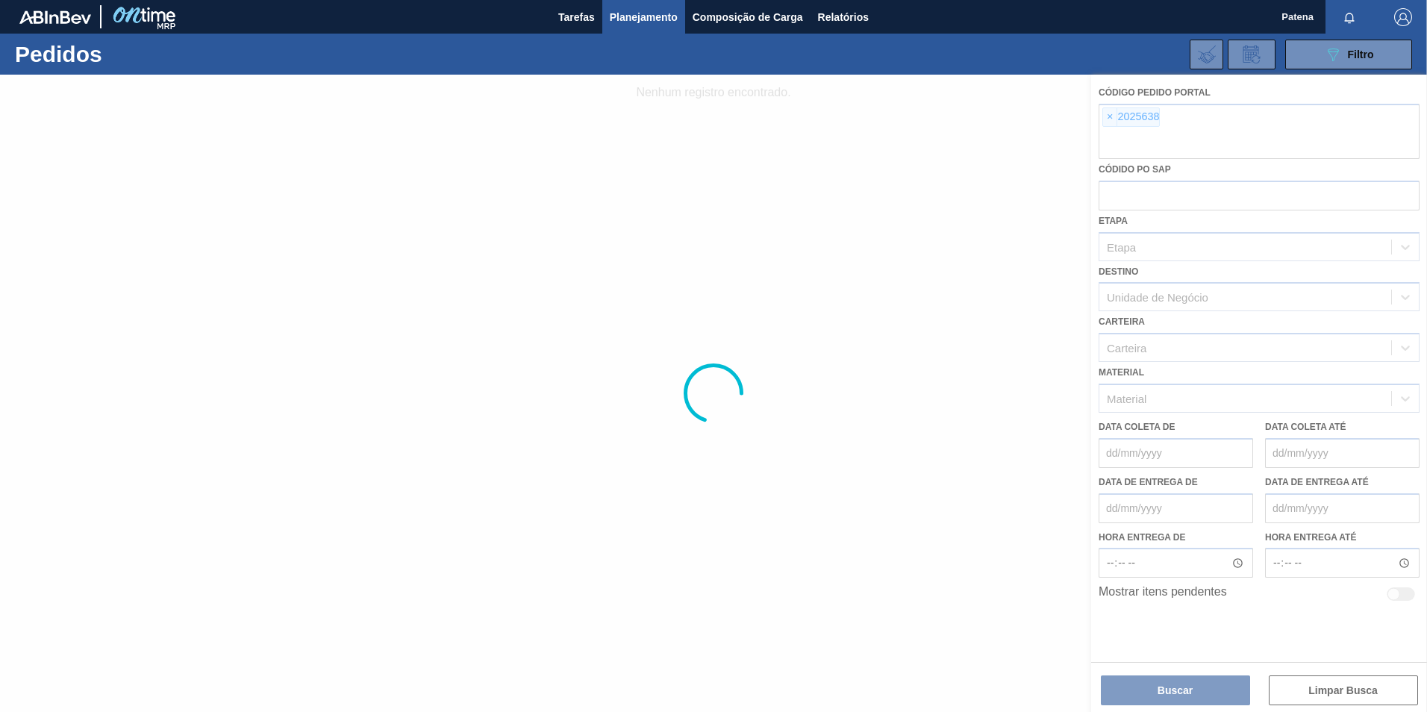
click at [1108, 118] on div at bounding box center [713, 393] width 1427 height 637
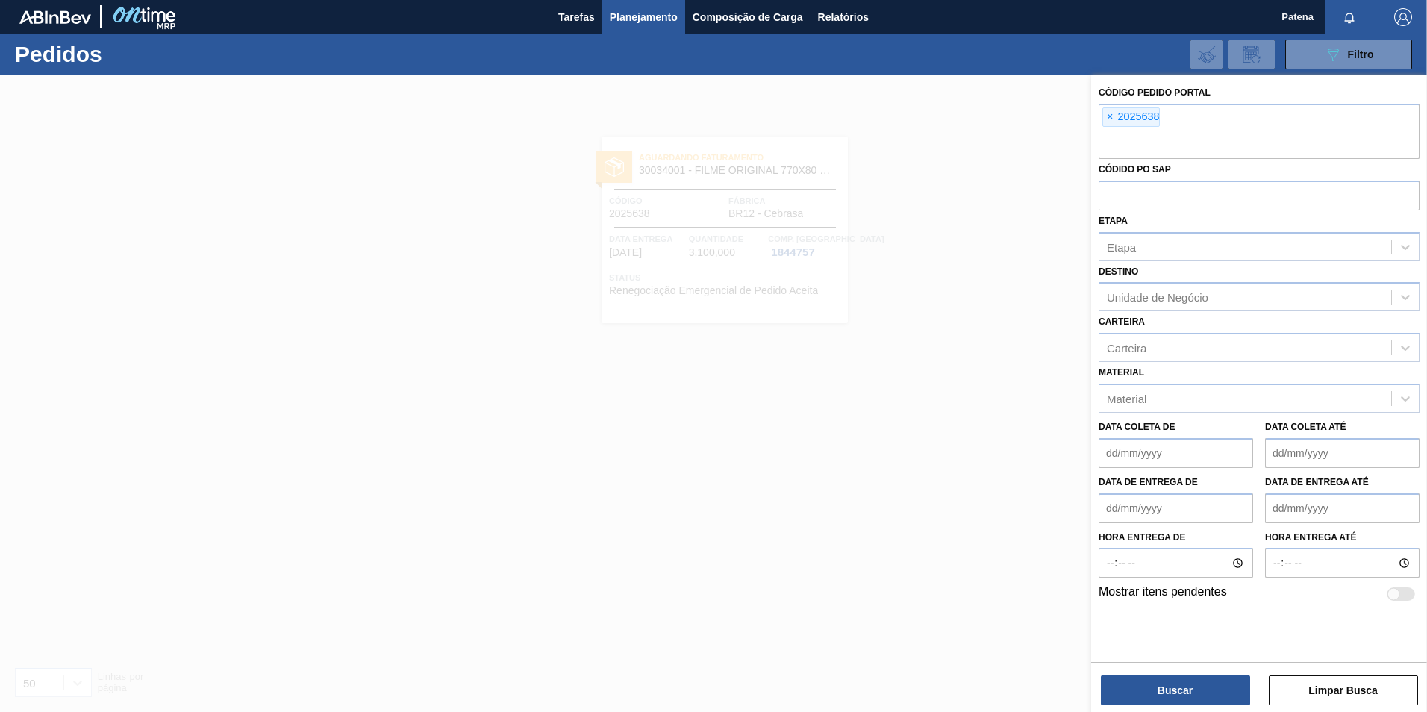
click at [1108, 118] on span "×" at bounding box center [1110, 117] width 14 height 18
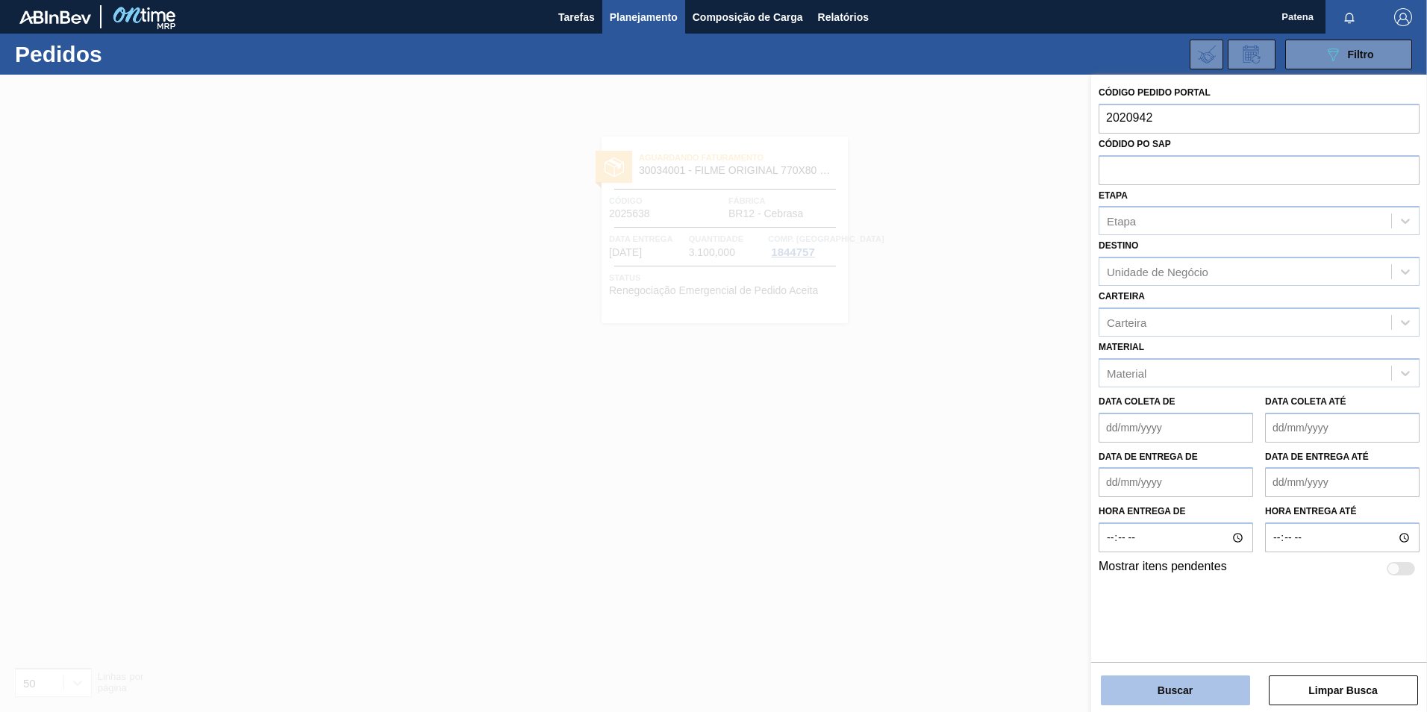
type input "2020942"
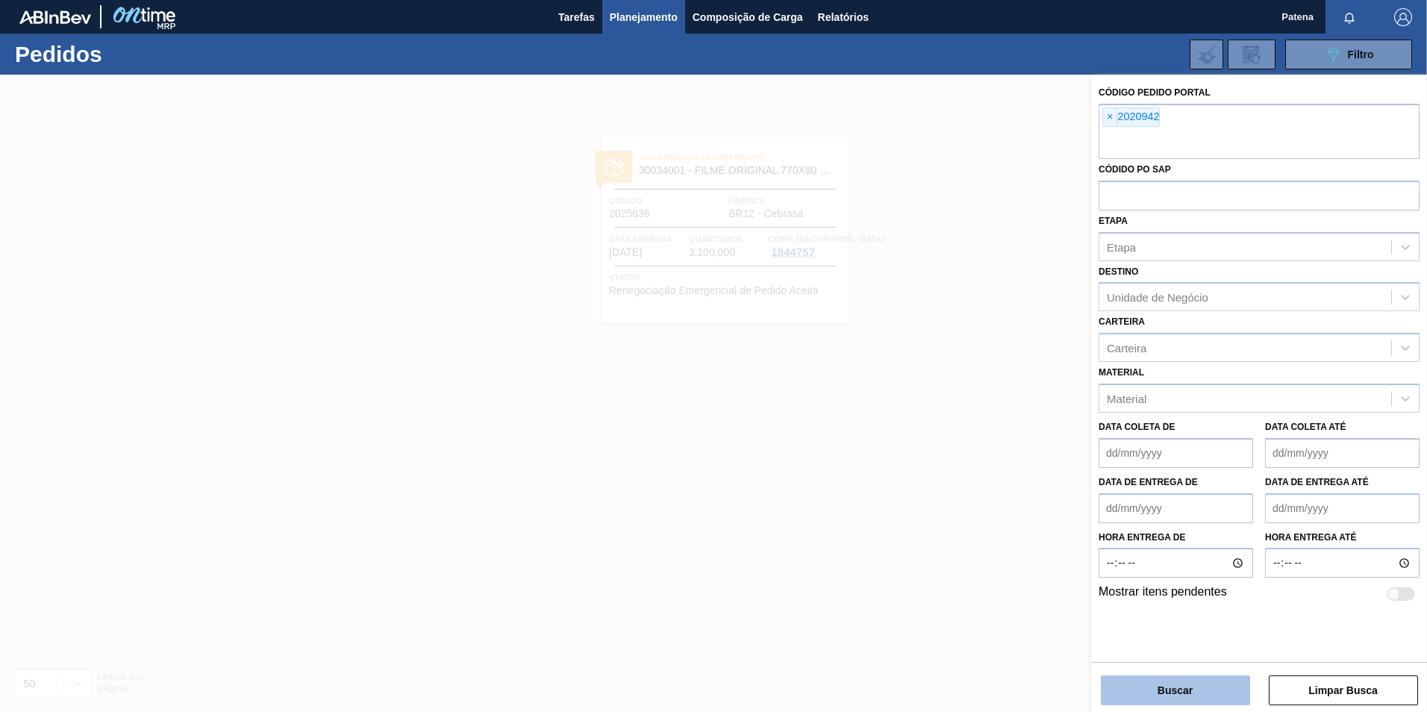
click at [1166, 695] on button "Buscar" at bounding box center [1175, 690] width 149 height 30
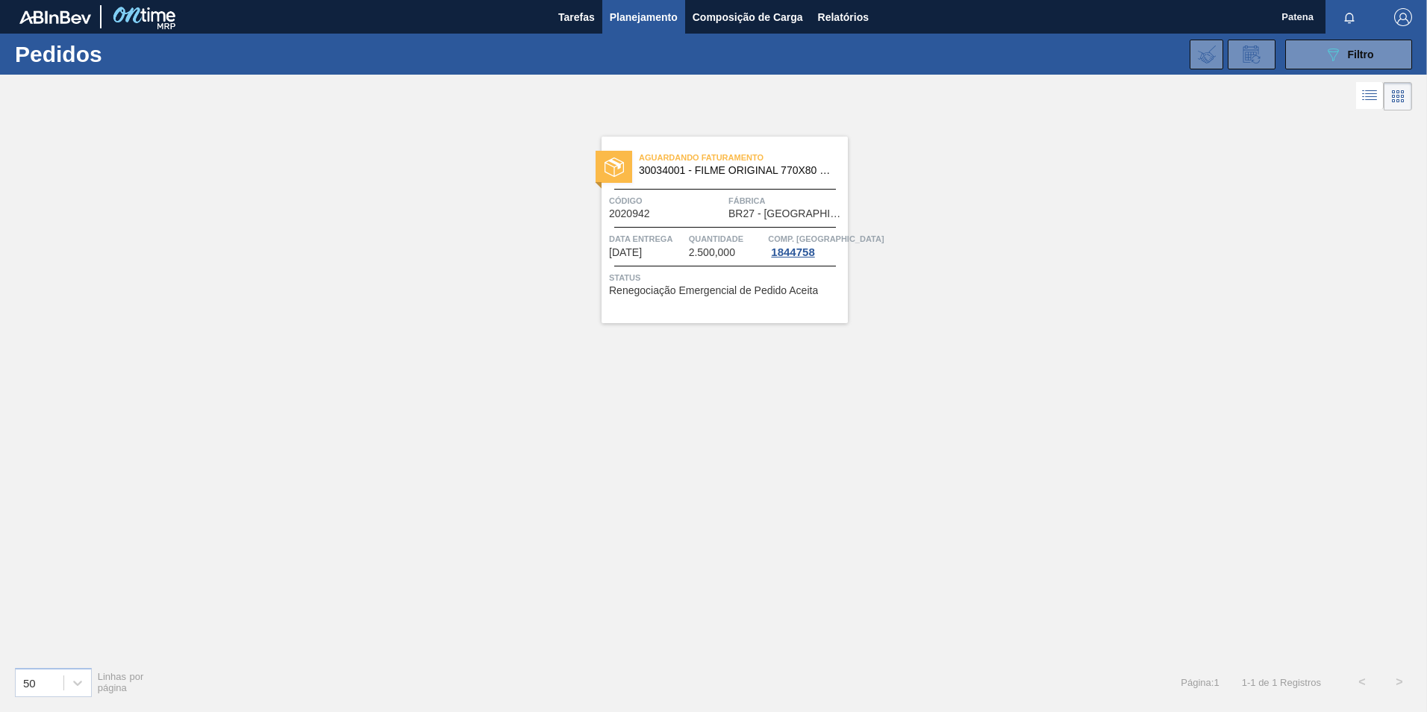
click at [707, 235] on span "Quantidade" at bounding box center [727, 238] width 76 height 15
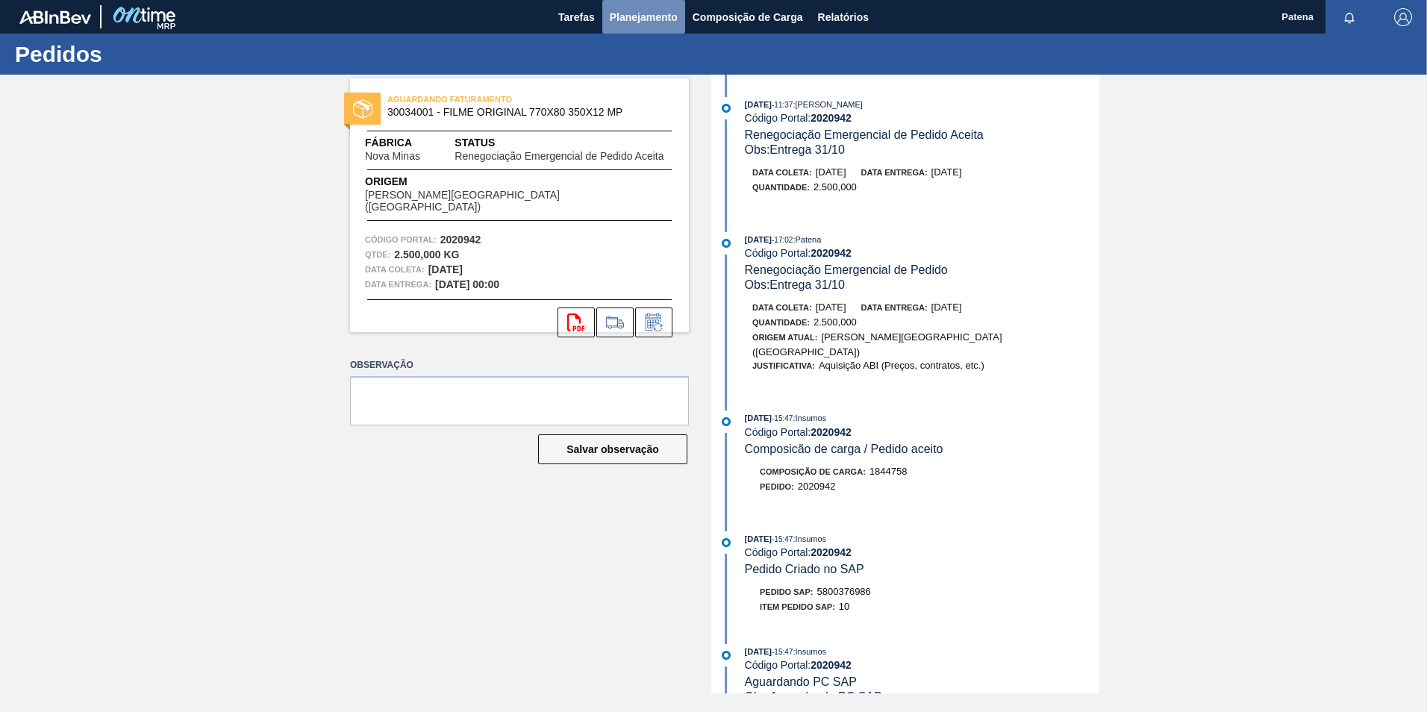
click at [650, 20] on span "Planejamento" at bounding box center [644, 17] width 68 height 18
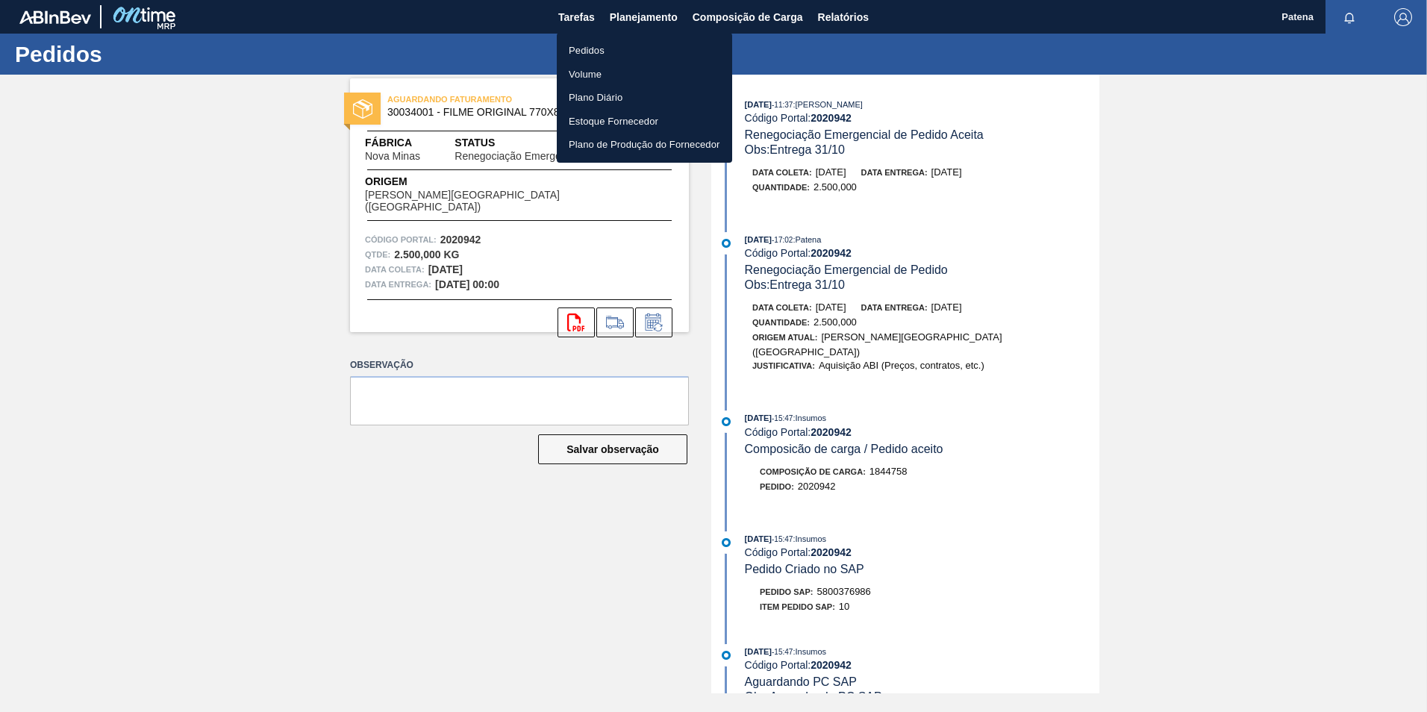
click at [597, 45] on li "Pedidos" at bounding box center [644, 51] width 175 height 24
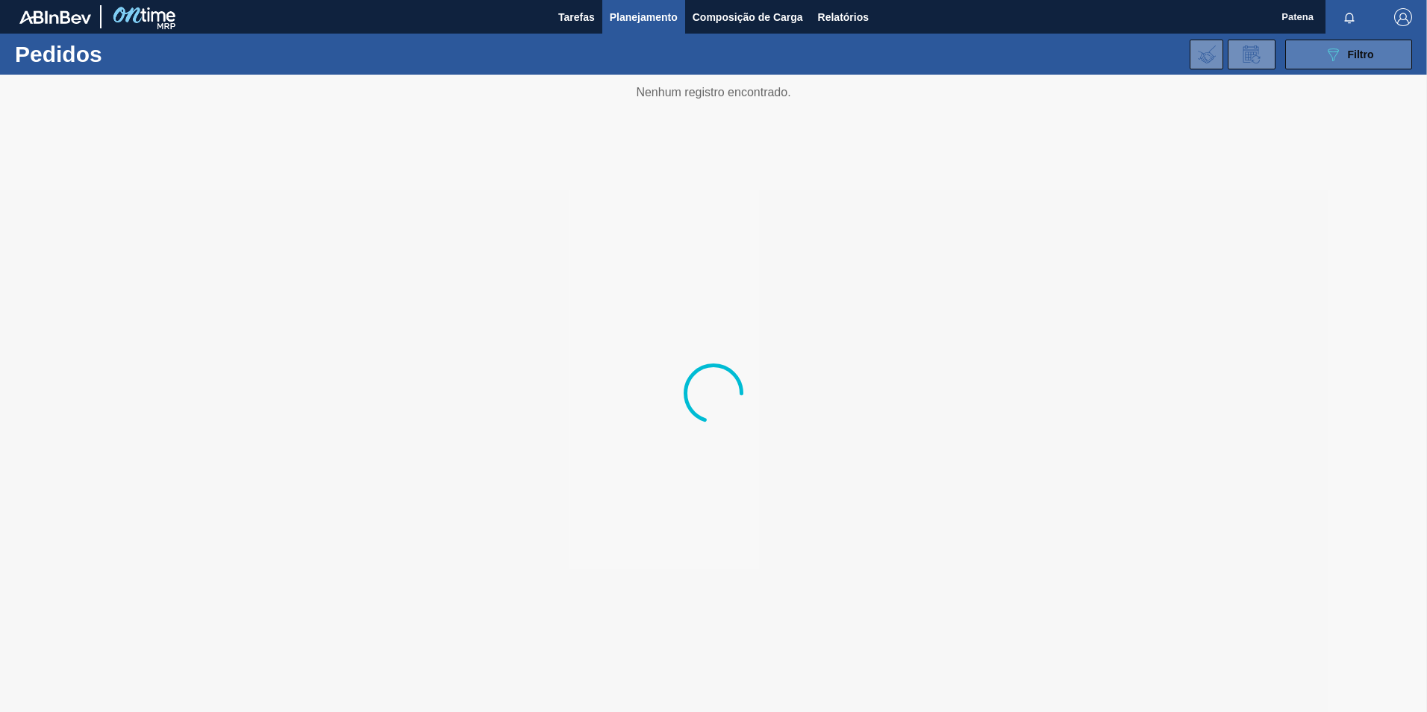
click at [1338, 56] on icon "089F7B8B-B2A5-4AFE-B5C0-19BA573D28AC" at bounding box center [1333, 55] width 18 height 18
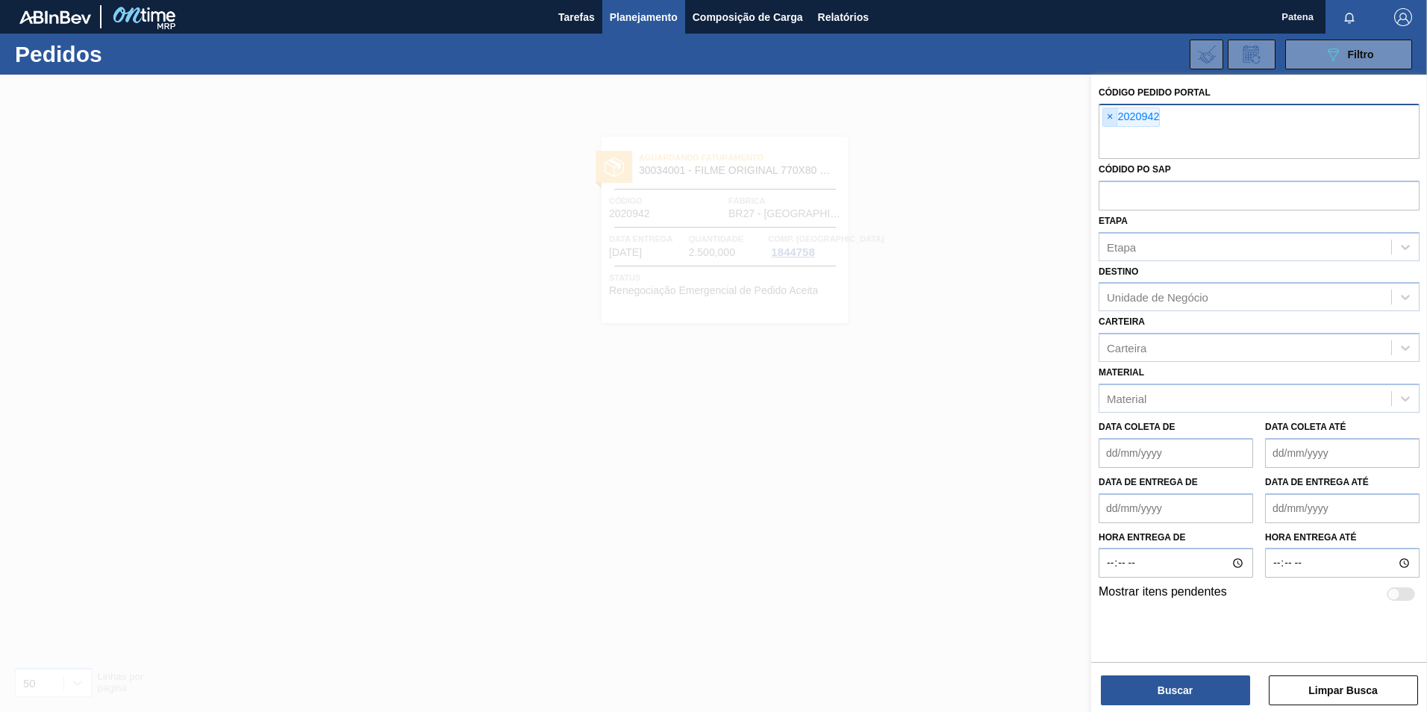
click at [1109, 116] on span "×" at bounding box center [1110, 117] width 14 height 18
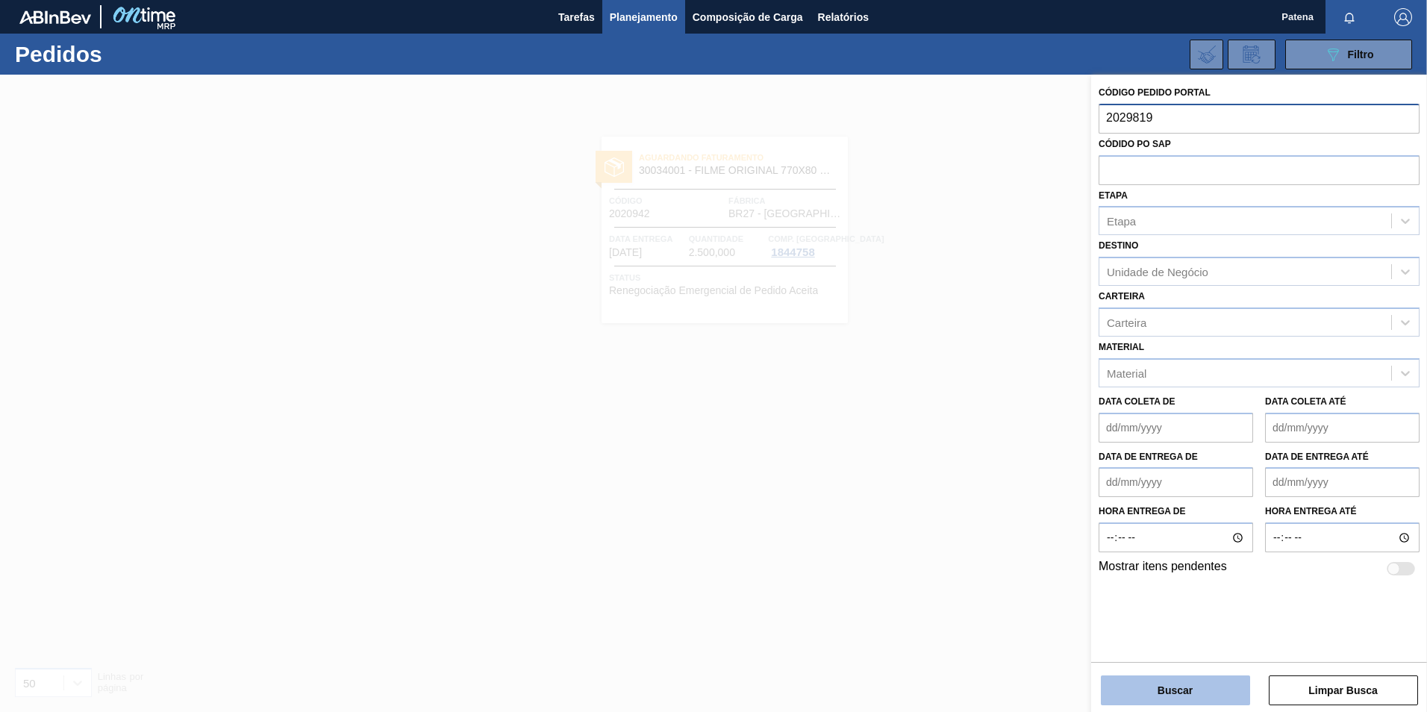
type input "2029819"
click at [1163, 698] on button "Buscar" at bounding box center [1175, 690] width 149 height 30
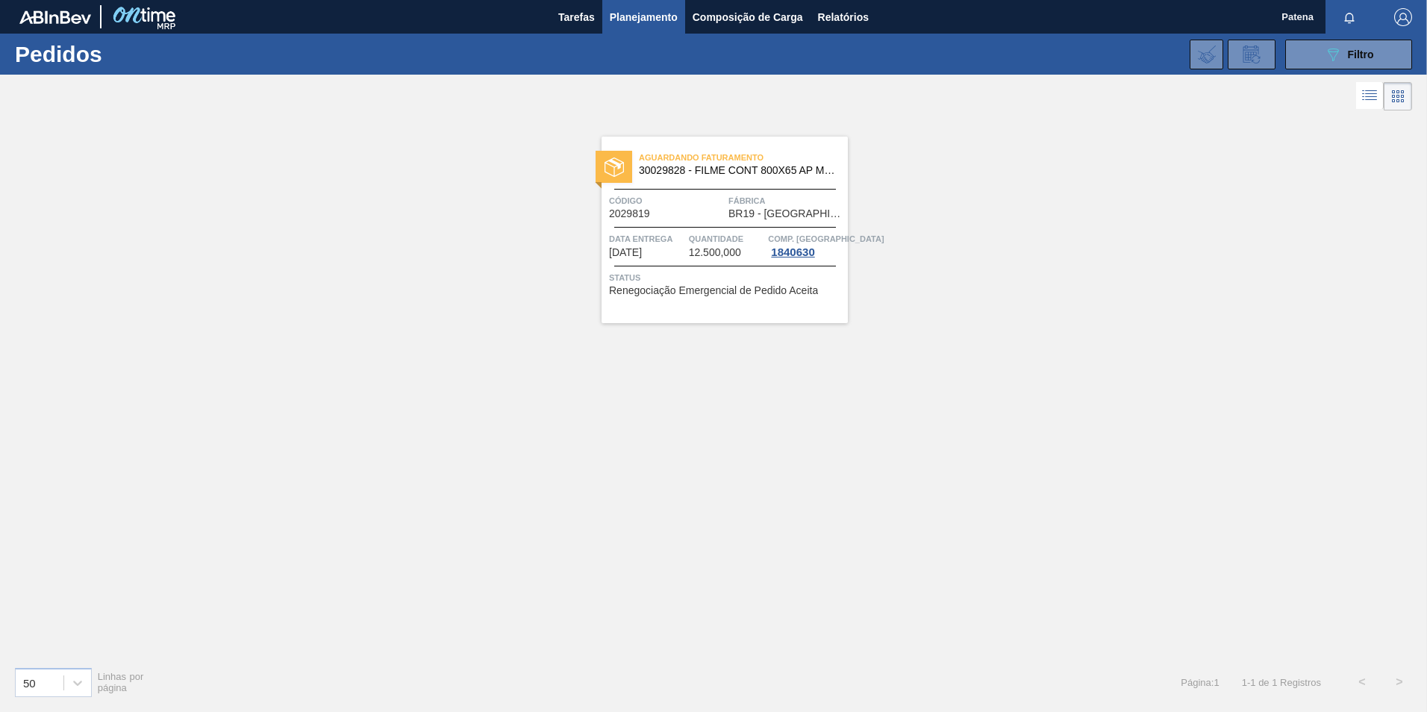
click at [715, 276] on span "Status" at bounding box center [726, 277] width 235 height 15
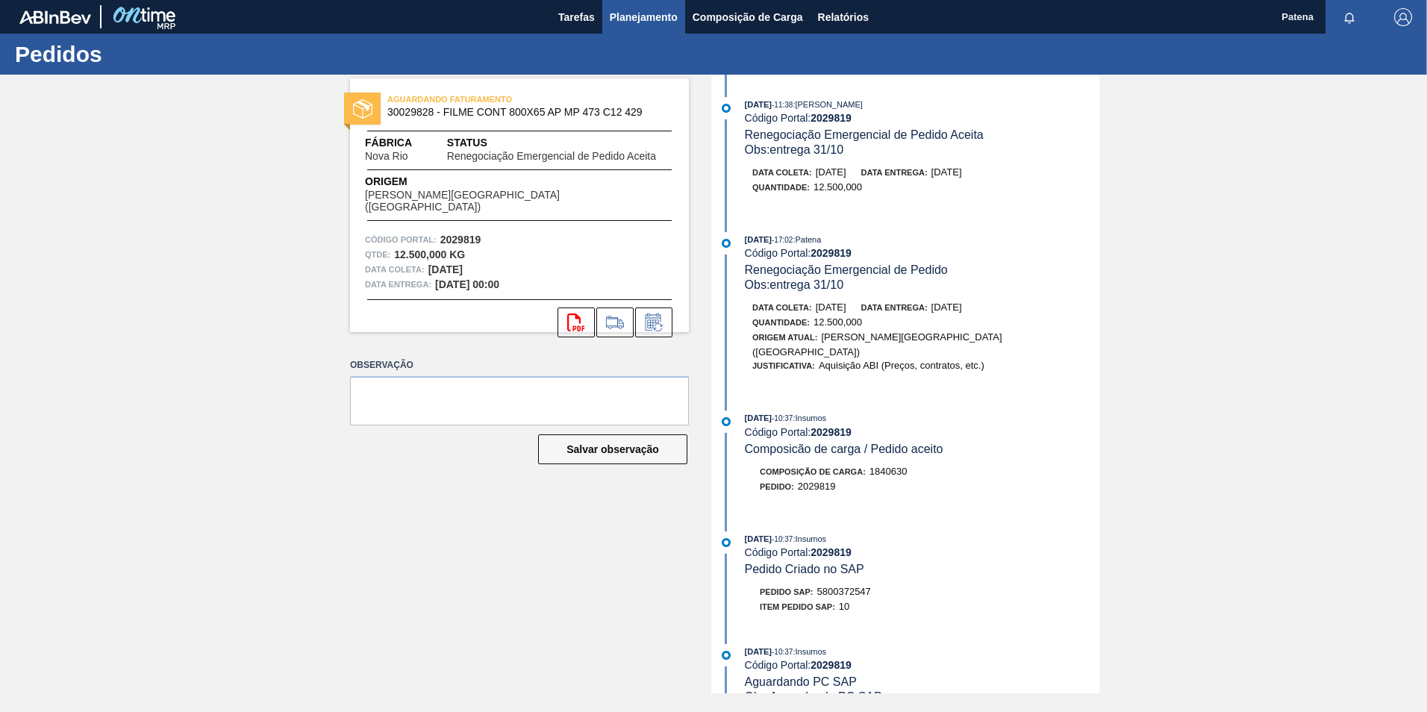
click at [622, 16] on span "Planejamento" at bounding box center [644, 17] width 68 height 18
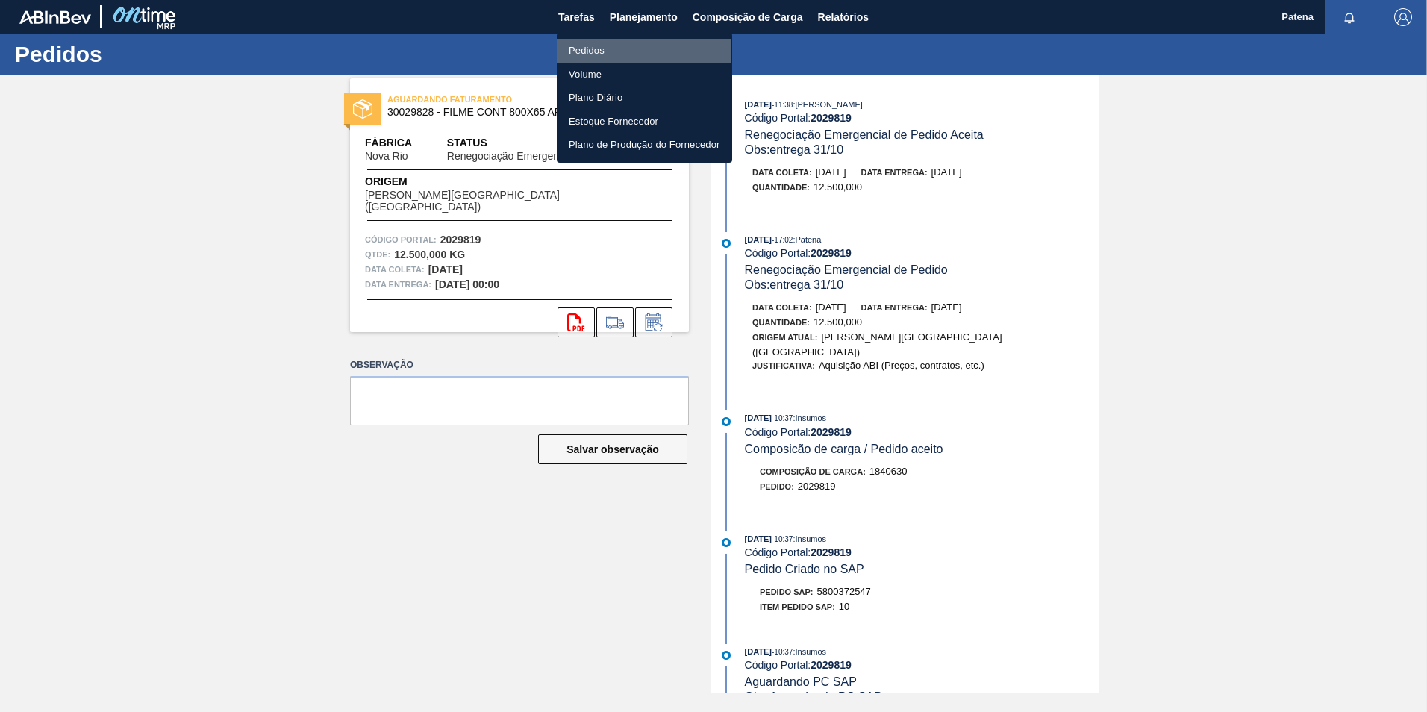
click at [608, 51] on li "Pedidos" at bounding box center [644, 51] width 175 height 24
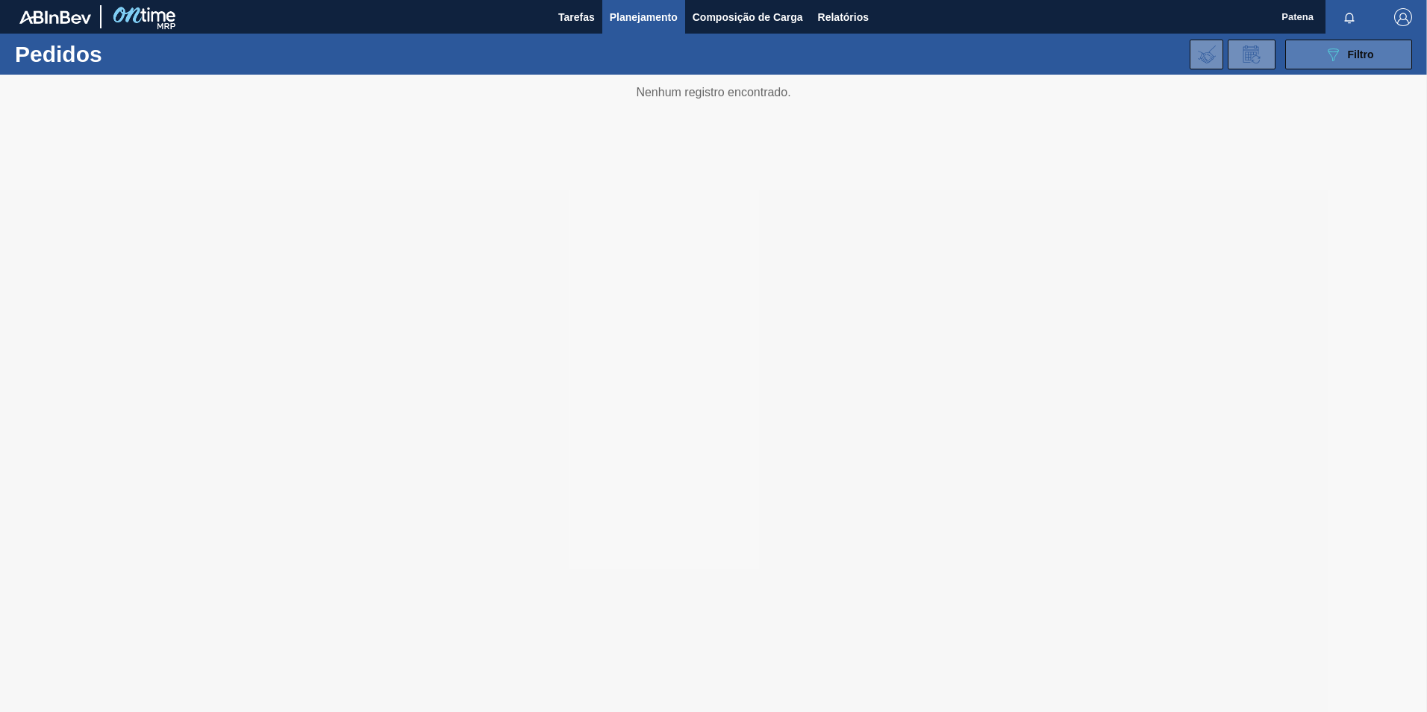
click at [1322, 59] on button "089F7B8B-B2A5-4AFE-B5C0-19BA573D28AC Filtro" at bounding box center [1348, 55] width 127 height 30
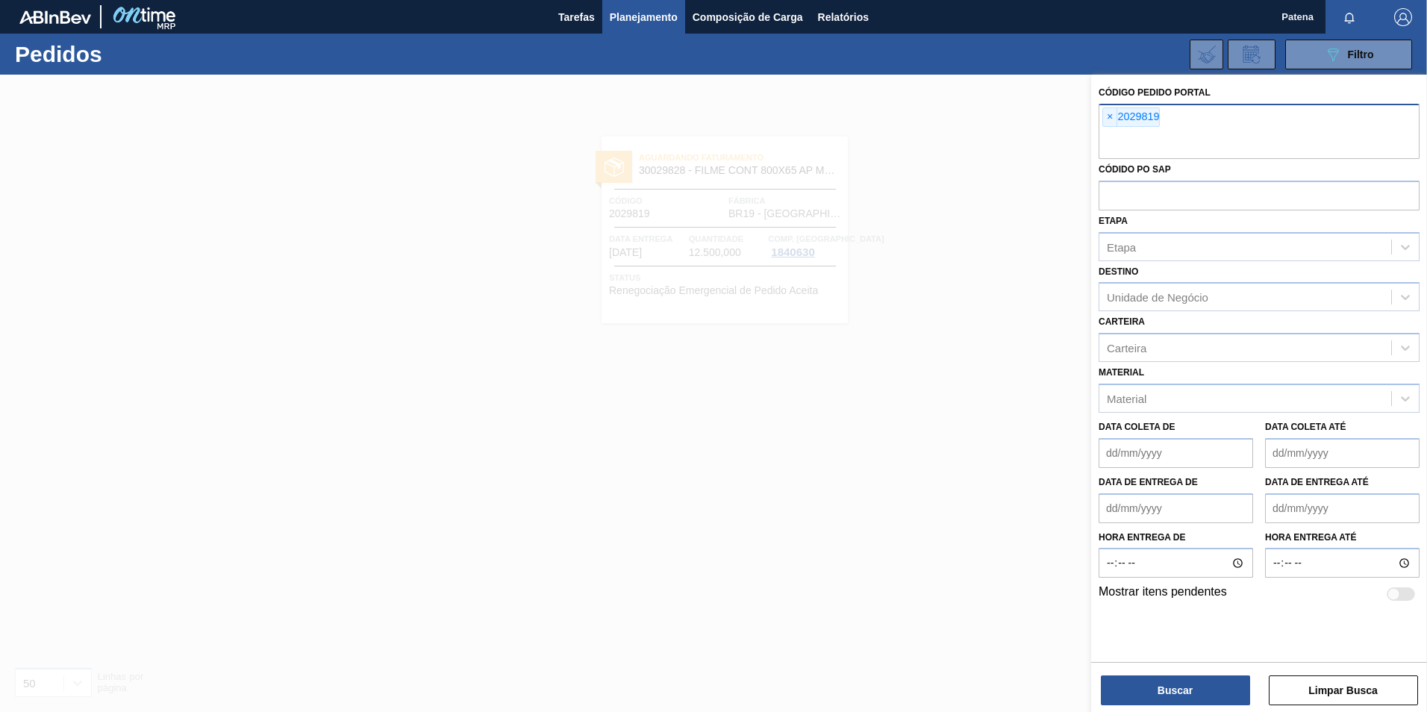
drag, startPoint x: 1107, startPoint y: 119, endPoint x: 1114, endPoint y: 122, distance: 7.7
click at [1107, 118] on span "×" at bounding box center [1110, 117] width 14 height 18
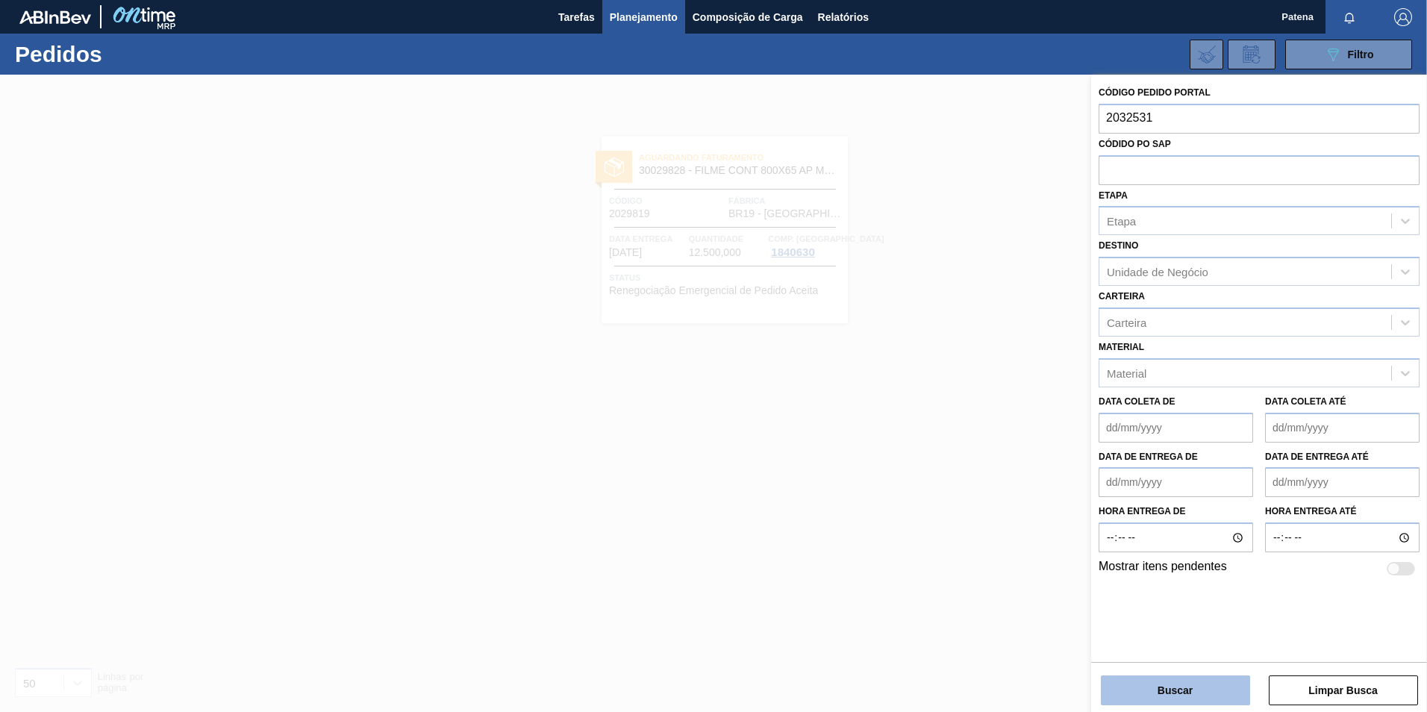
type input "2032531"
click at [1160, 690] on button "Buscar" at bounding box center [1175, 690] width 149 height 30
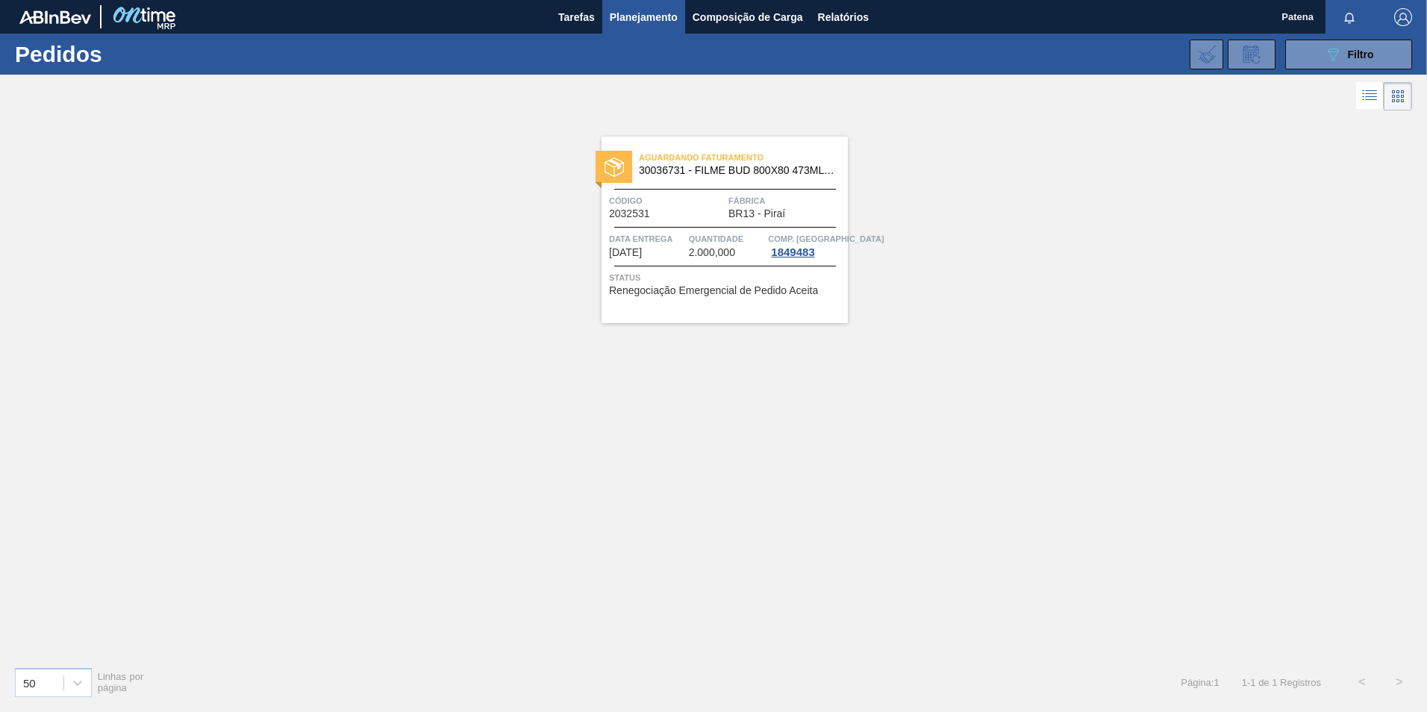
click at [692, 225] on div "Aguardando Faturamento 30036731 - FILME BUD 800X80 473ML MP C12 Código 2032531 …" at bounding box center [724, 230] width 246 height 187
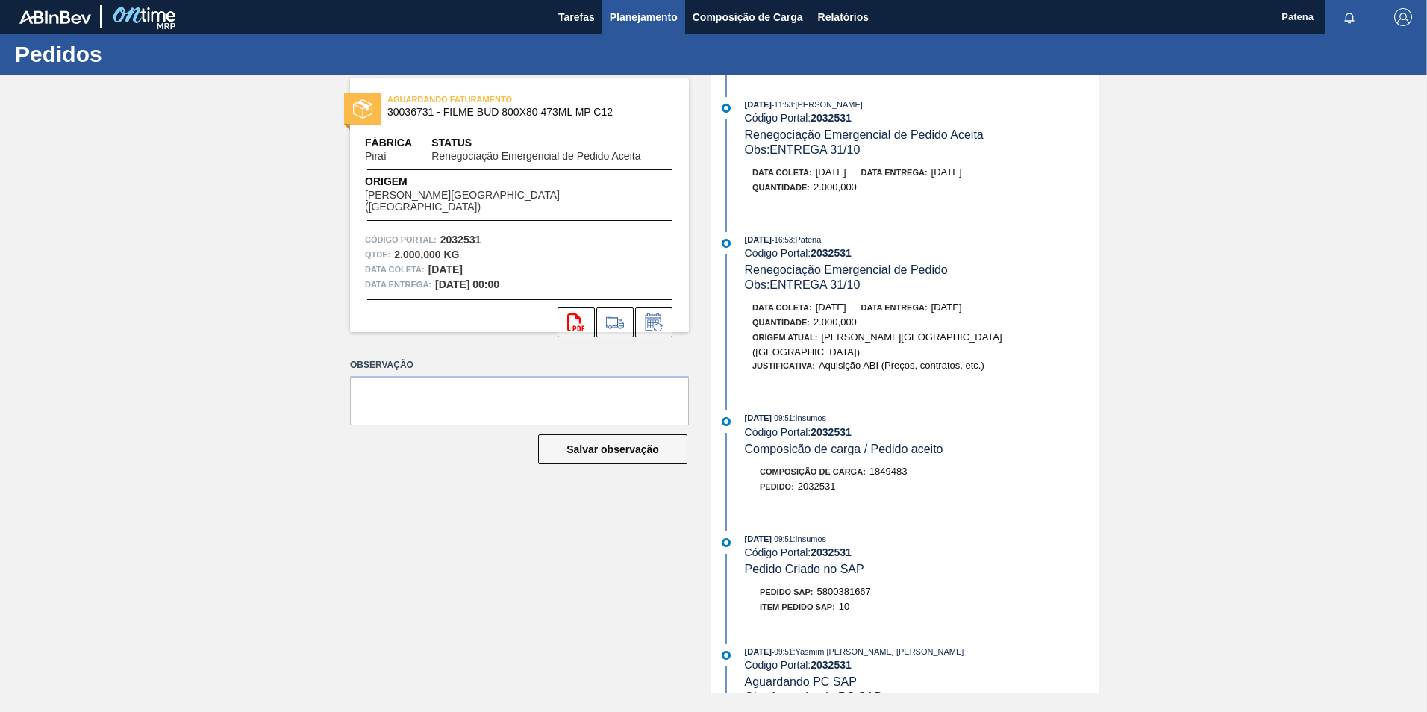
click at [648, 10] on span "Planejamento" at bounding box center [644, 17] width 68 height 18
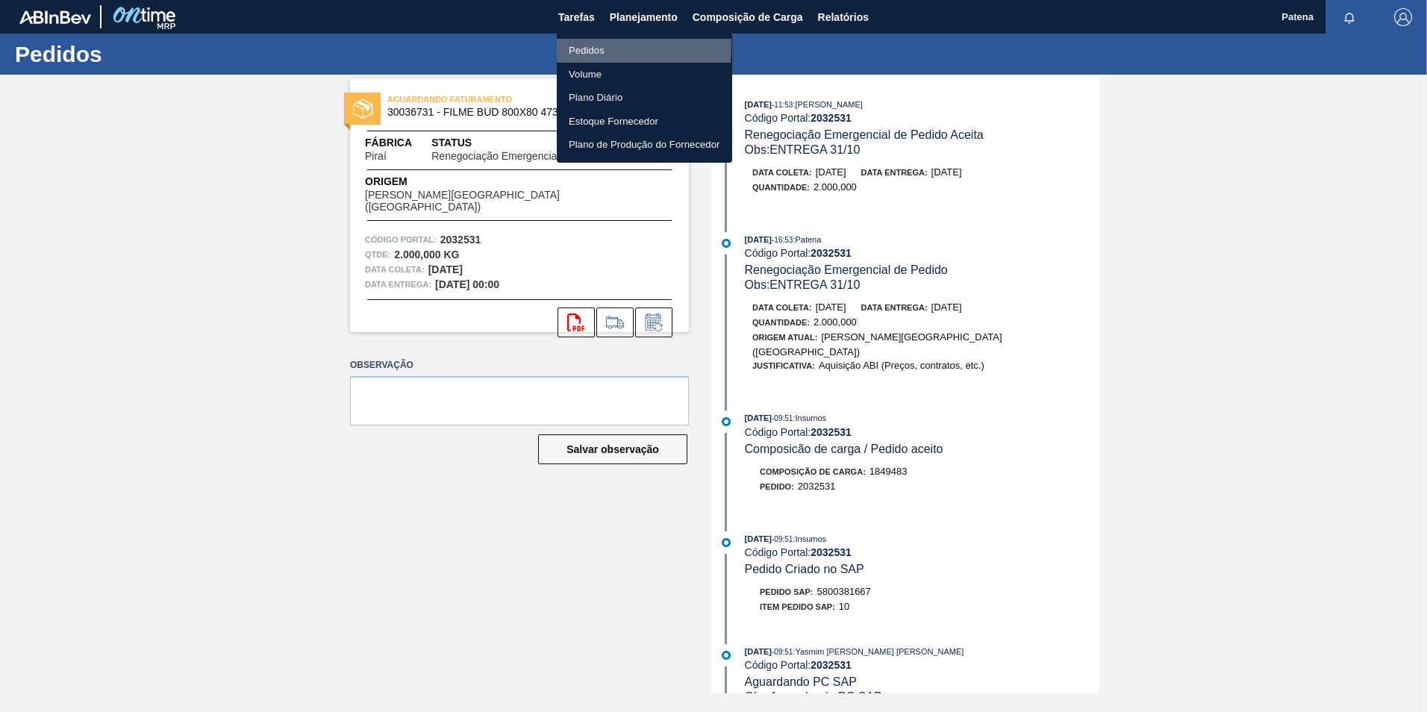
click at [588, 47] on li "Pedidos" at bounding box center [644, 51] width 175 height 24
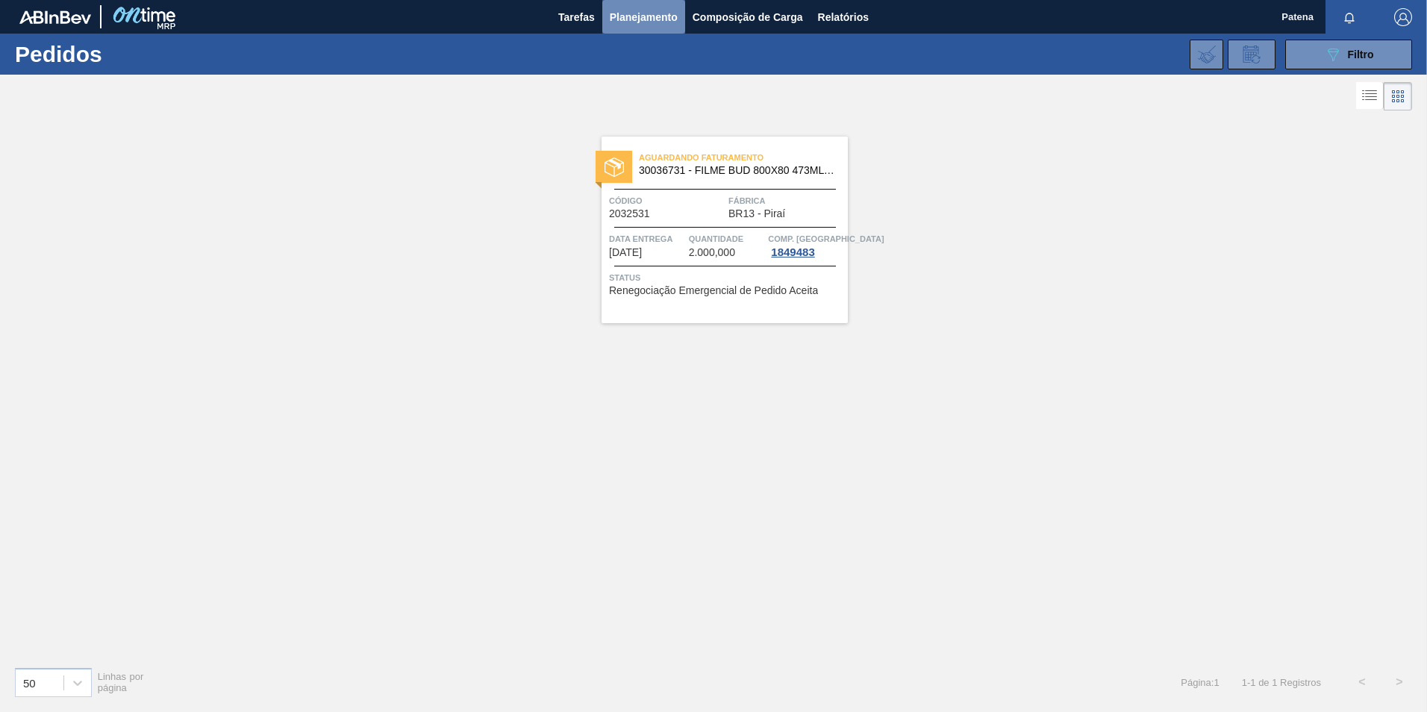
click at [662, 19] on span "Planejamento" at bounding box center [644, 17] width 68 height 18
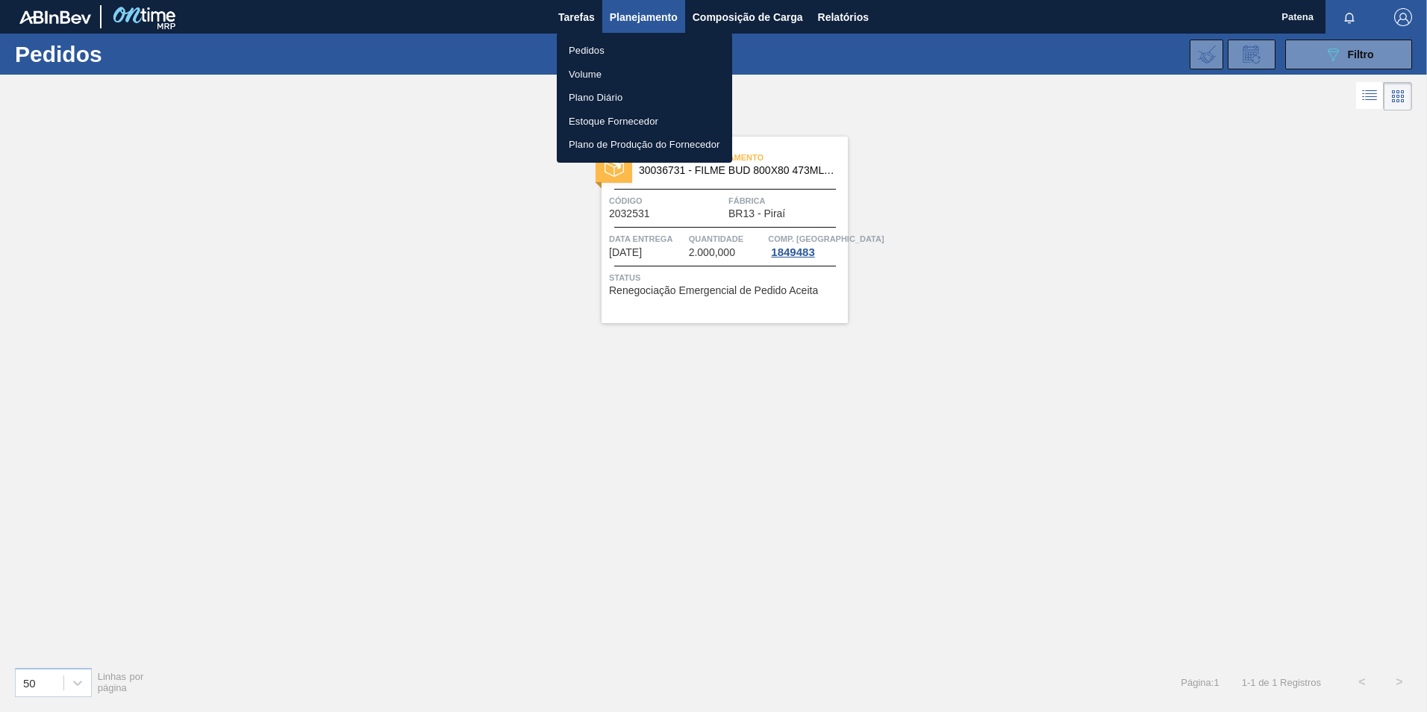
click at [1339, 47] on div at bounding box center [713, 356] width 1427 height 712
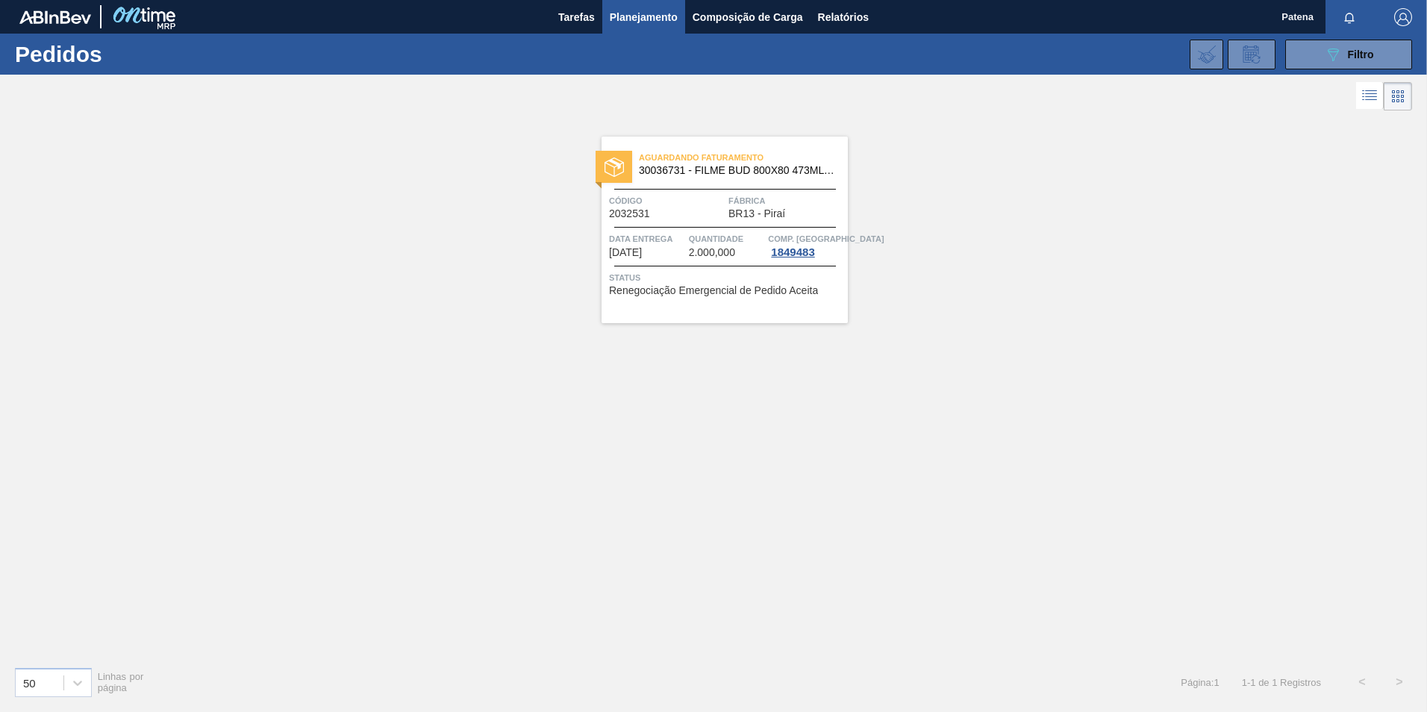
click at [1341, 52] on icon "089F7B8B-B2A5-4AFE-B5C0-19BA573D28AC" at bounding box center [1333, 55] width 18 height 18
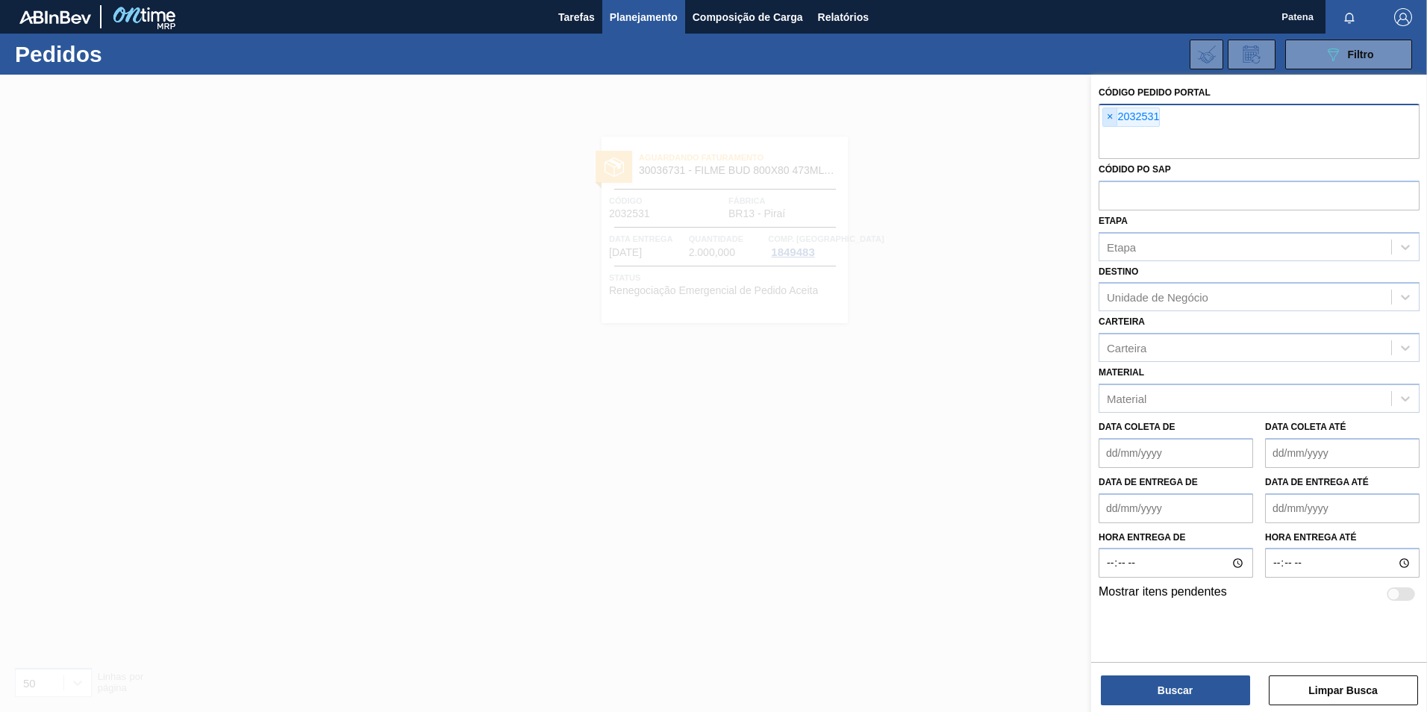
click at [1109, 114] on span "×" at bounding box center [1110, 117] width 14 height 18
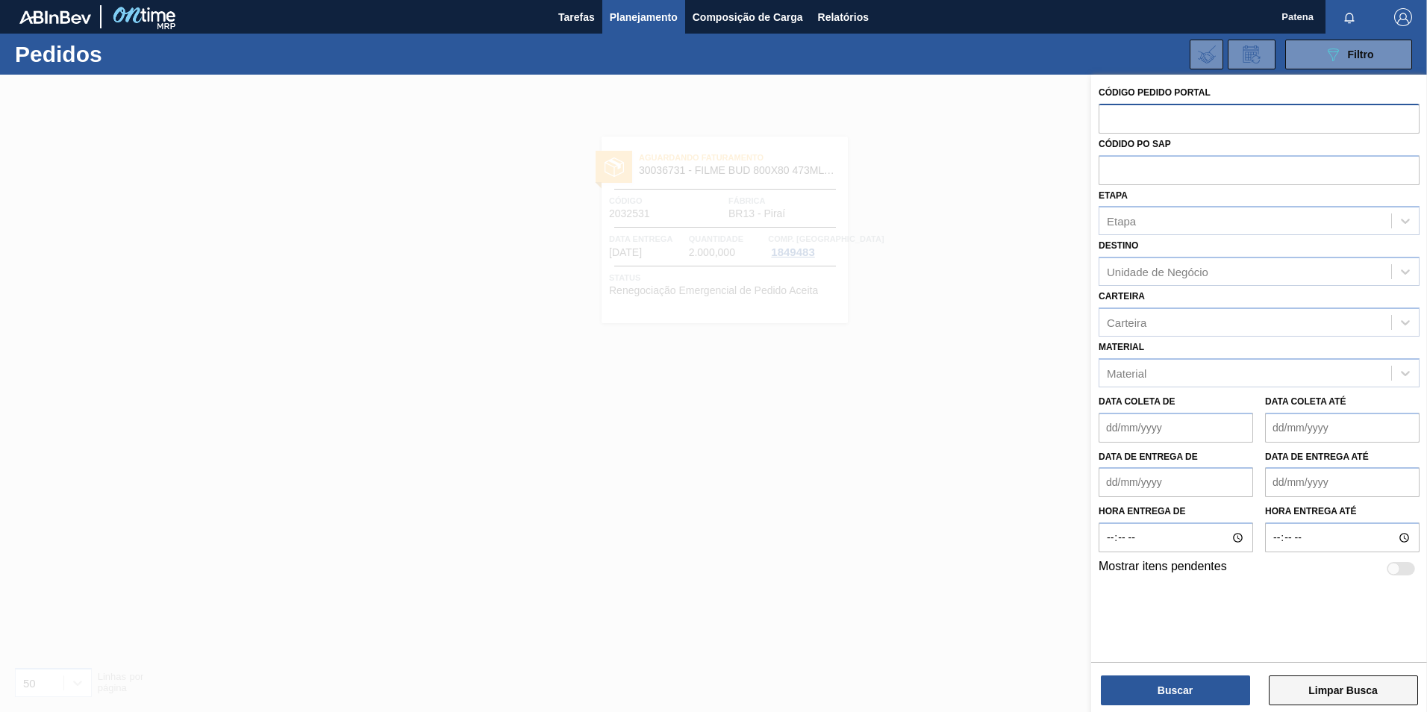
click at [1324, 688] on button "Limpar Busca" at bounding box center [1343, 690] width 149 height 30
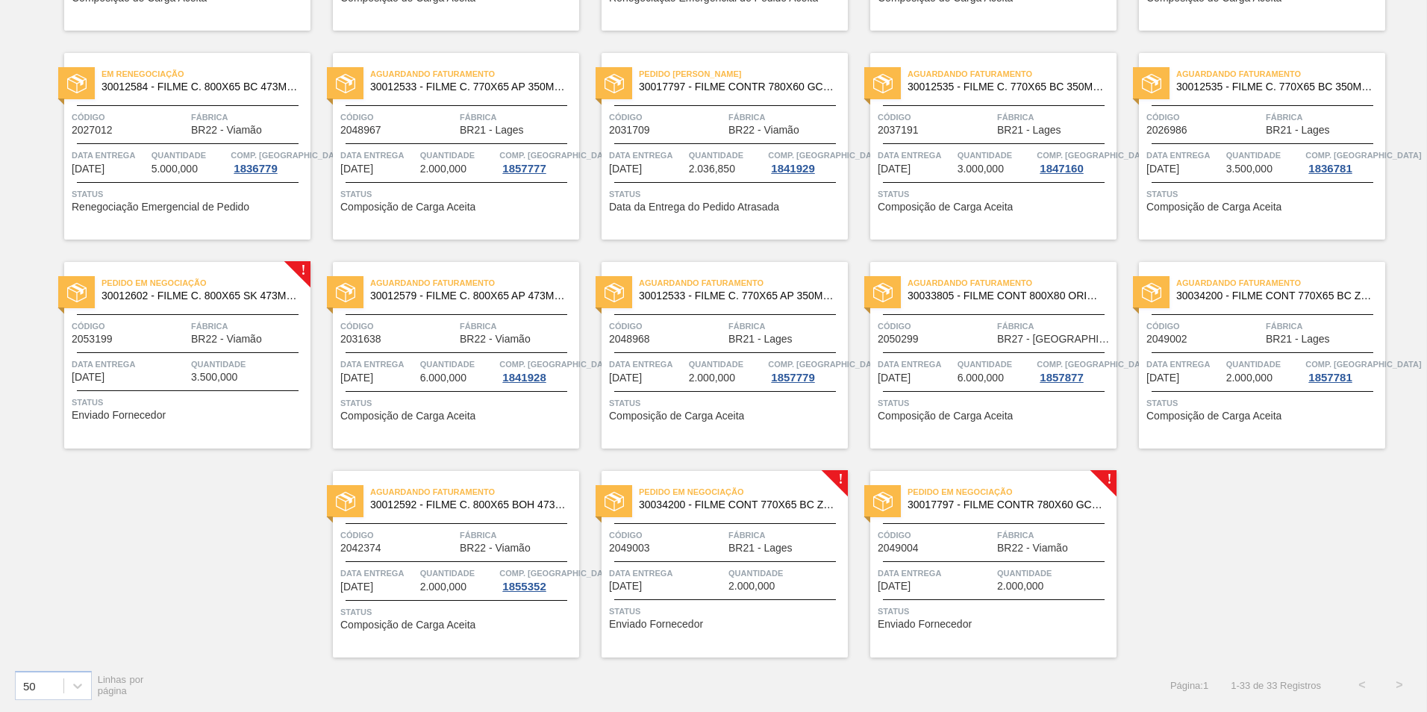
scroll to position [920, 0]
